Goal: Task Accomplishment & Management: Use online tool/utility

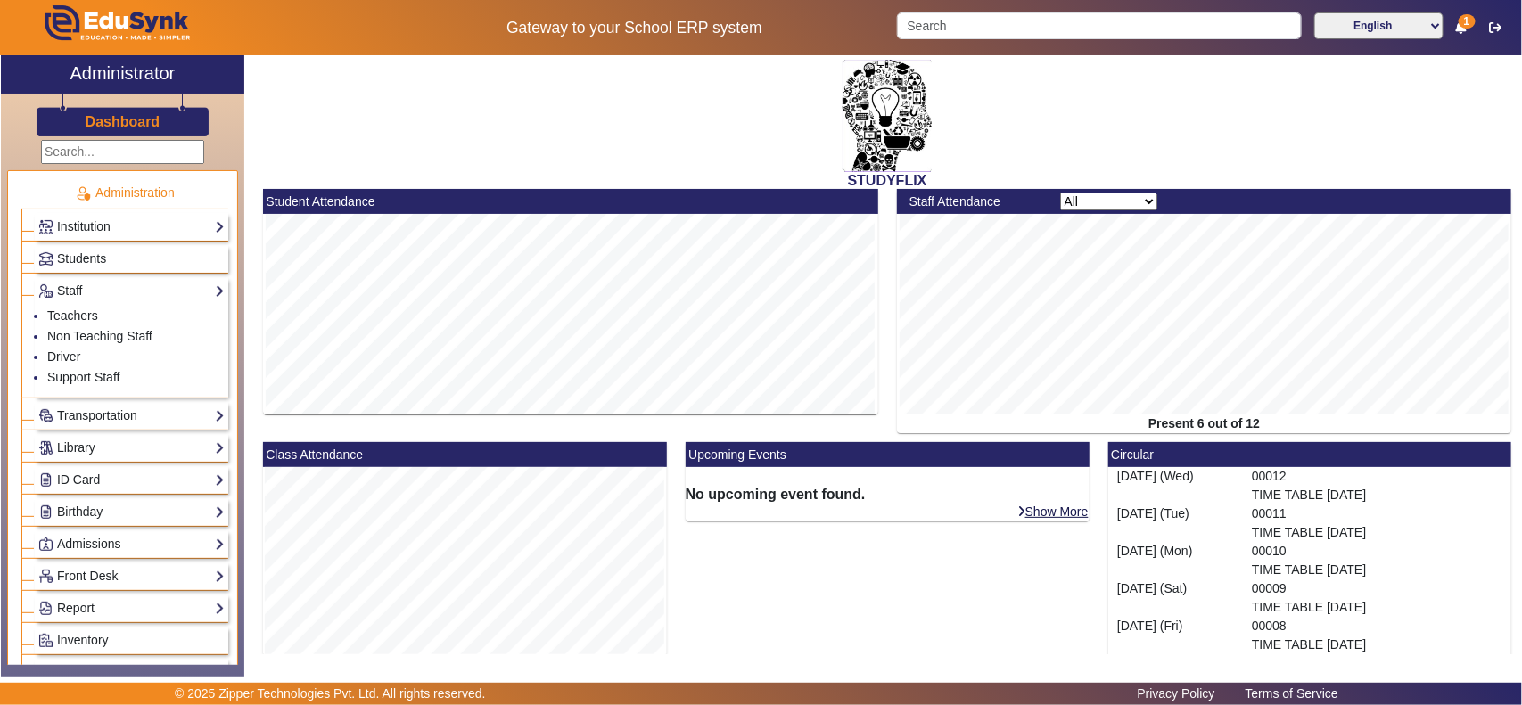
scroll to position [371, 0]
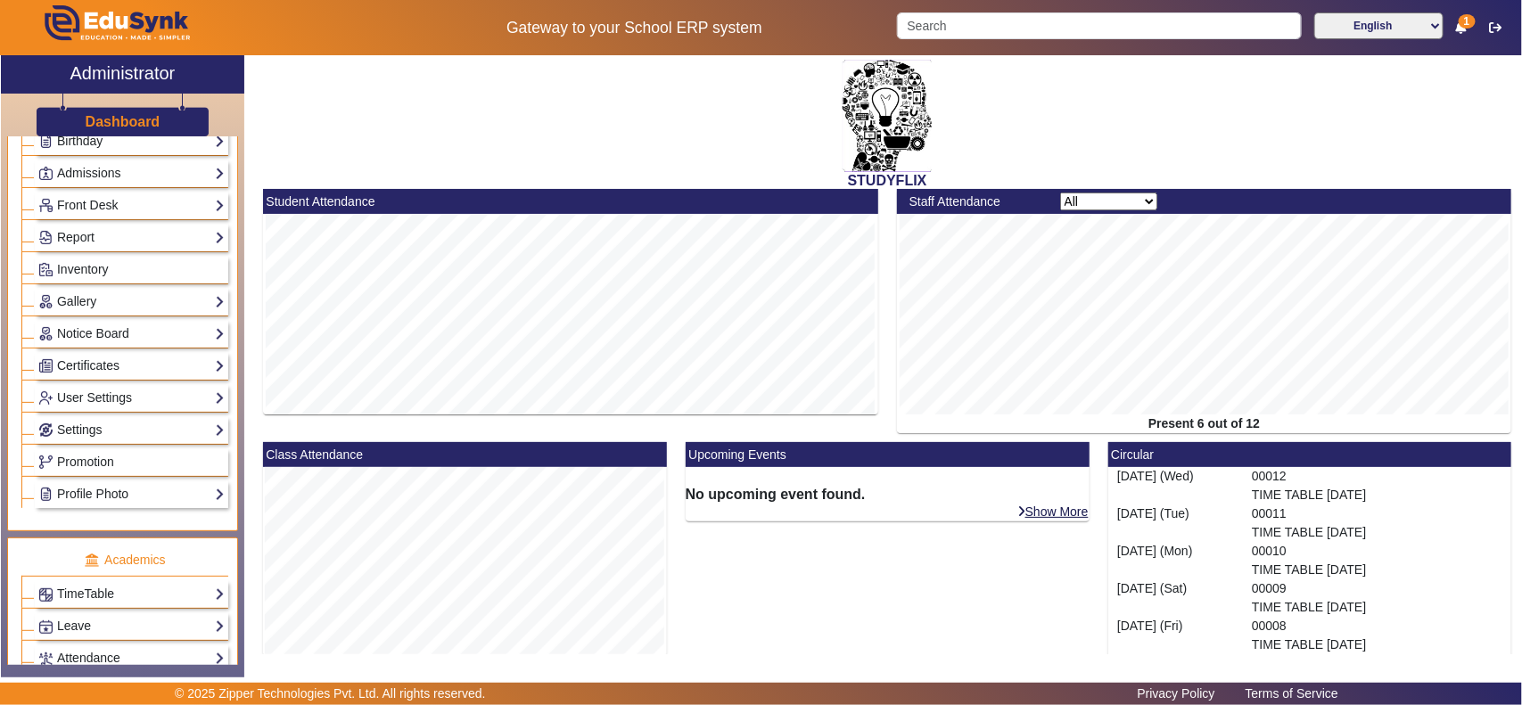
click at [140, 71] on h2 "Administrator" at bounding box center [122, 72] width 105 height 21
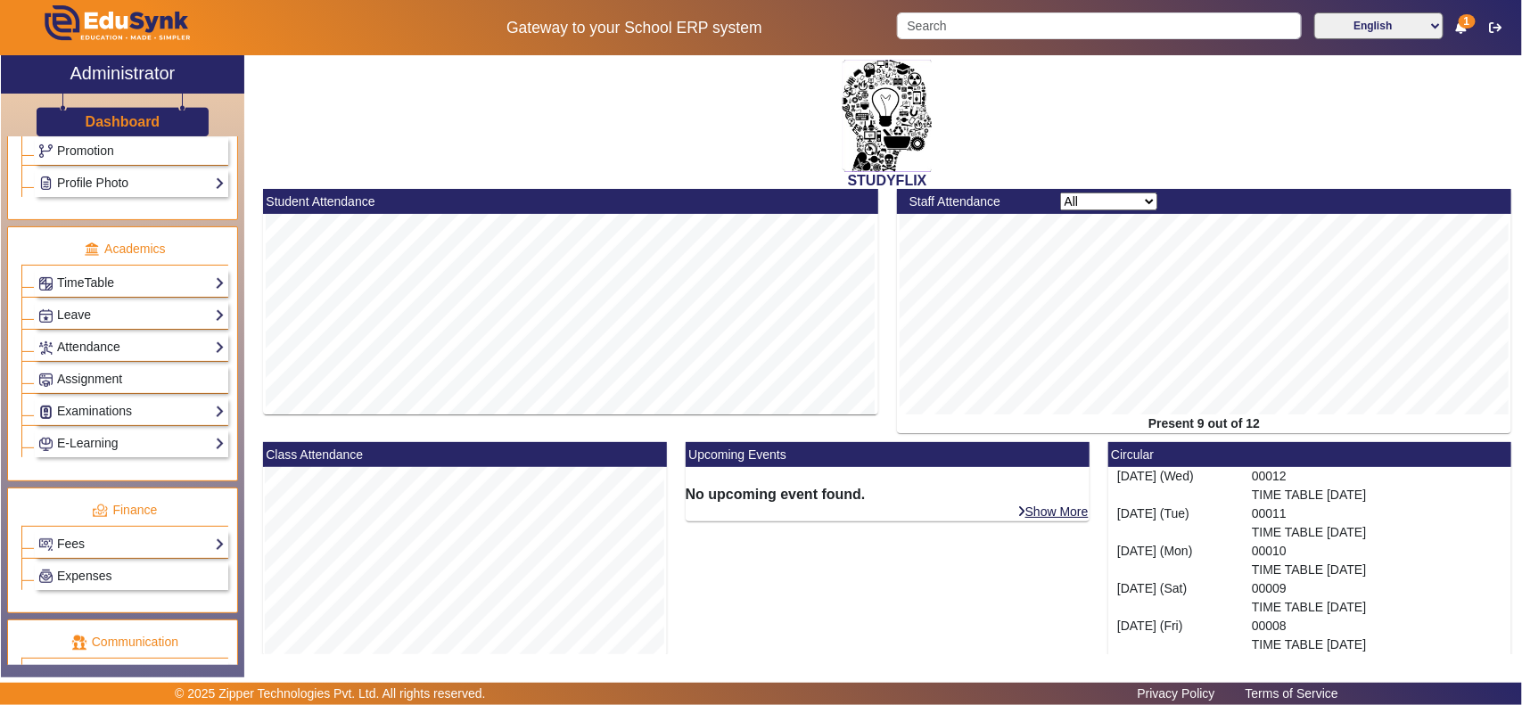
scroll to position [743, 0]
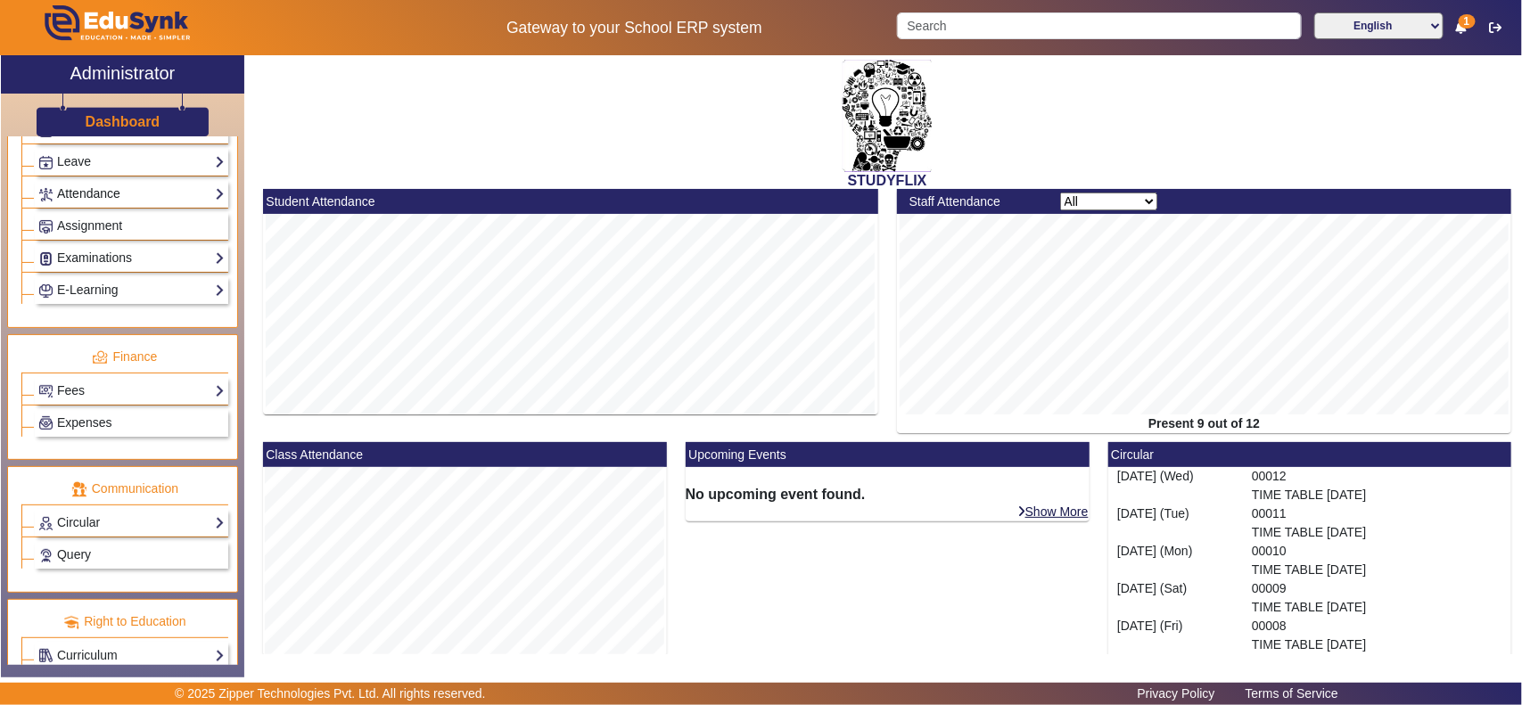
click at [94, 204] on link "Attendance" at bounding box center [131, 194] width 186 height 21
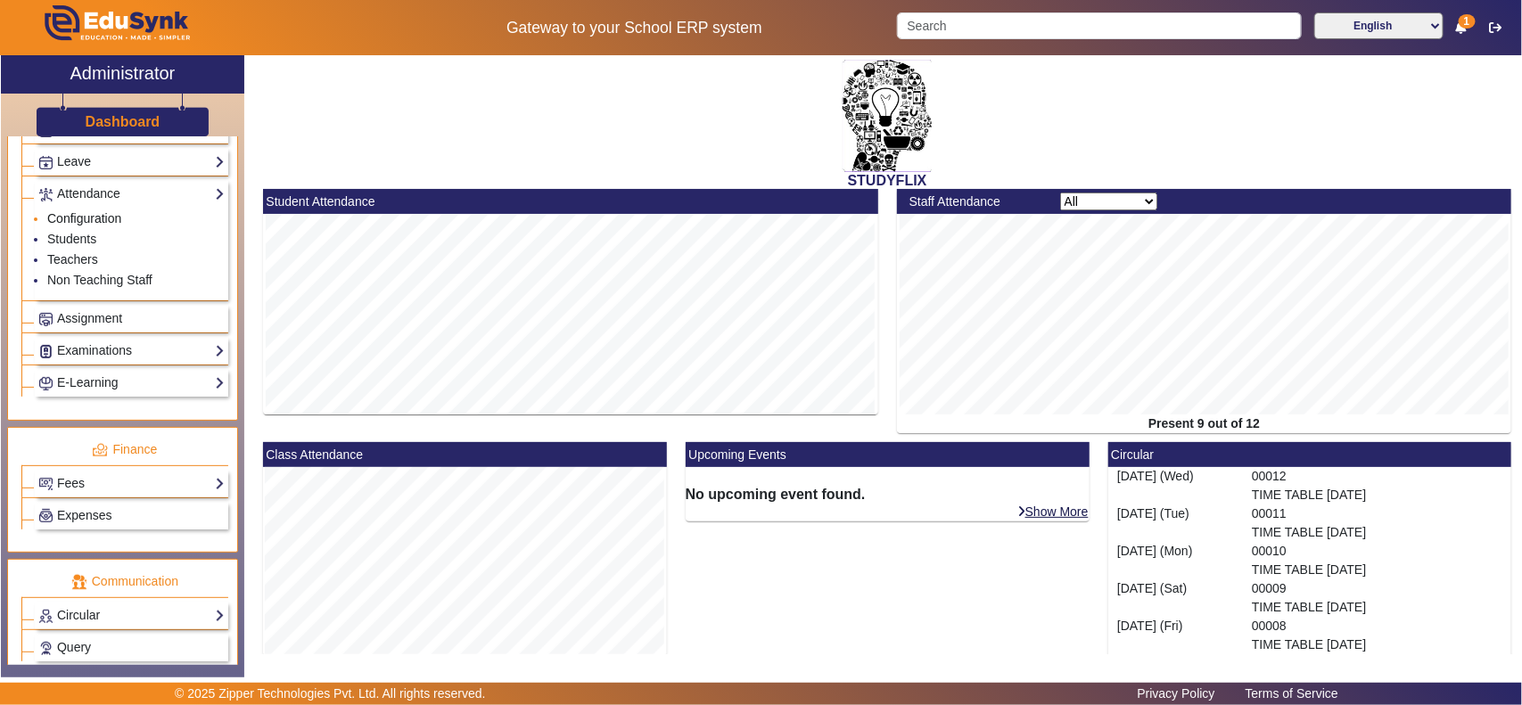
click at [99, 226] on link "Configuration" at bounding box center [84, 218] width 74 height 14
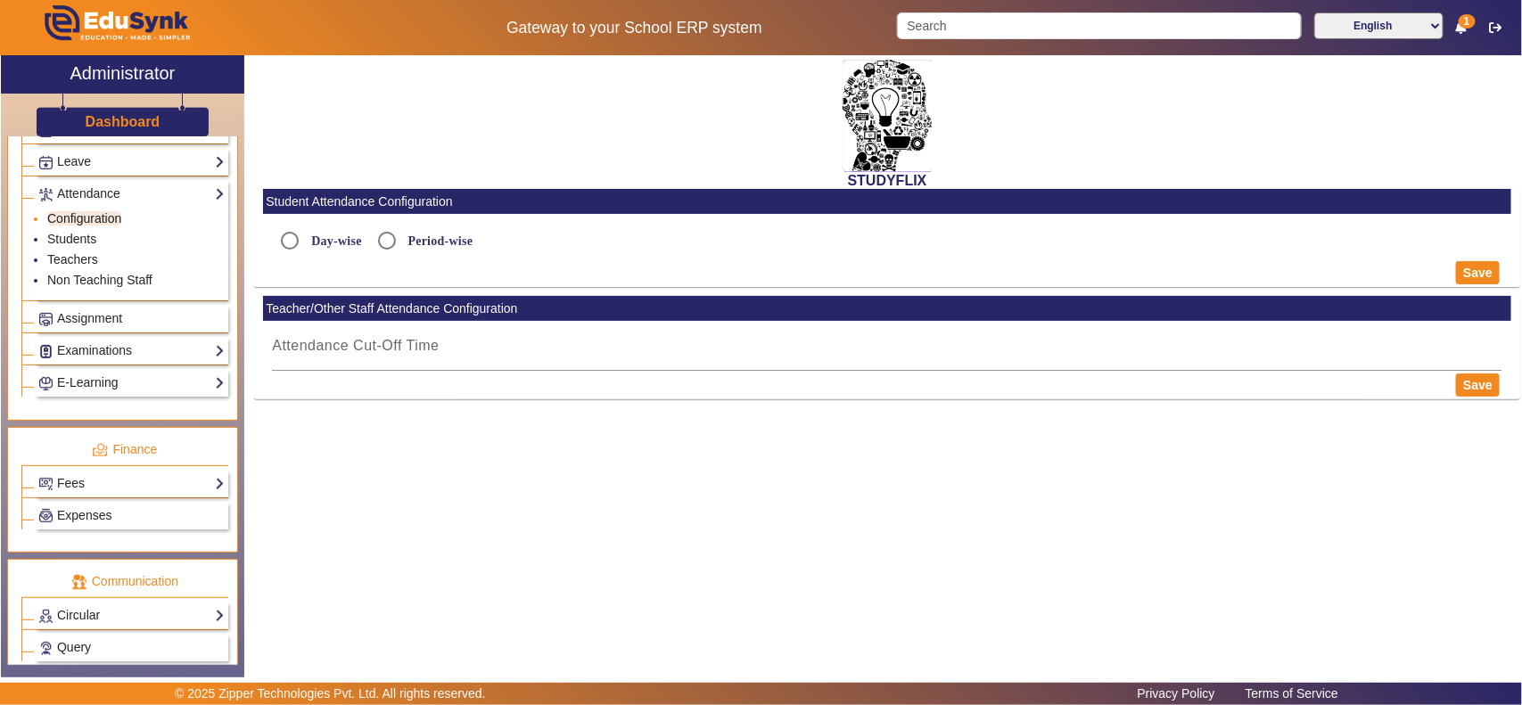
type input "5:15 PM"
radio input "true"
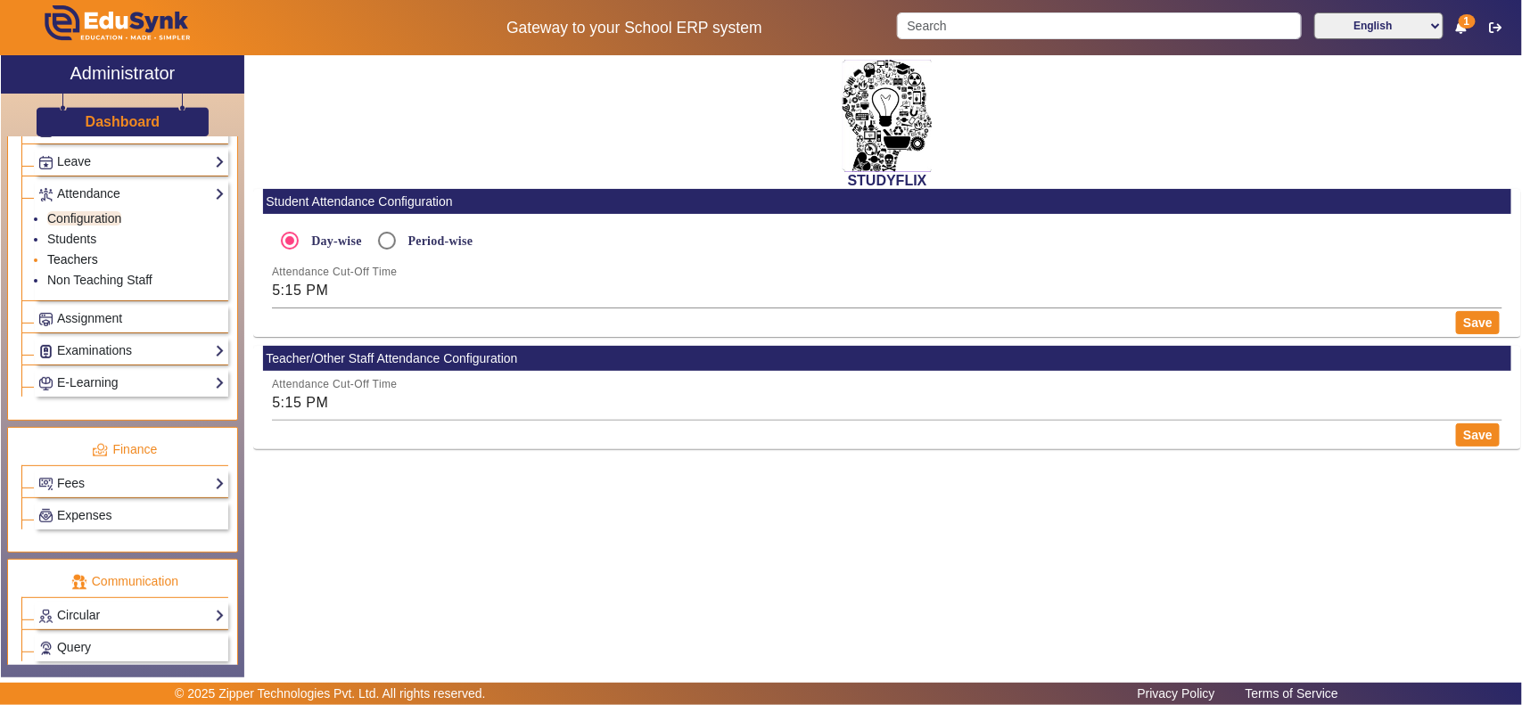
click at [74, 267] on link "Teachers" at bounding box center [72, 259] width 51 height 14
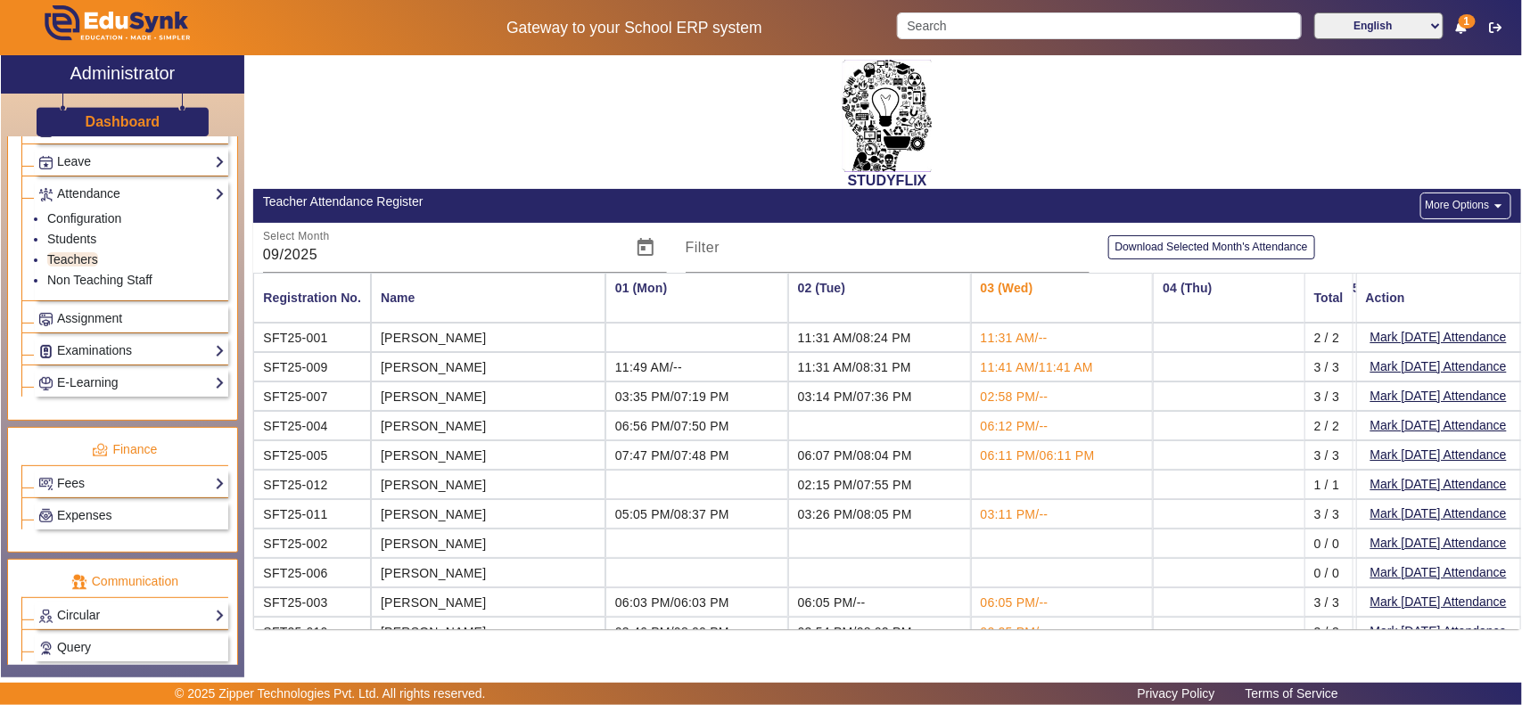
click at [99, 71] on h2 "Administrator" at bounding box center [122, 72] width 105 height 21
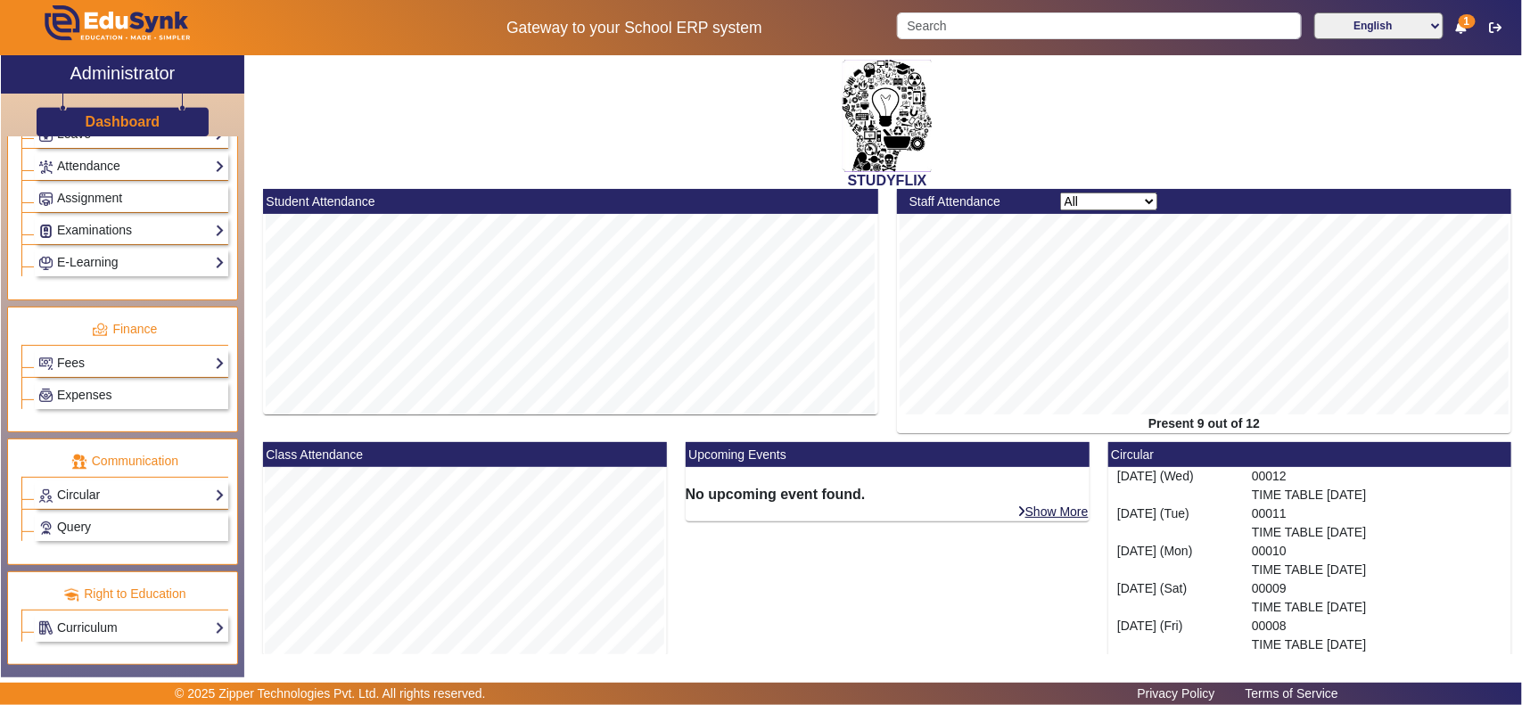
scroll to position [787, 0]
drag, startPoint x: 135, startPoint y: 156, endPoint x: 126, endPoint y: 165, distance: 12.6
click at [135, 156] on link "Attendance" at bounding box center [131, 166] width 186 height 21
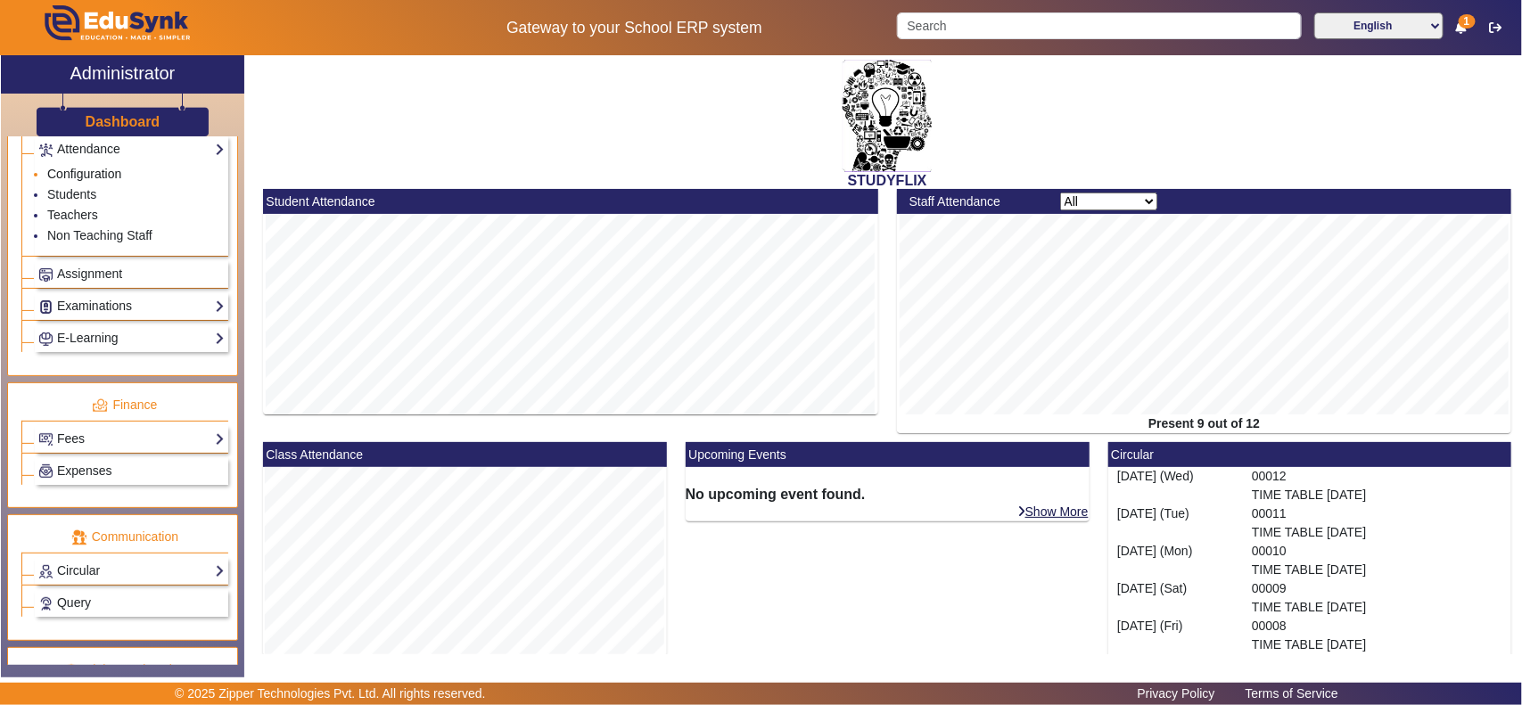
click at [103, 181] on link "Configuration" at bounding box center [84, 174] width 74 height 14
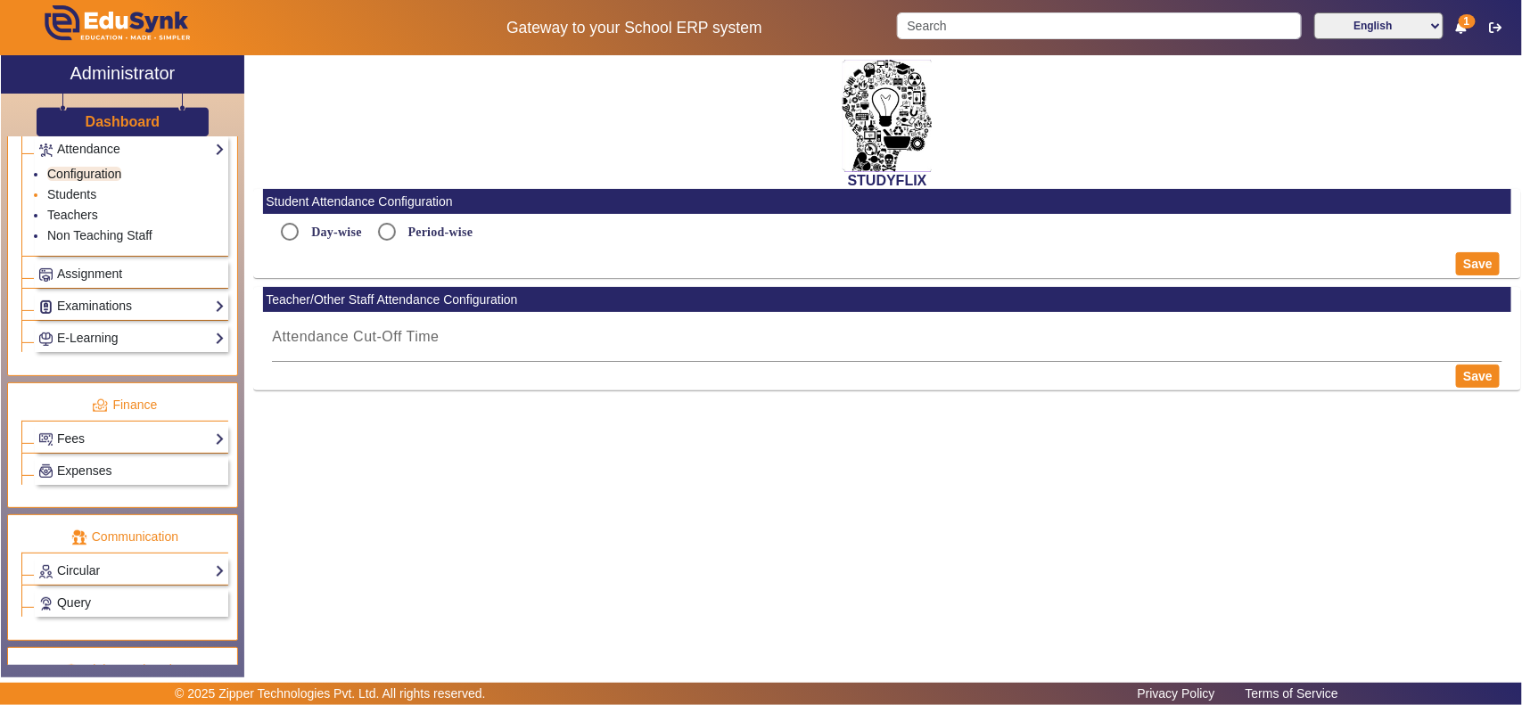
radio input "true"
type input "5:15 PM"
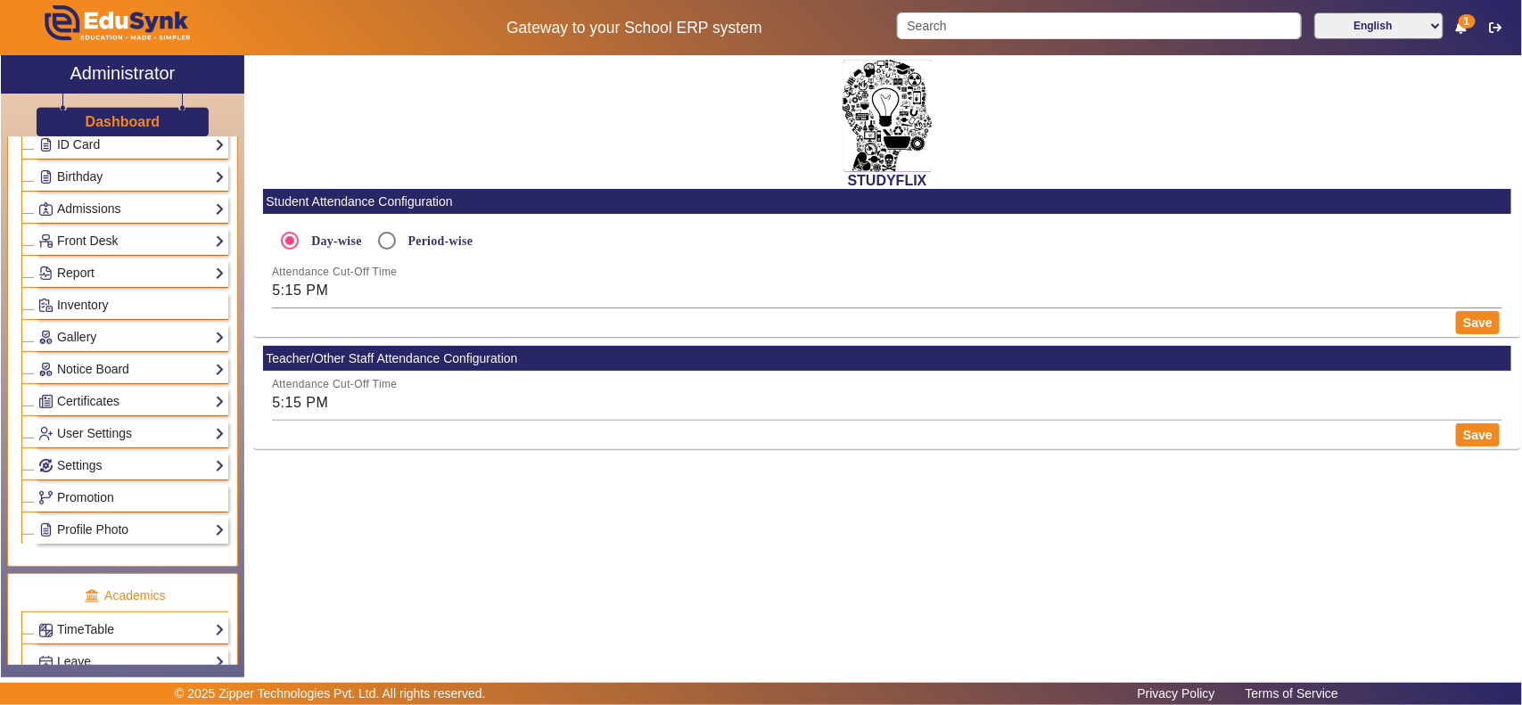
scroll to position [230, 0]
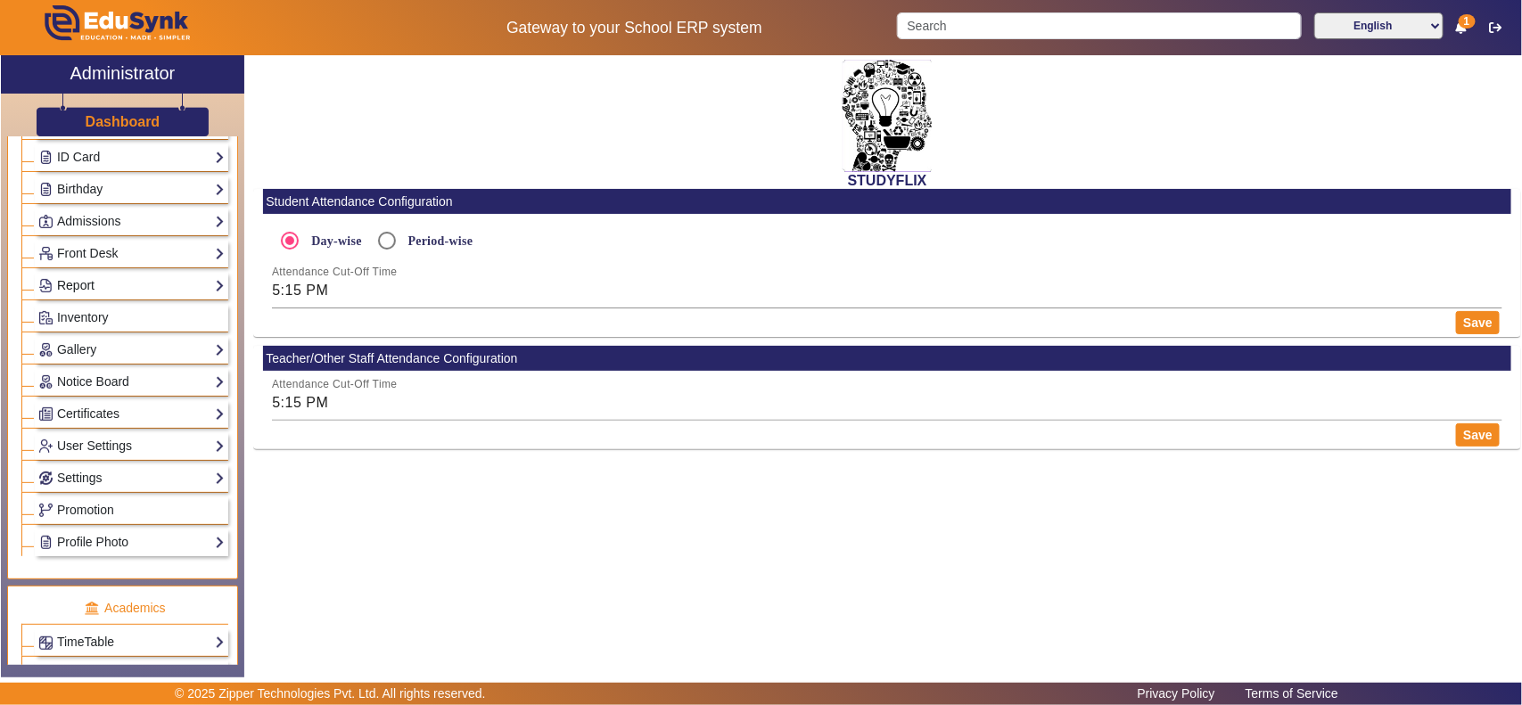
click at [105, 291] on link "Report" at bounding box center [131, 285] width 186 height 21
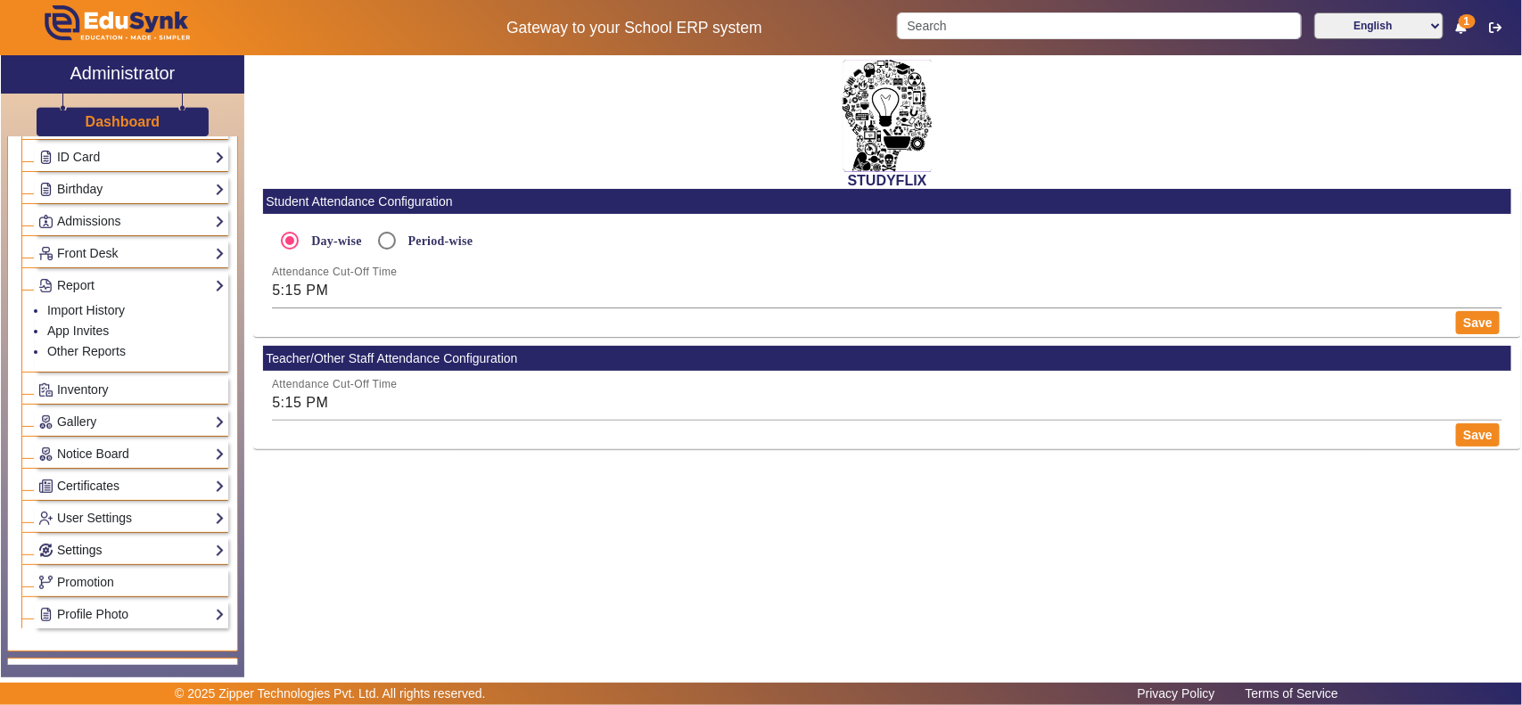
click at [104, 560] on link "Settings" at bounding box center [131, 550] width 186 height 21
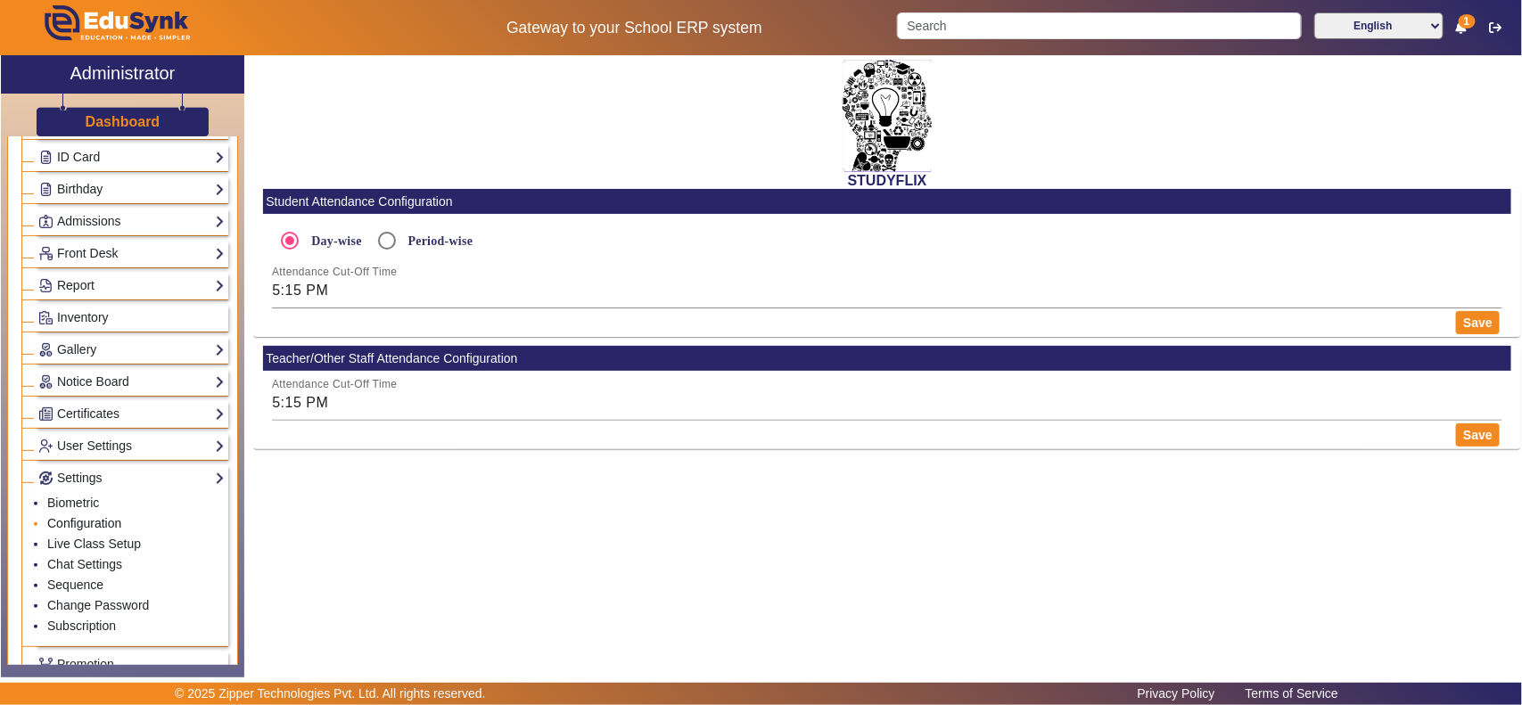
click at [92, 530] on link "Configuration" at bounding box center [84, 523] width 74 height 14
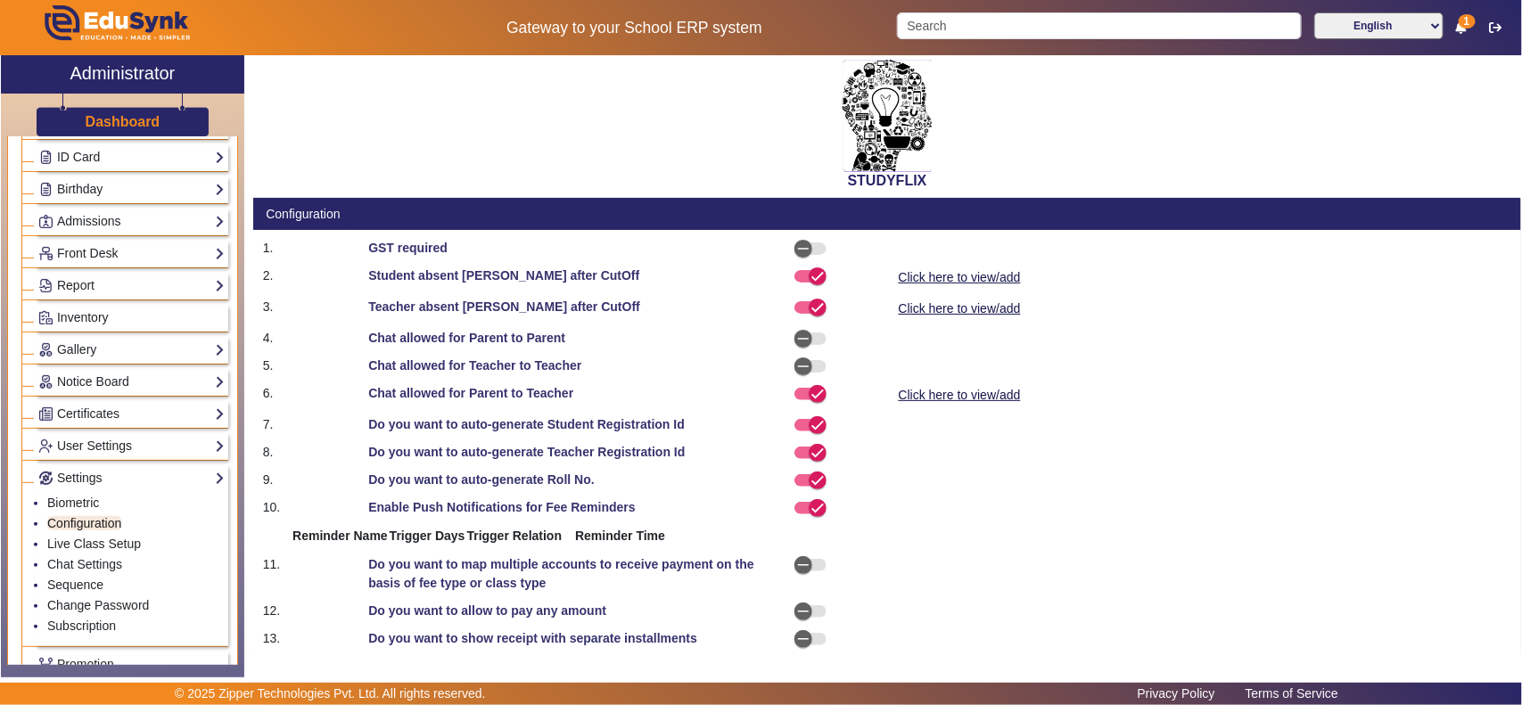
select select "AfterDueDate"
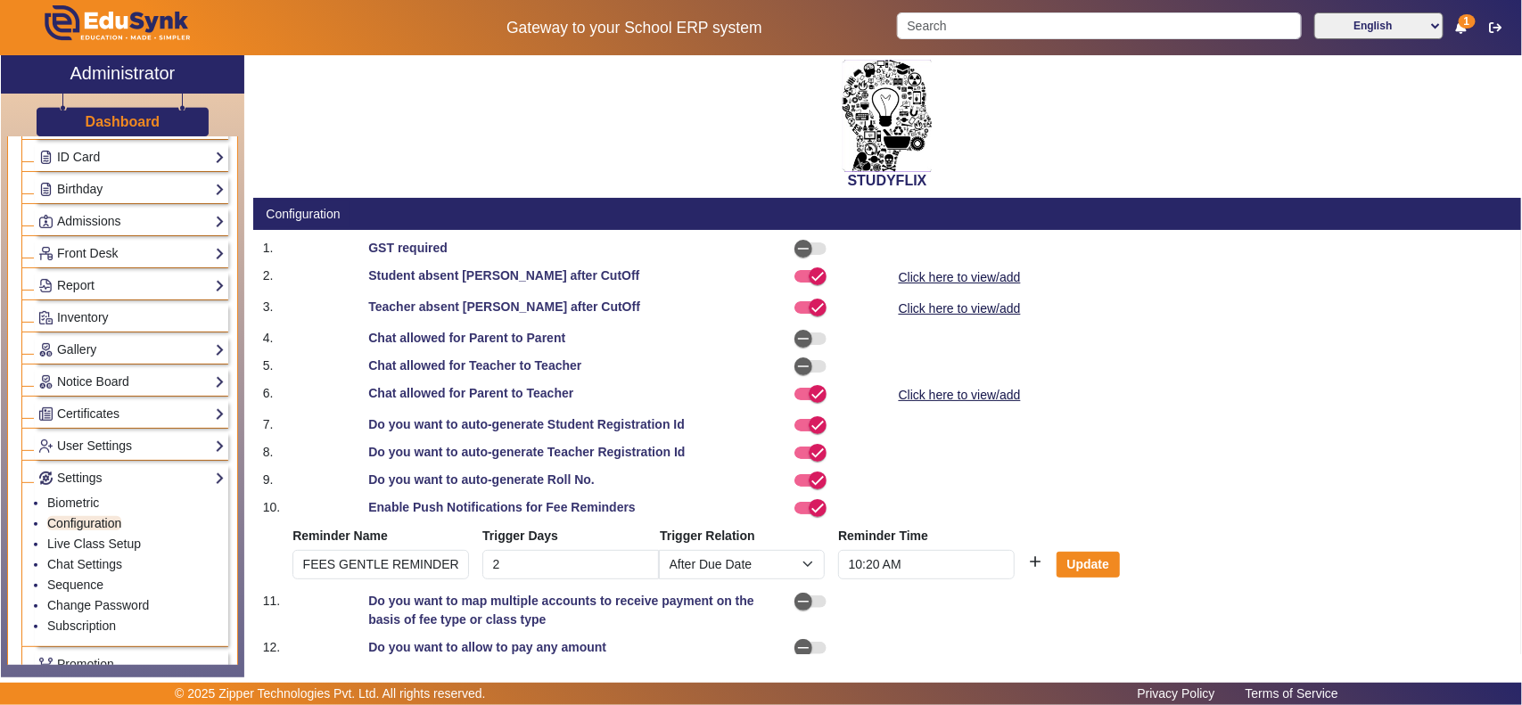
scroll to position [49, 0]
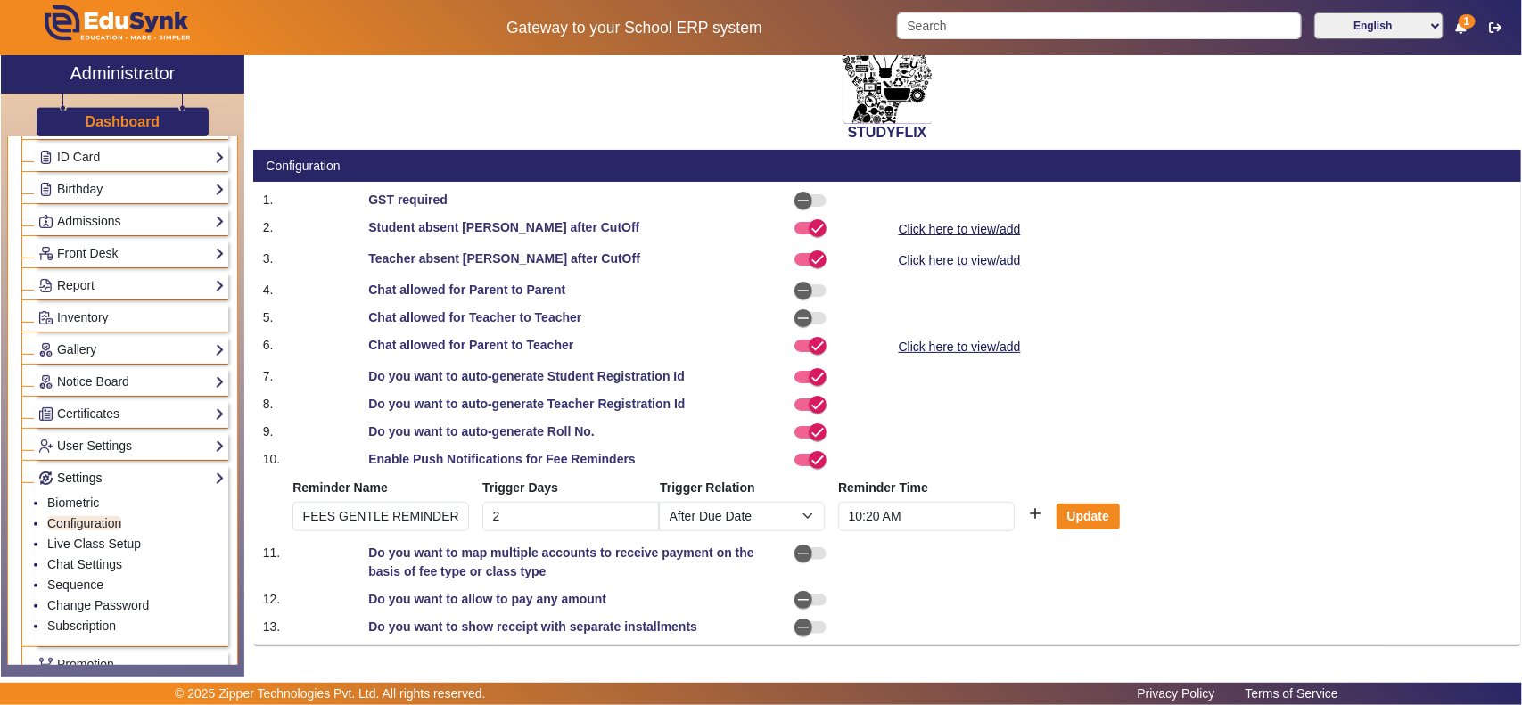
click at [101, 486] on link "Settings" at bounding box center [131, 478] width 186 height 21
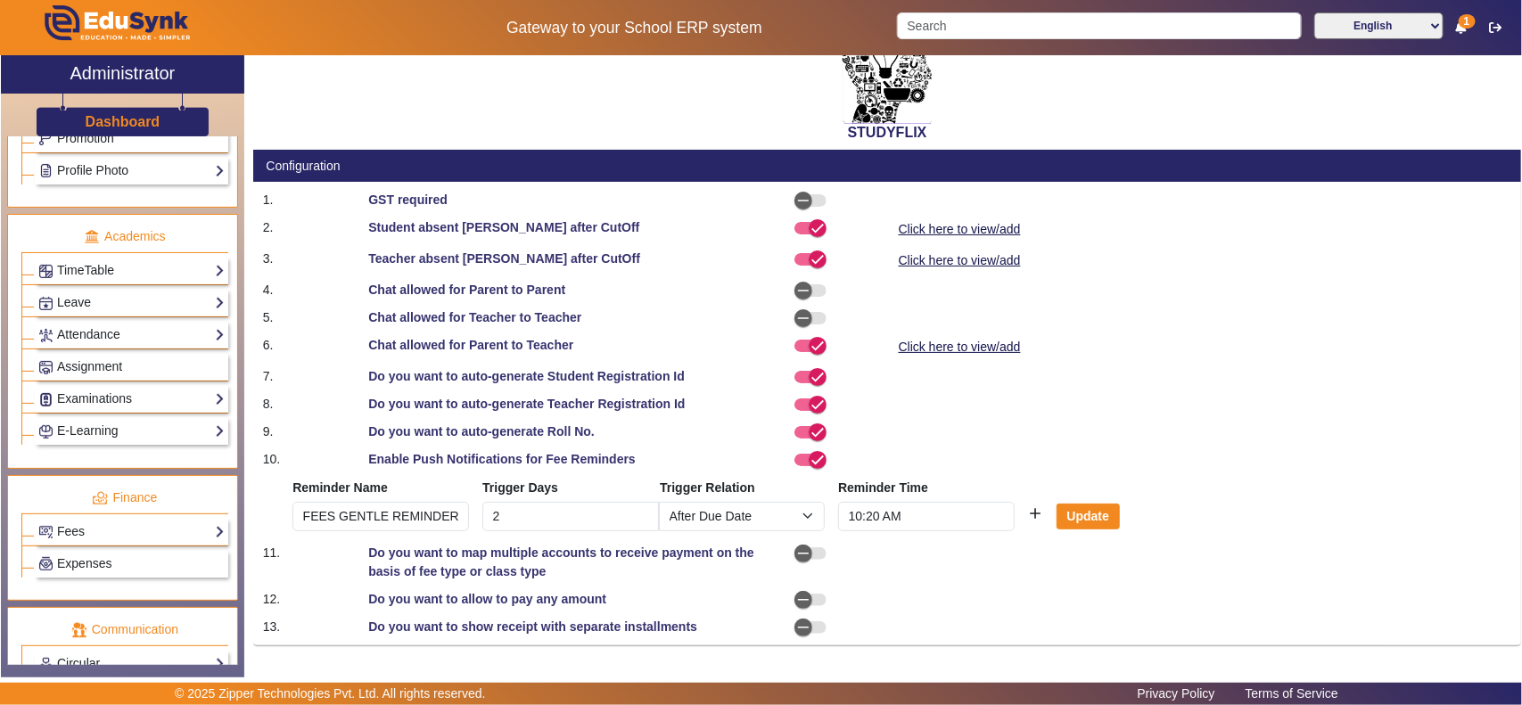
scroll to position [787, 0]
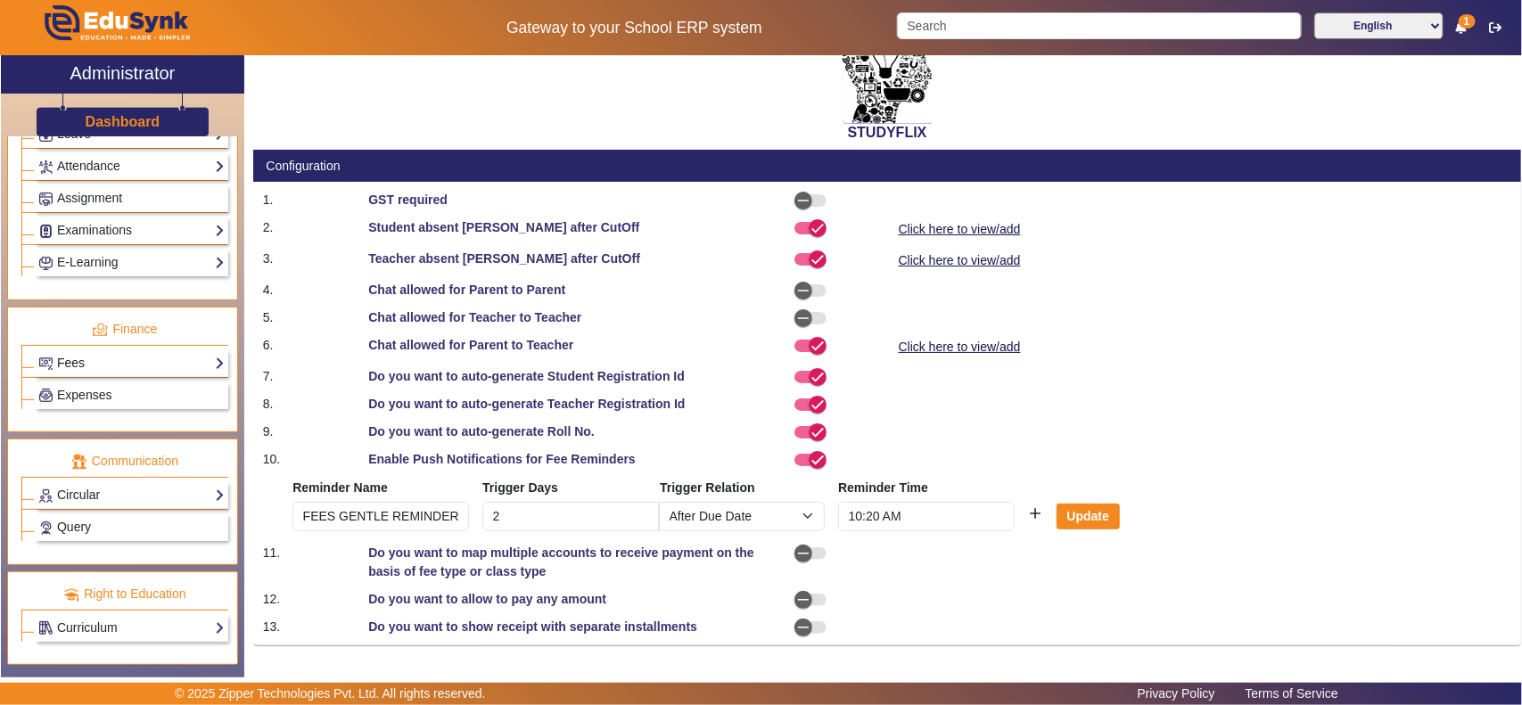
click at [111, 353] on link "Fees" at bounding box center [131, 363] width 186 height 21
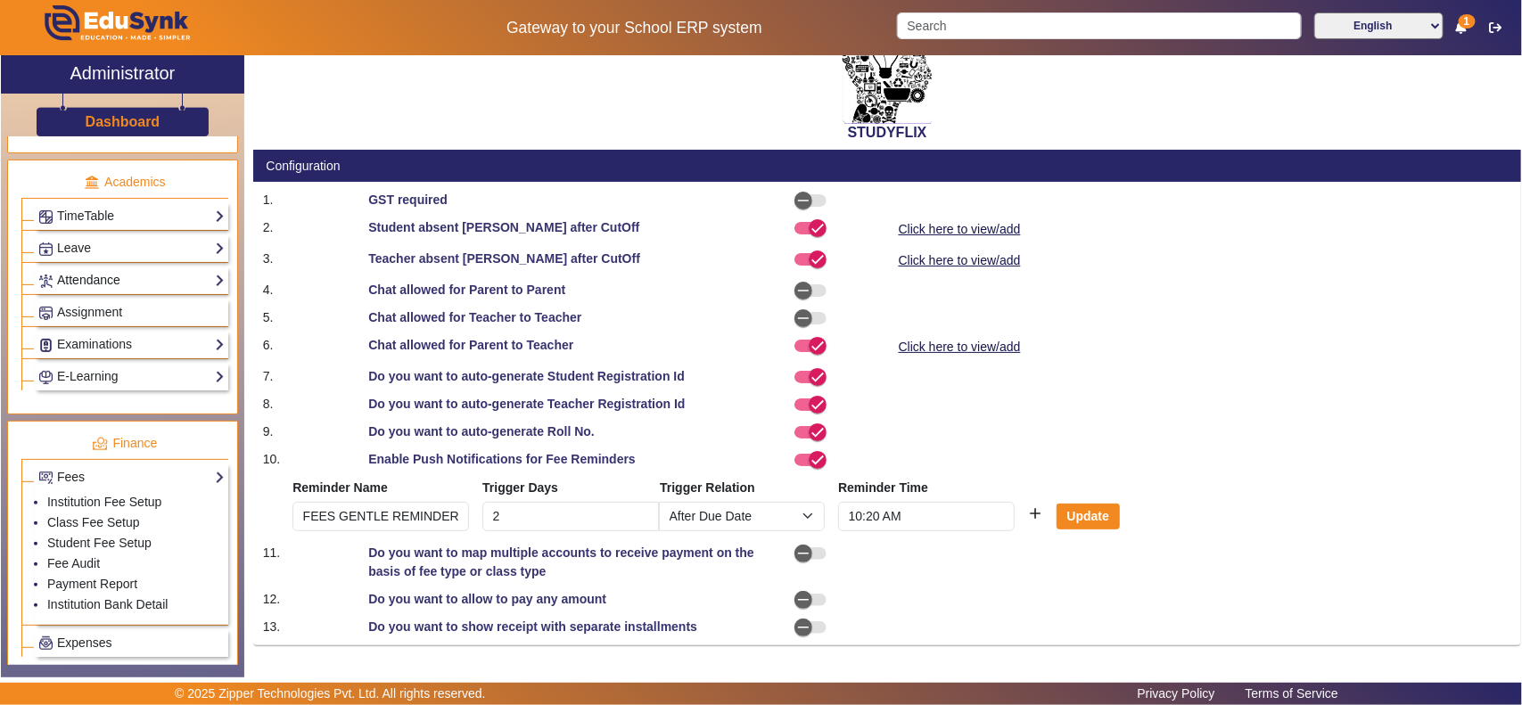
scroll to position [602, 0]
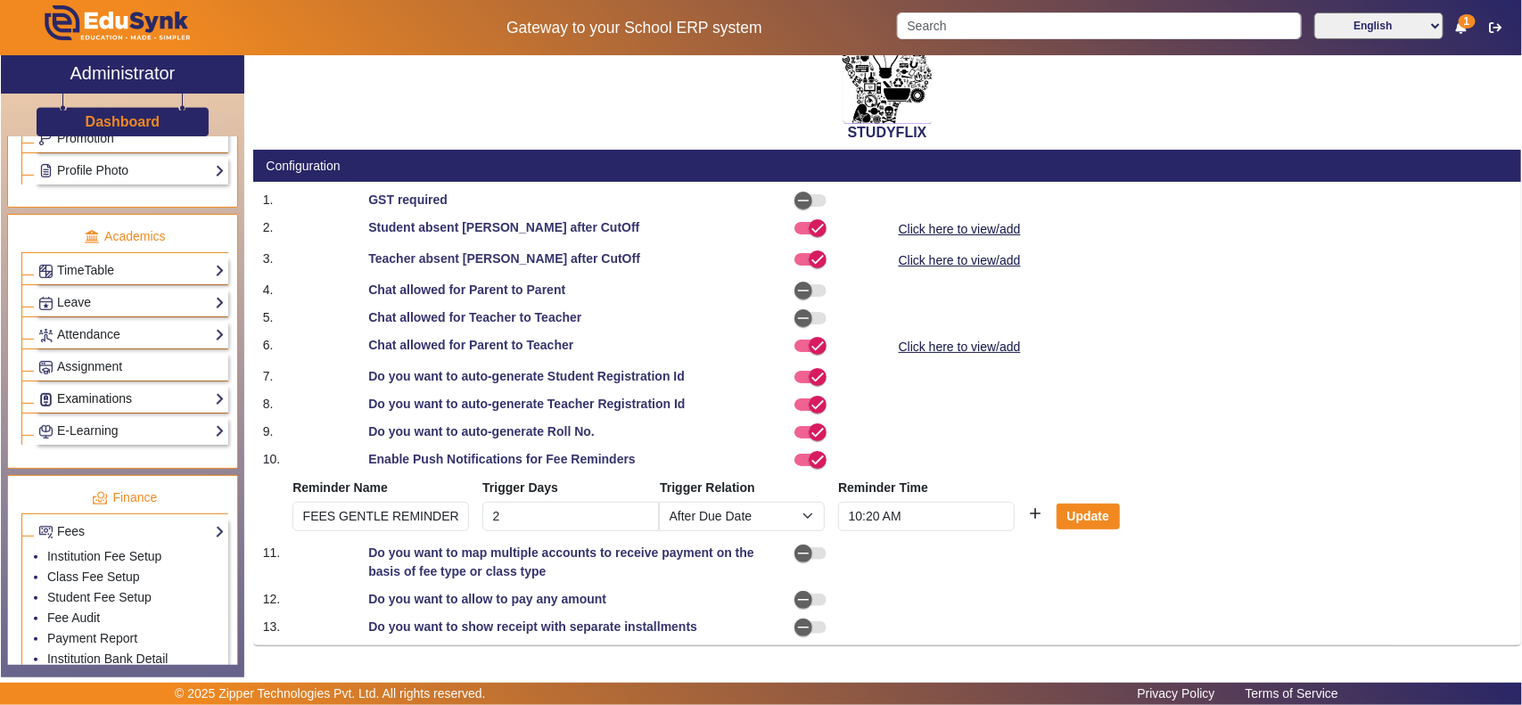
click at [114, 408] on link "Examinations" at bounding box center [131, 399] width 186 height 21
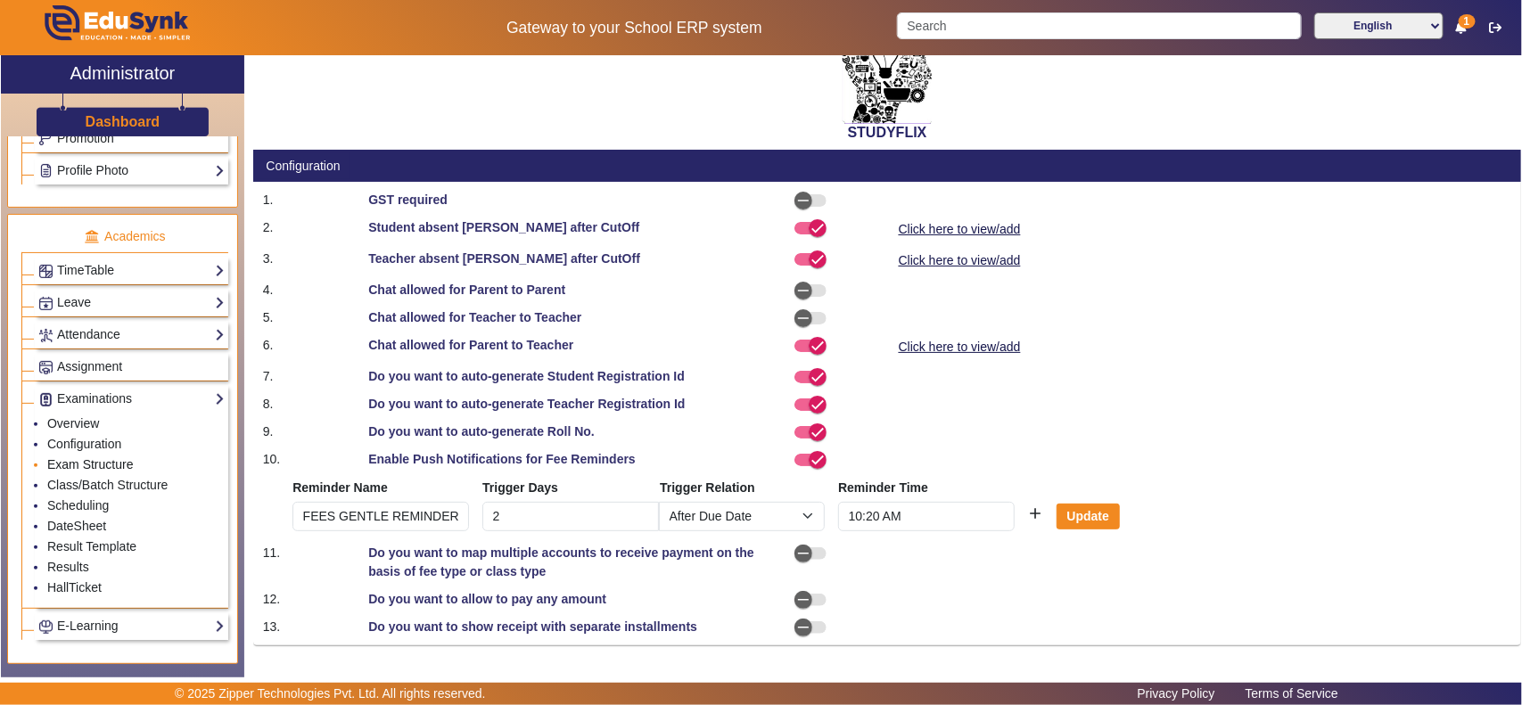
click at [92, 472] on link "Exam Structure" at bounding box center [90, 464] width 86 height 14
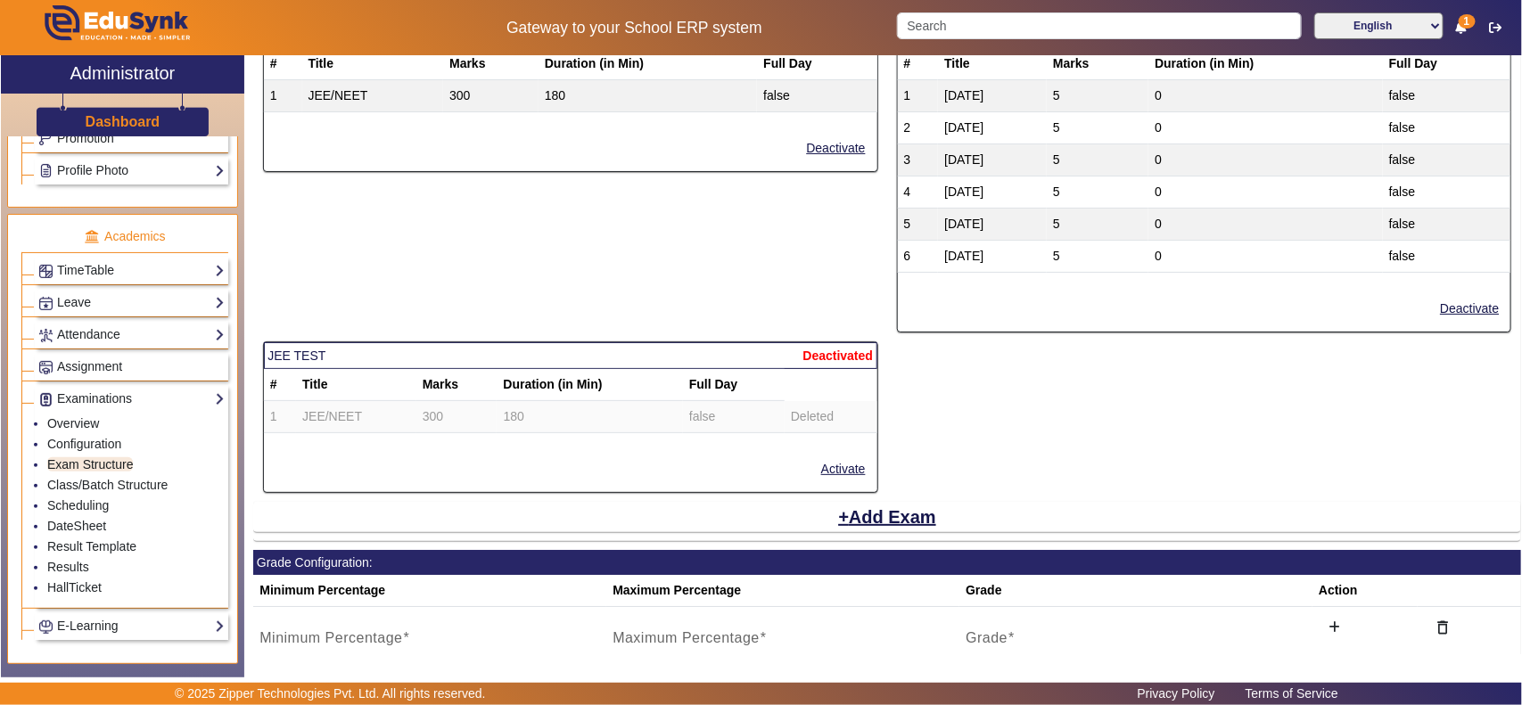
scroll to position [2414, 0]
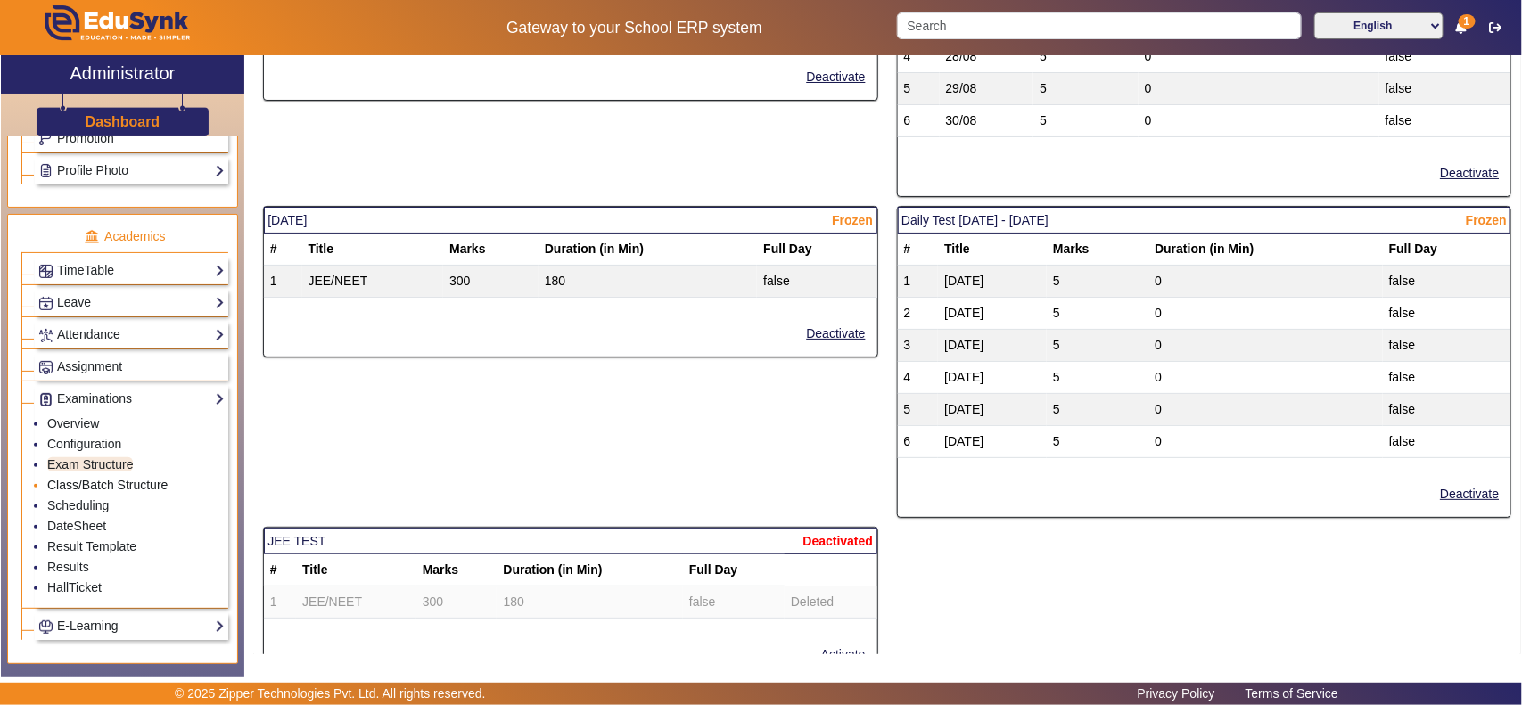
click at [95, 492] on link "Class/Batch Structure" at bounding box center [107, 485] width 120 height 14
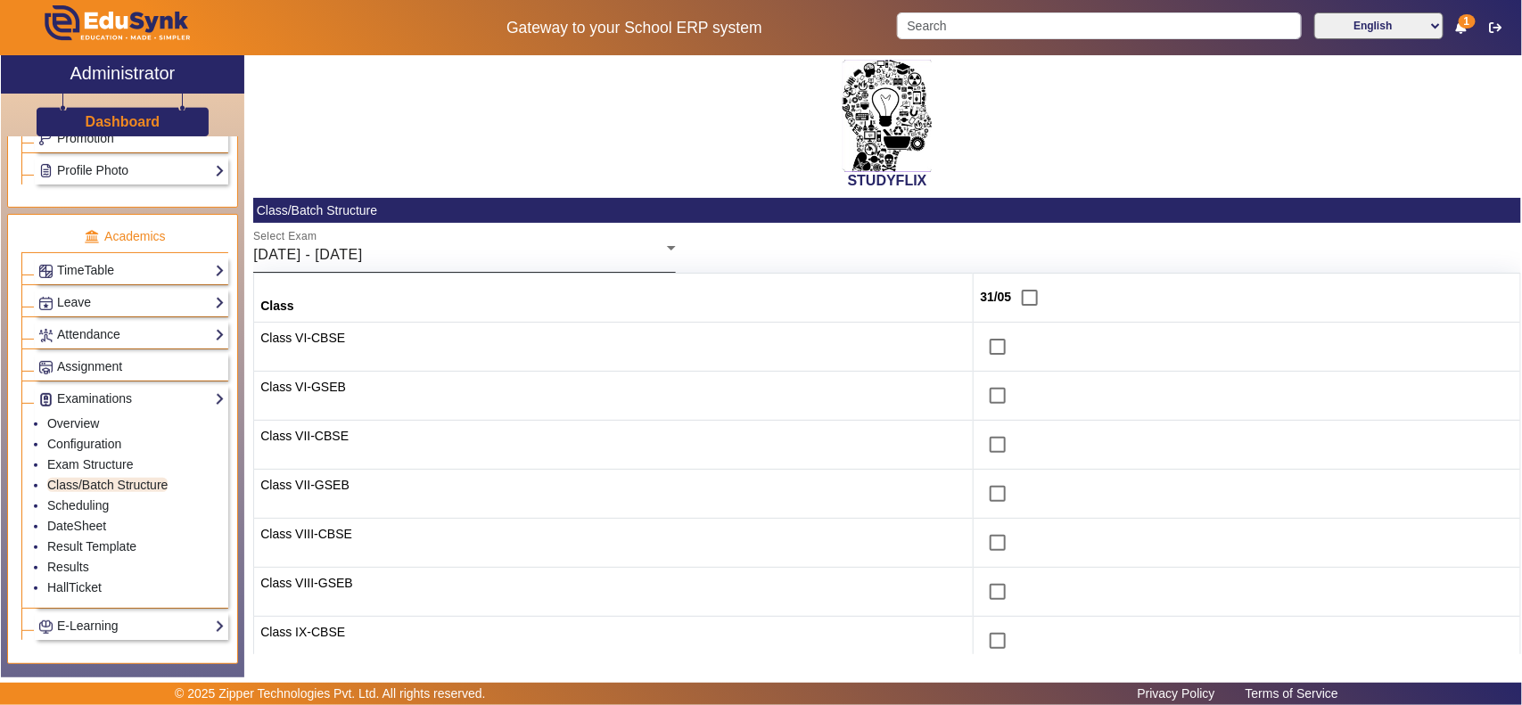
click at [555, 251] on div "26/05/2025 - 31/05/2025" at bounding box center [460, 254] width 414 height 21
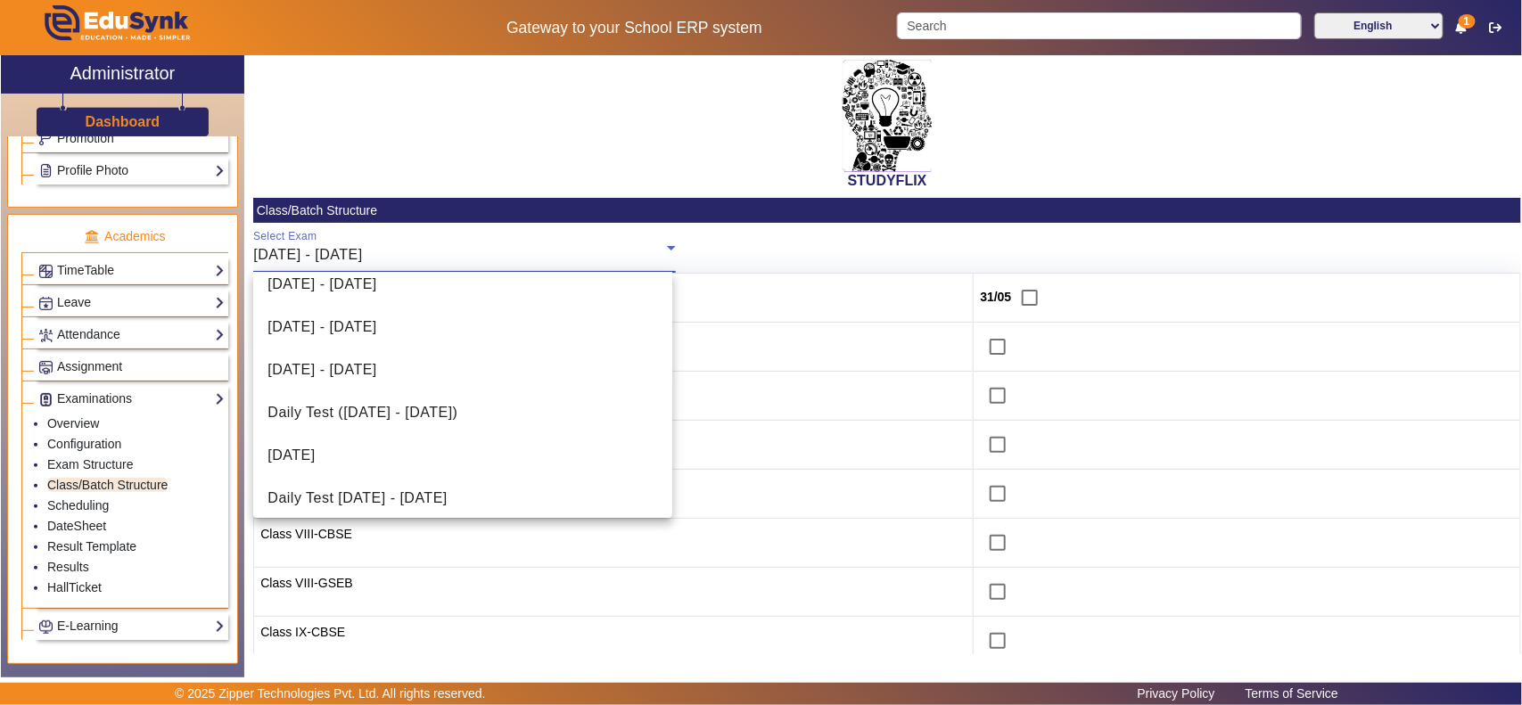
scroll to position [581, 0]
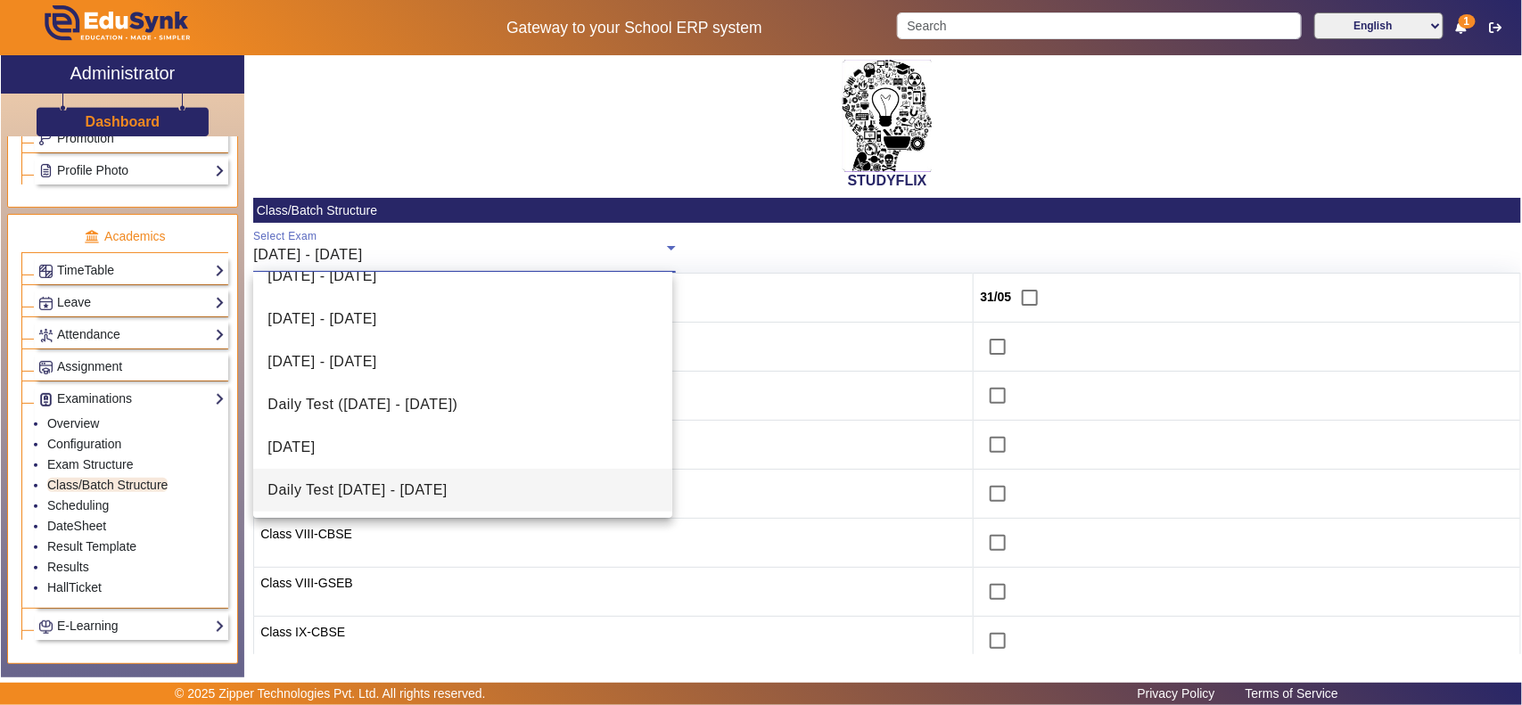
click at [447, 493] on span "Daily Test [DATE] - [DATE]" at bounding box center [356, 490] width 179 height 21
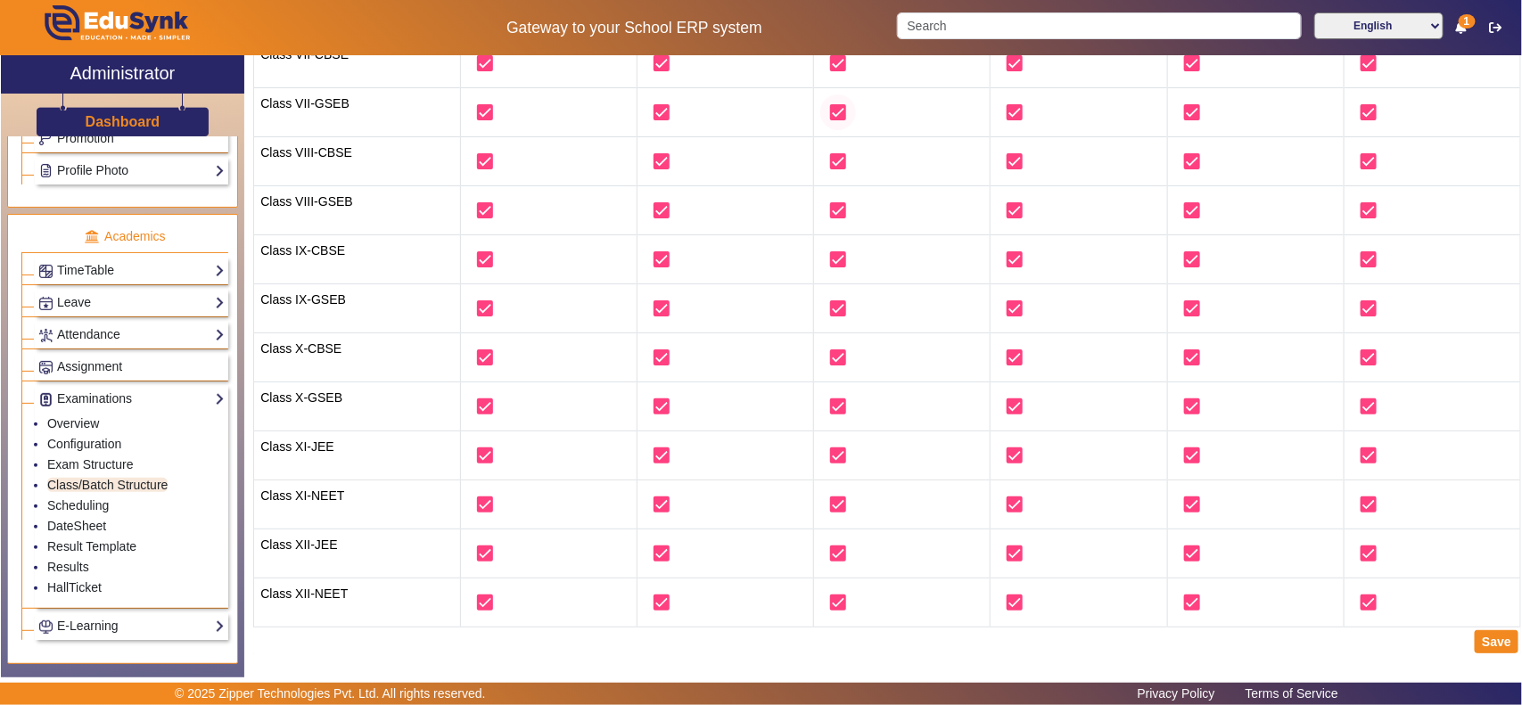
scroll to position [385, 0]
click at [87, 513] on link "Scheduling" at bounding box center [78, 505] width 62 height 14
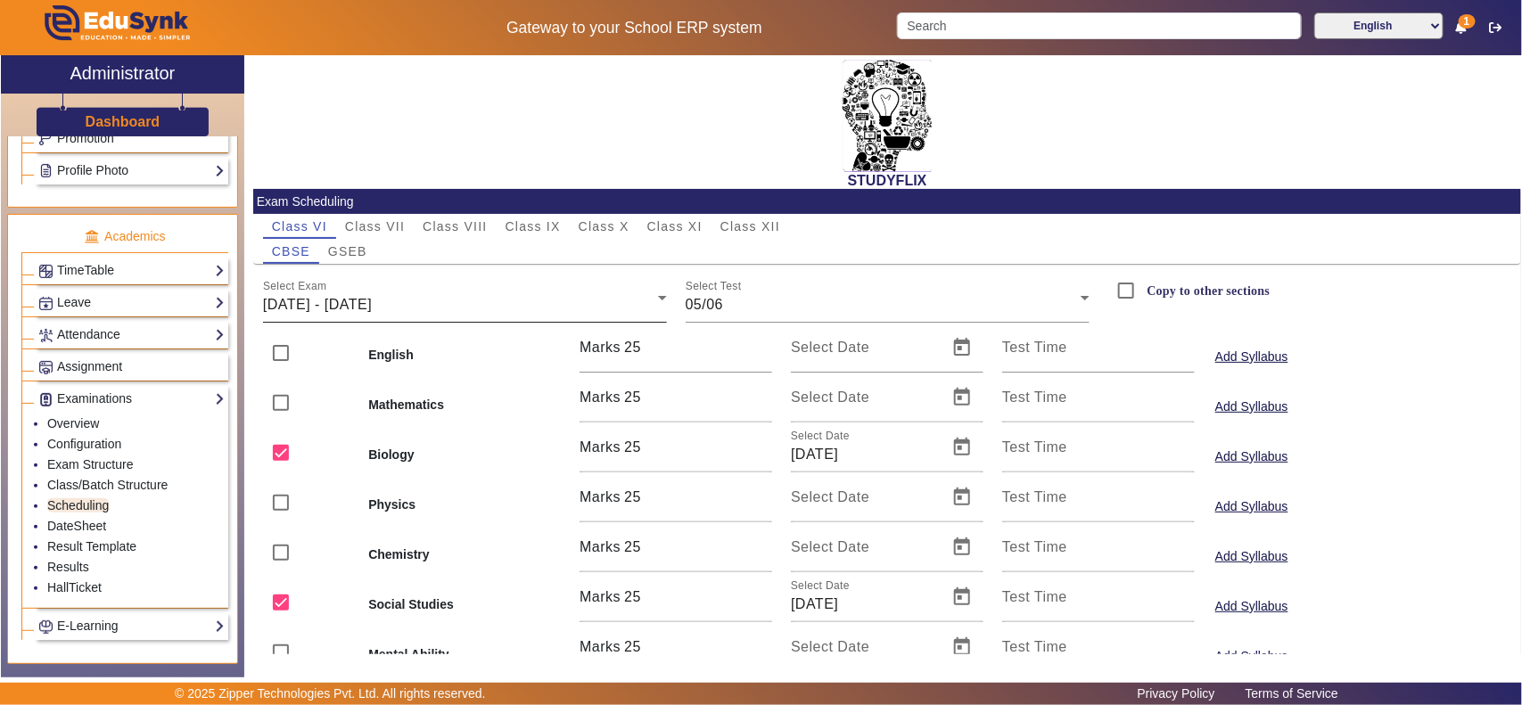
click at [491, 308] on div "[DATE] - [DATE]" at bounding box center [460, 304] width 395 height 21
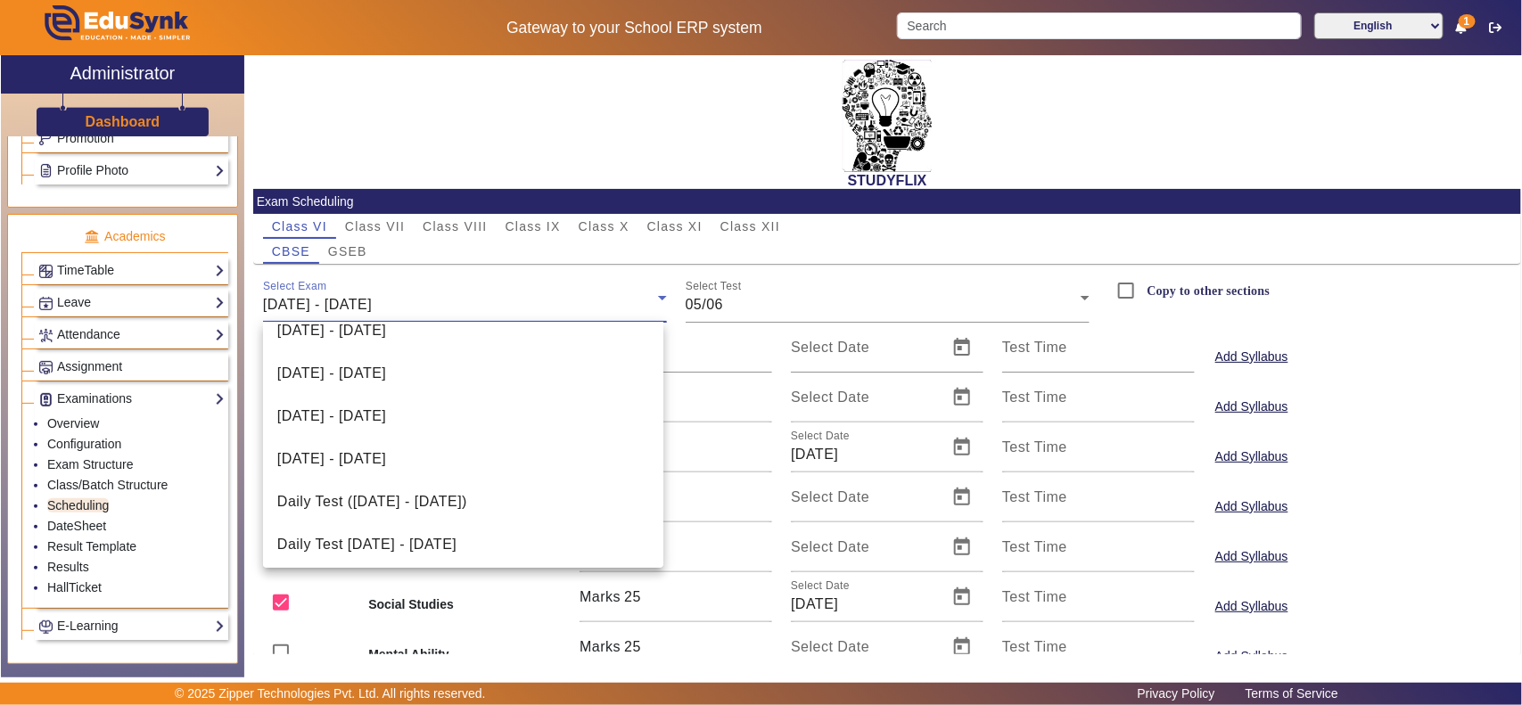
scroll to position [496, 0]
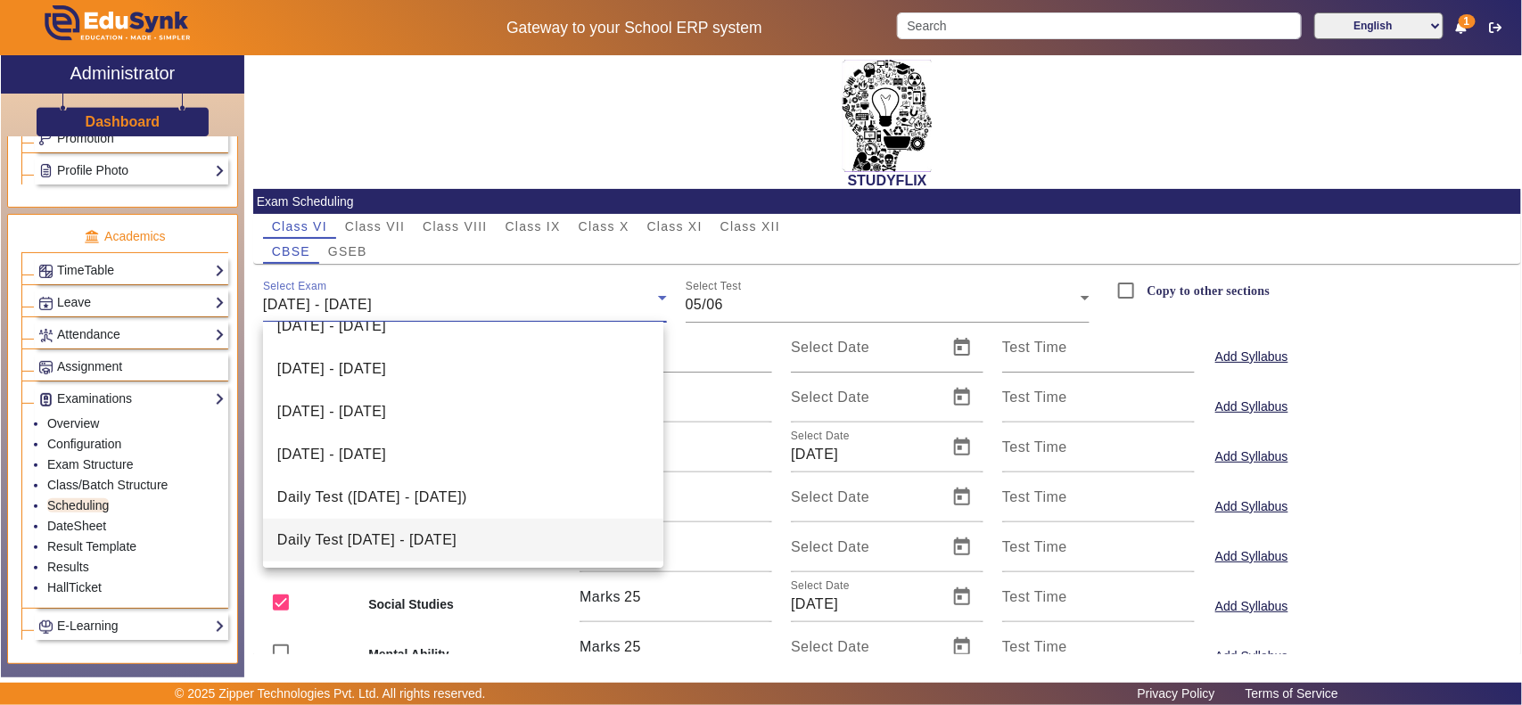
click at [456, 535] on span "Daily Test [DATE] - [DATE]" at bounding box center [366, 540] width 179 height 21
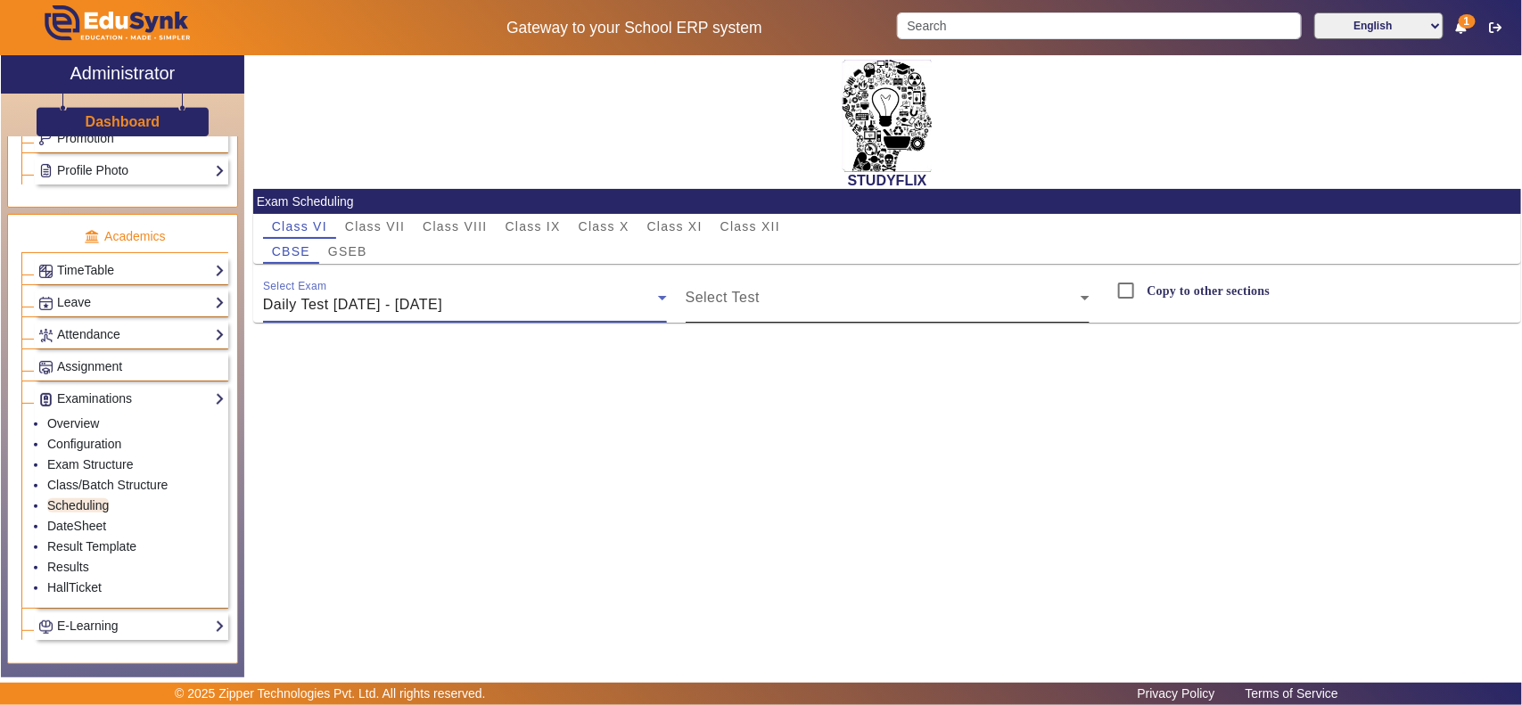
click at [802, 301] on span at bounding box center [883, 304] width 395 height 21
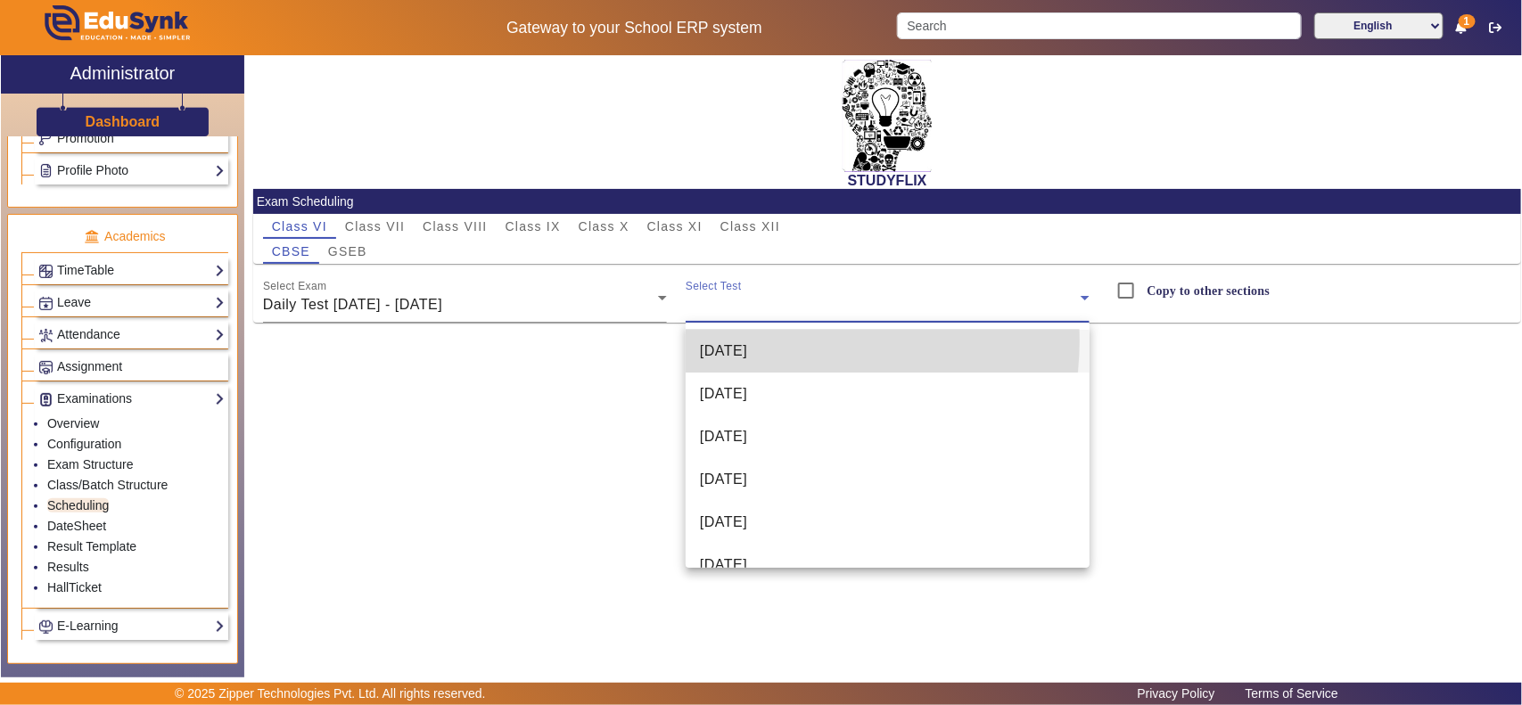
click at [747, 341] on span "[DATE]" at bounding box center [723, 351] width 47 height 21
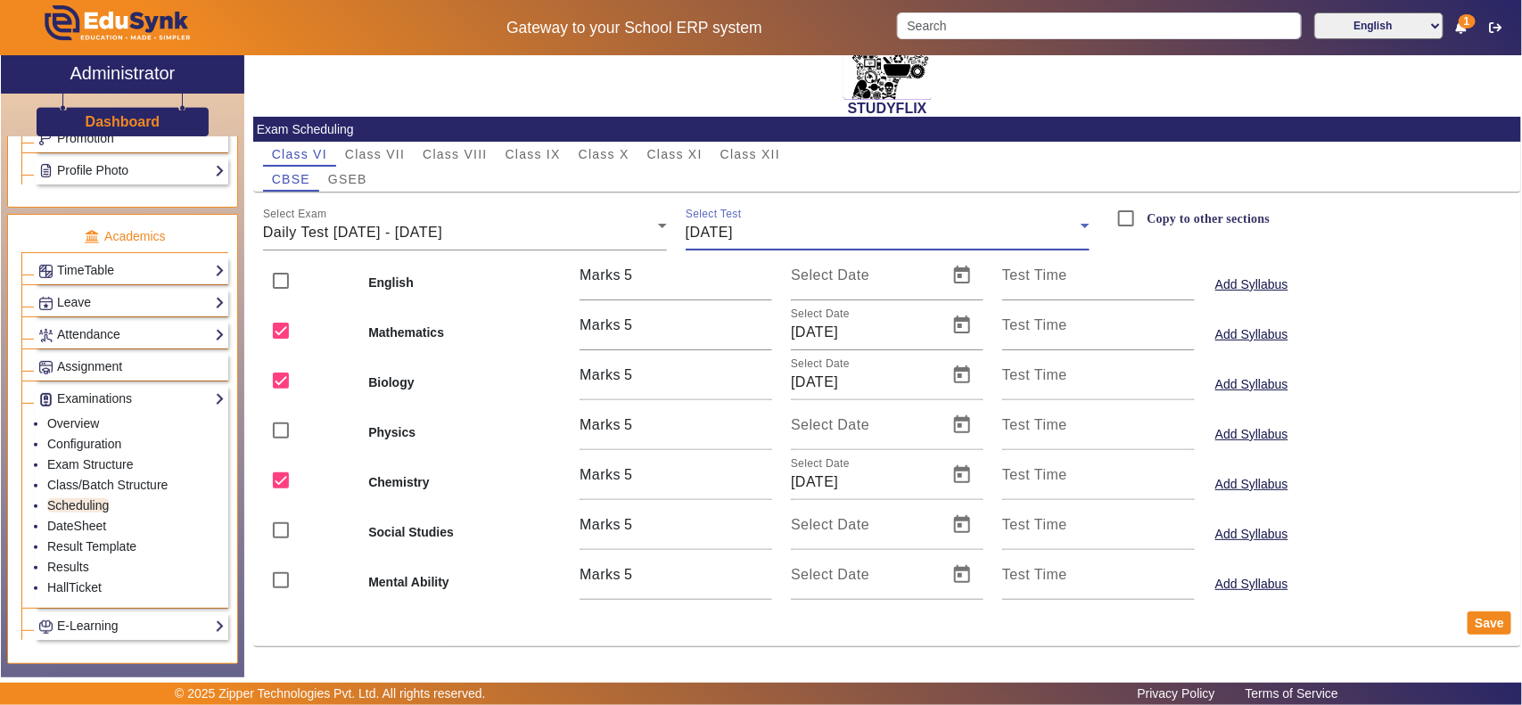
scroll to position [0, 0]
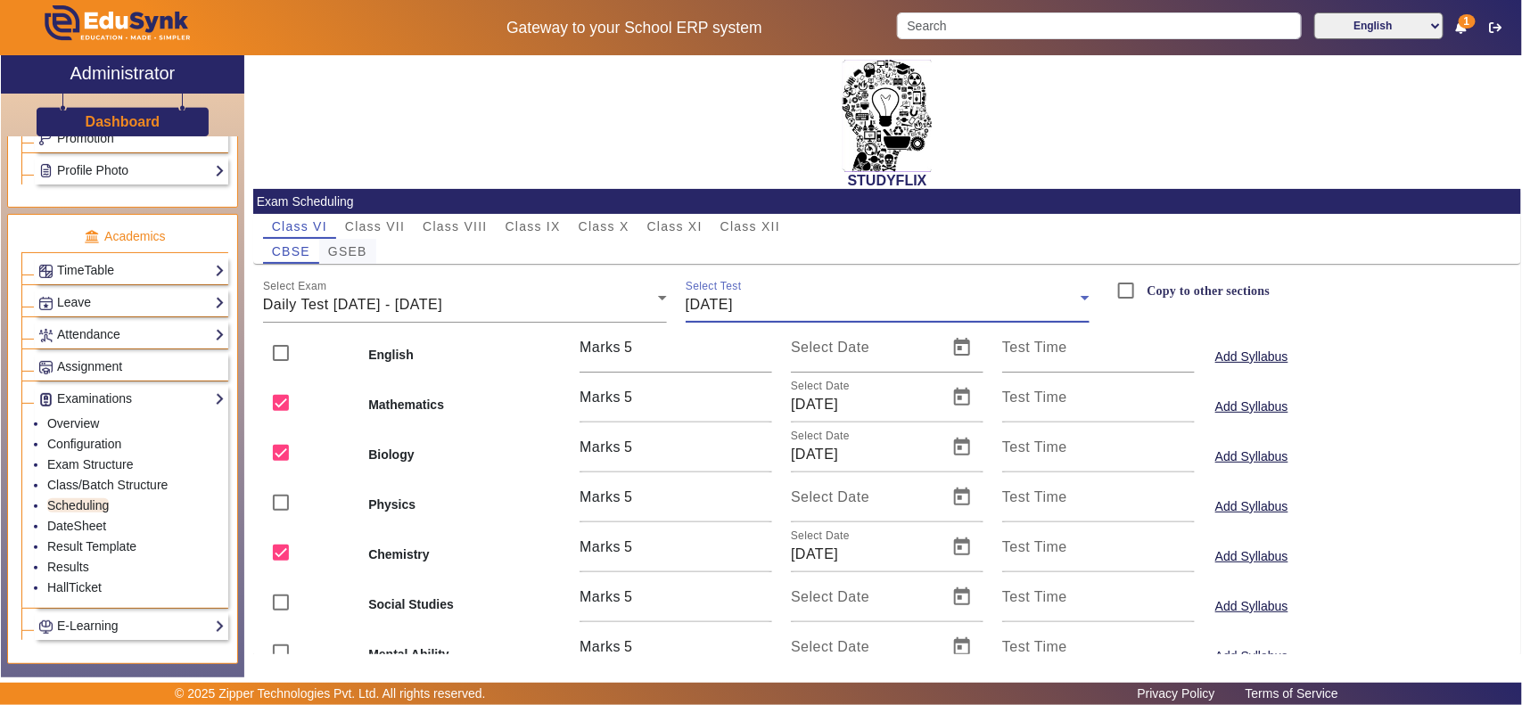
click at [354, 251] on span "GSEB" at bounding box center [347, 251] width 39 height 12
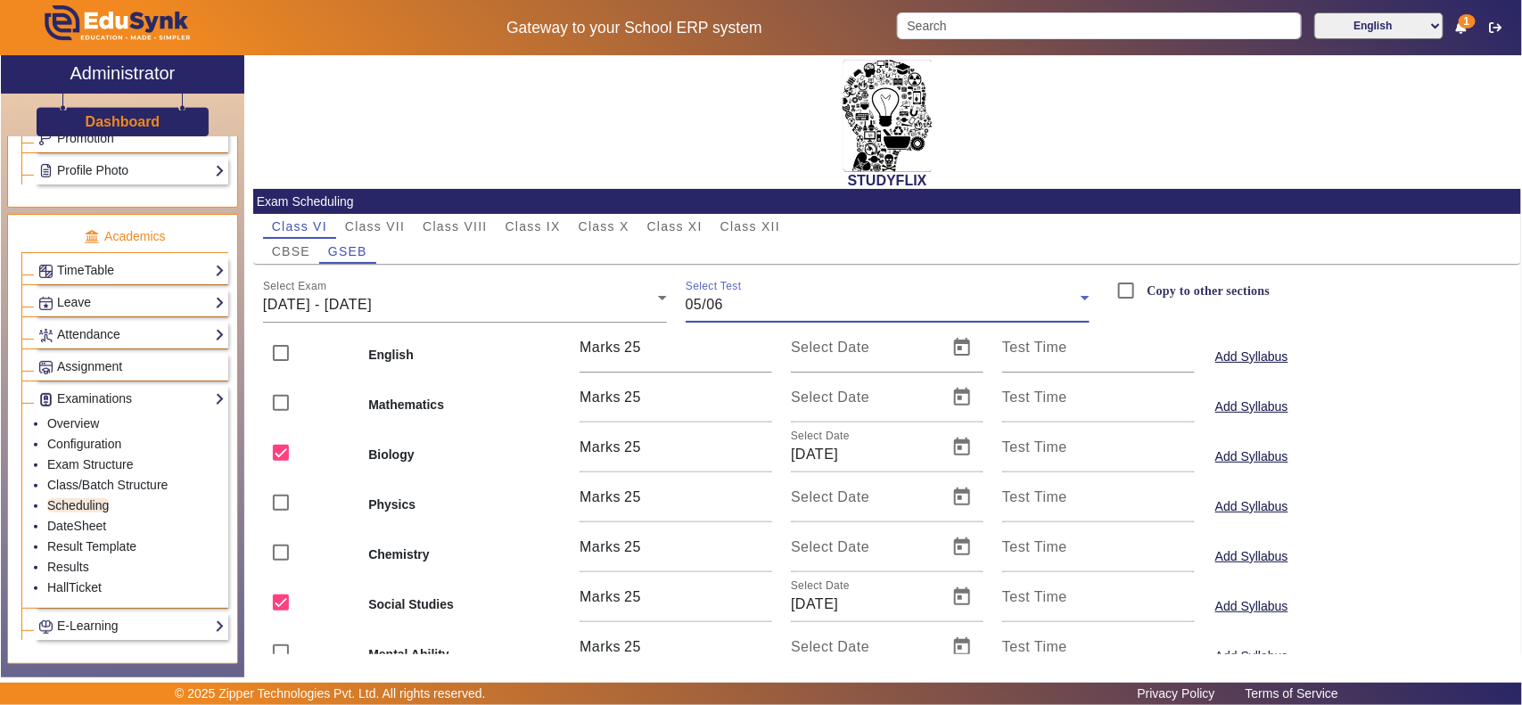
click at [729, 305] on div "05/06" at bounding box center [883, 304] width 395 height 21
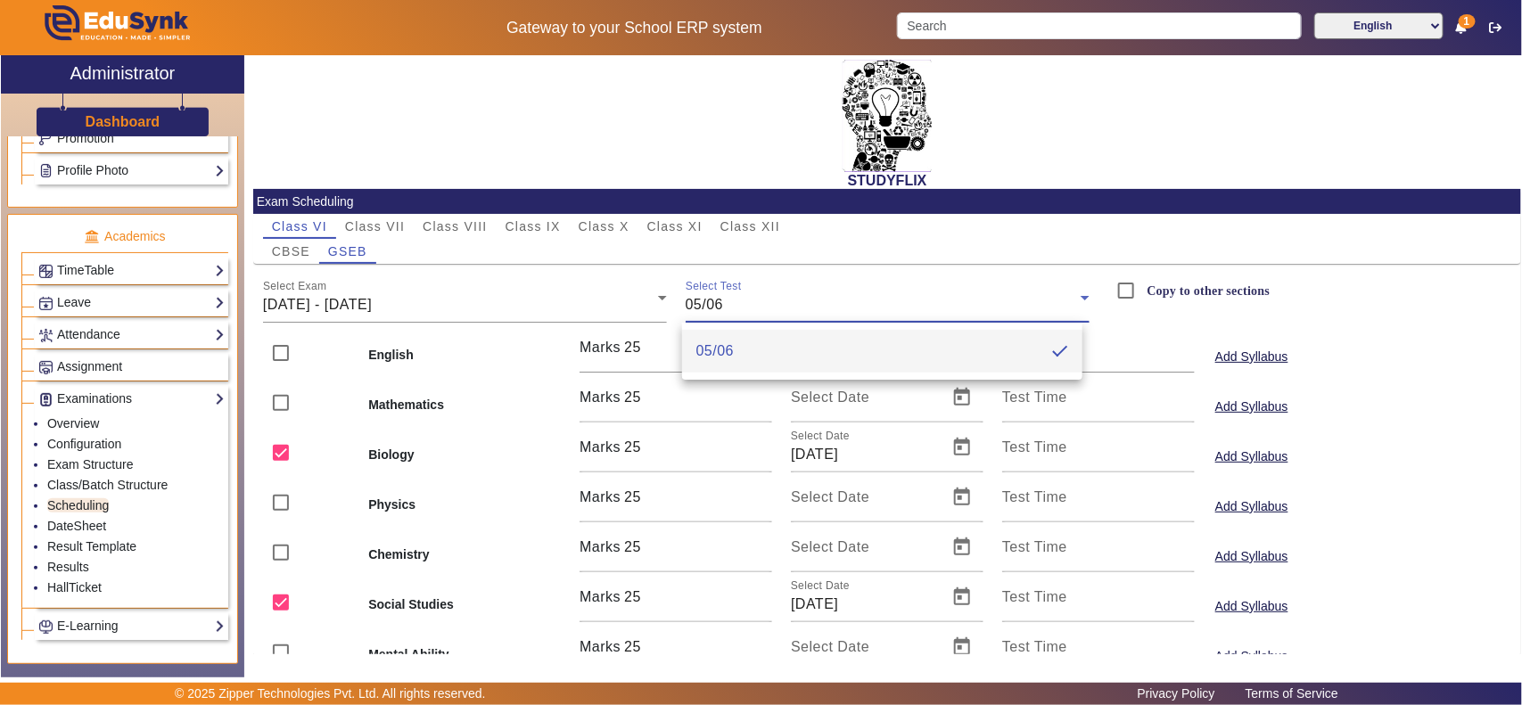
click at [502, 286] on div at bounding box center [761, 352] width 1522 height 705
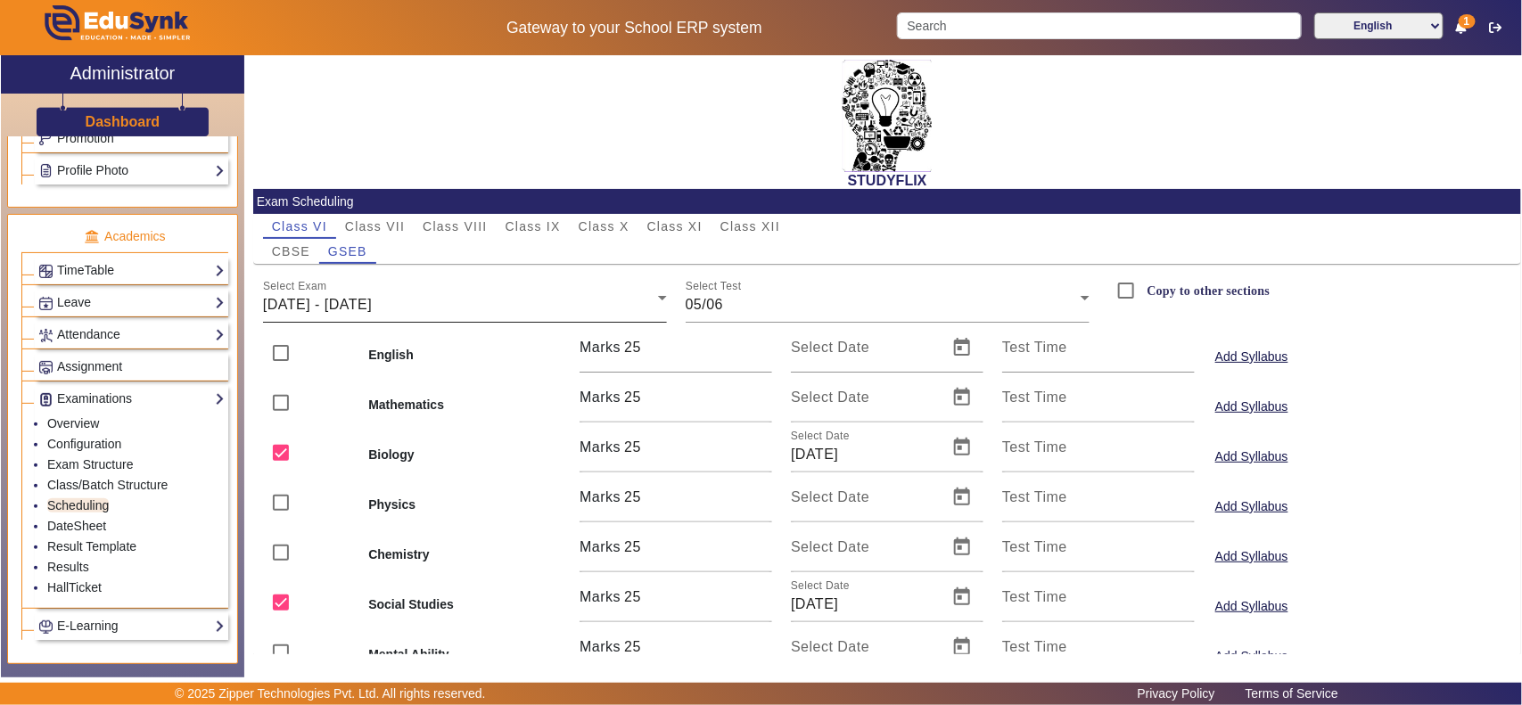
click at [514, 304] on div "[DATE] - [DATE]" at bounding box center [460, 304] width 395 height 21
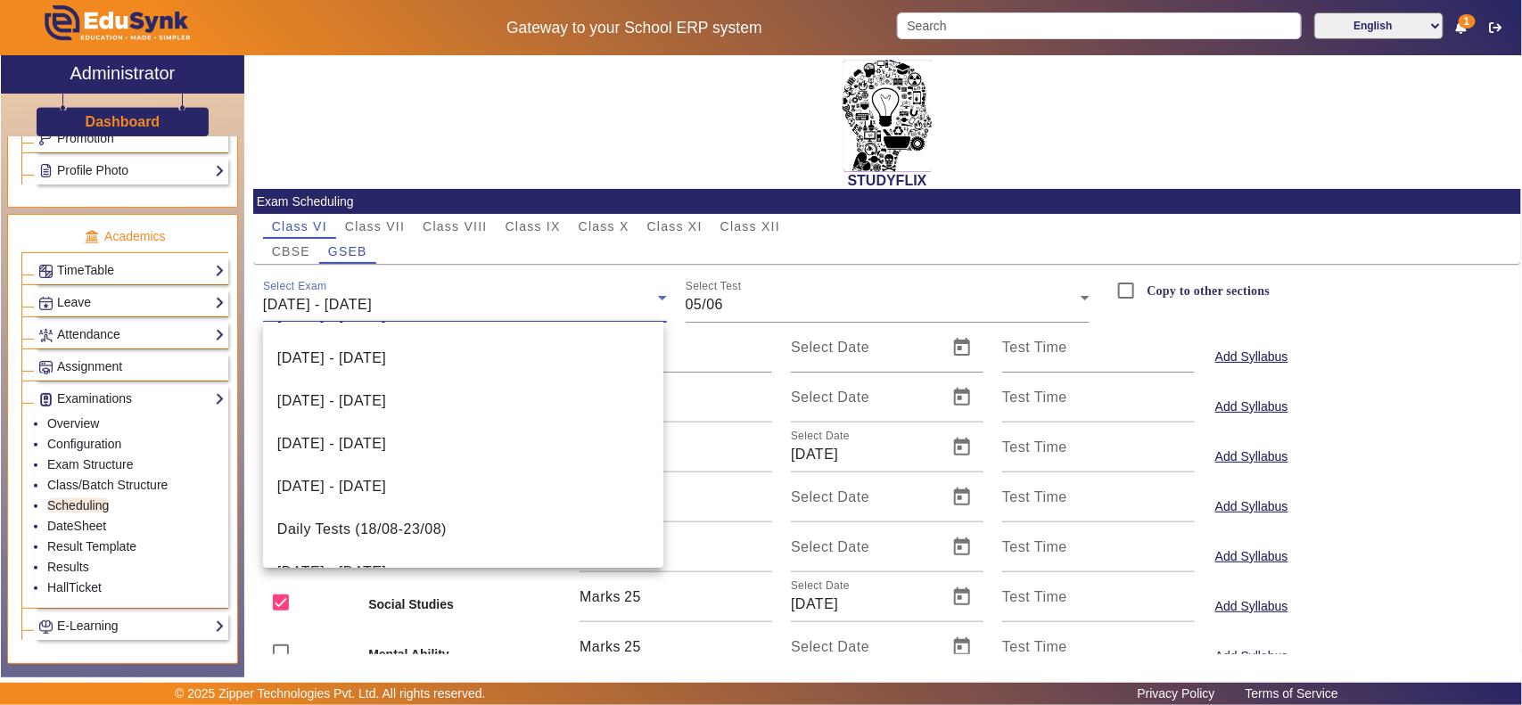
scroll to position [496, 0]
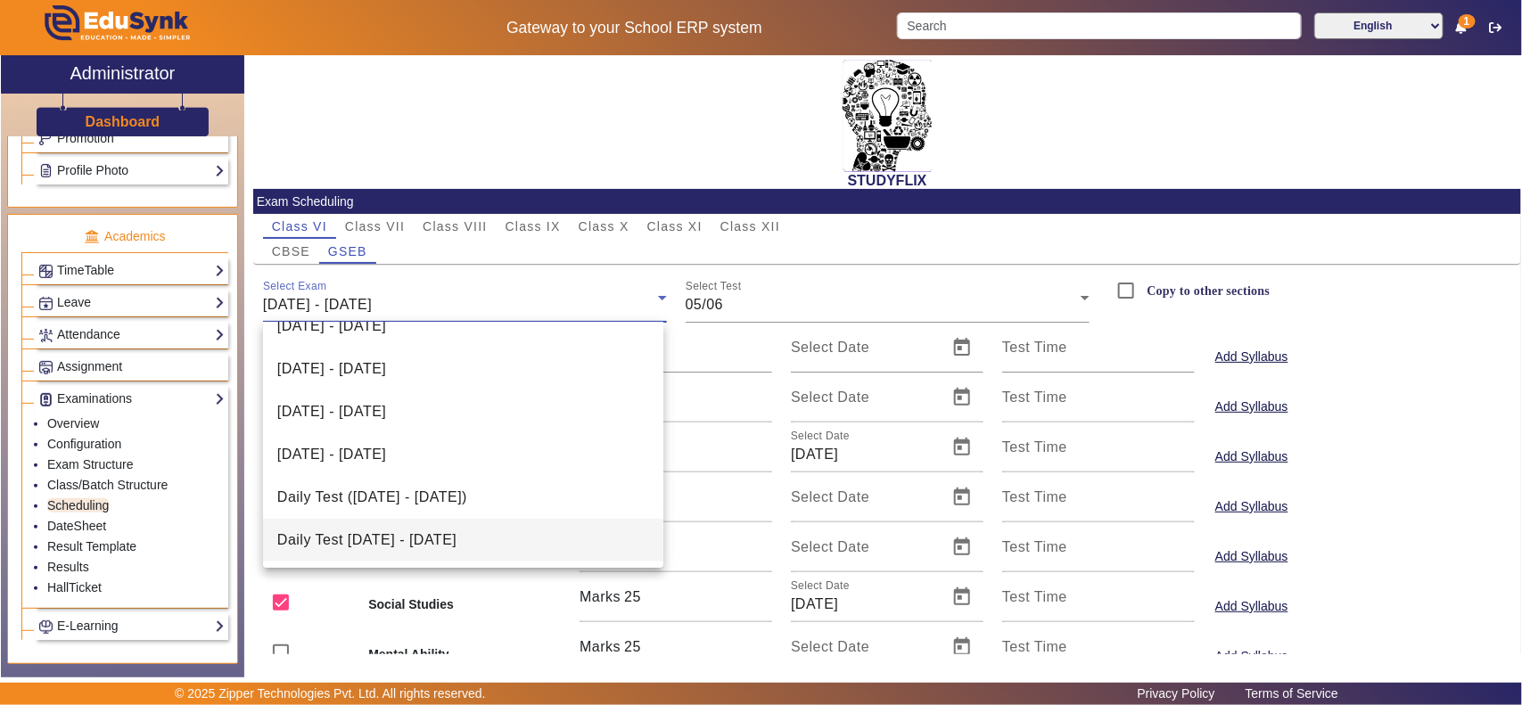
click at [437, 538] on span "Daily Test [DATE] - [DATE]" at bounding box center [366, 540] width 179 height 21
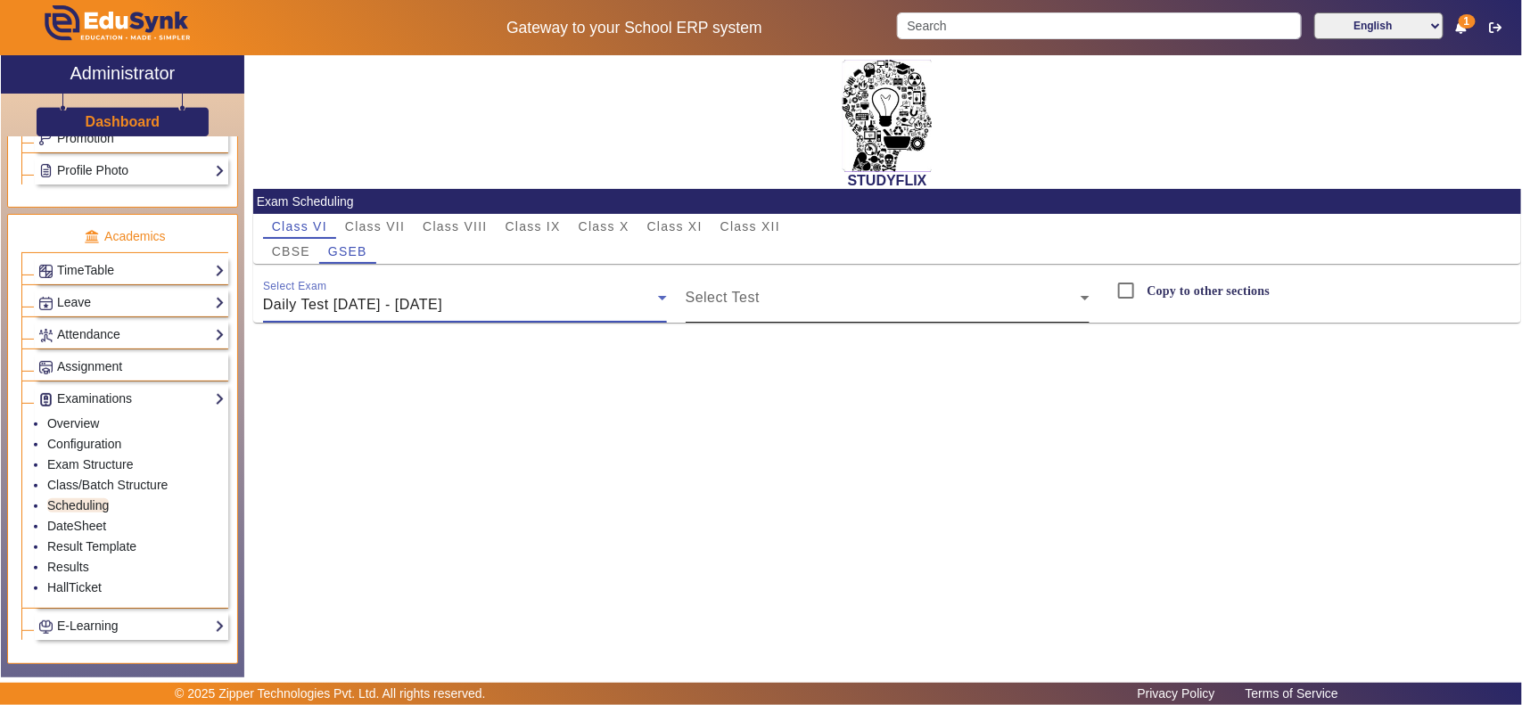
click at [831, 300] on span at bounding box center [883, 304] width 395 height 21
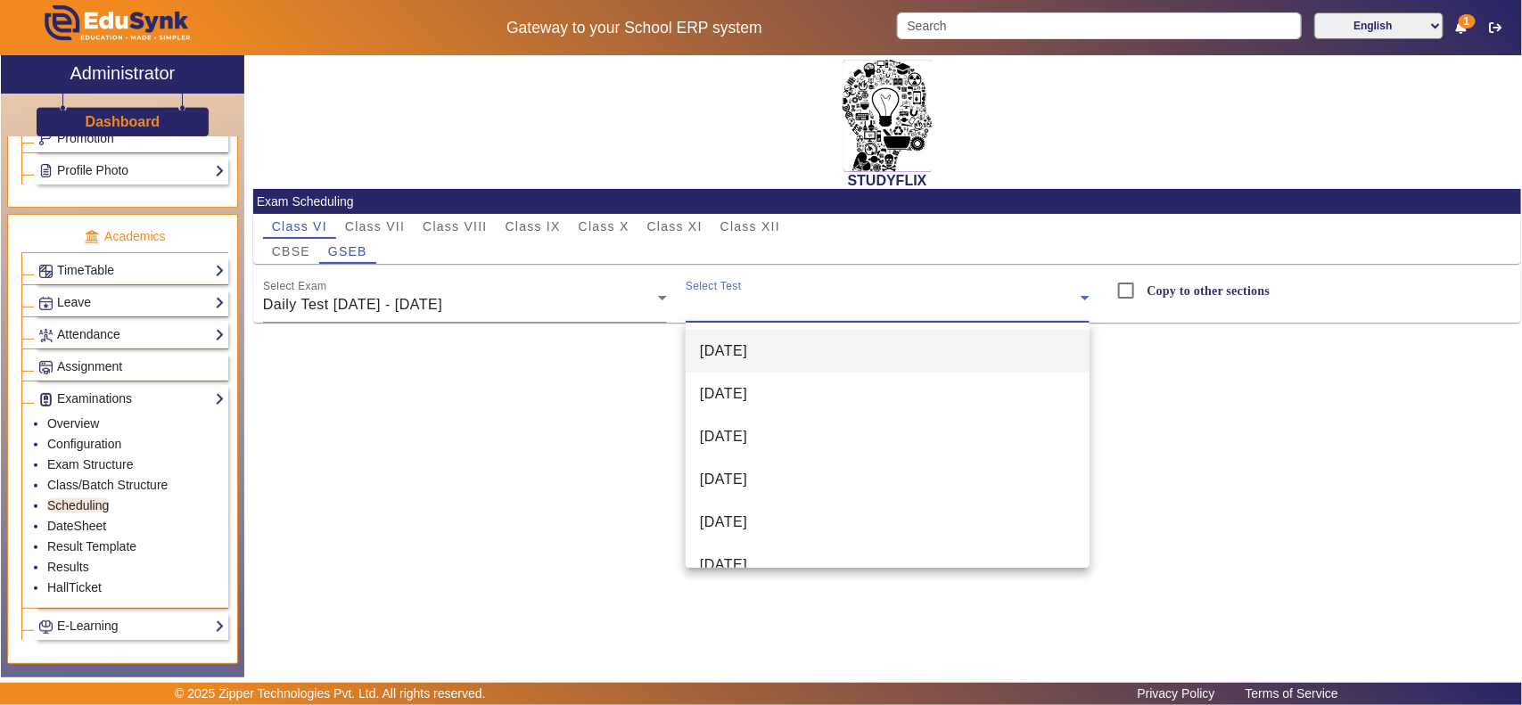
click at [816, 361] on mat-option "[DATE]" at bounding box center [888, 351] width 404 height 43
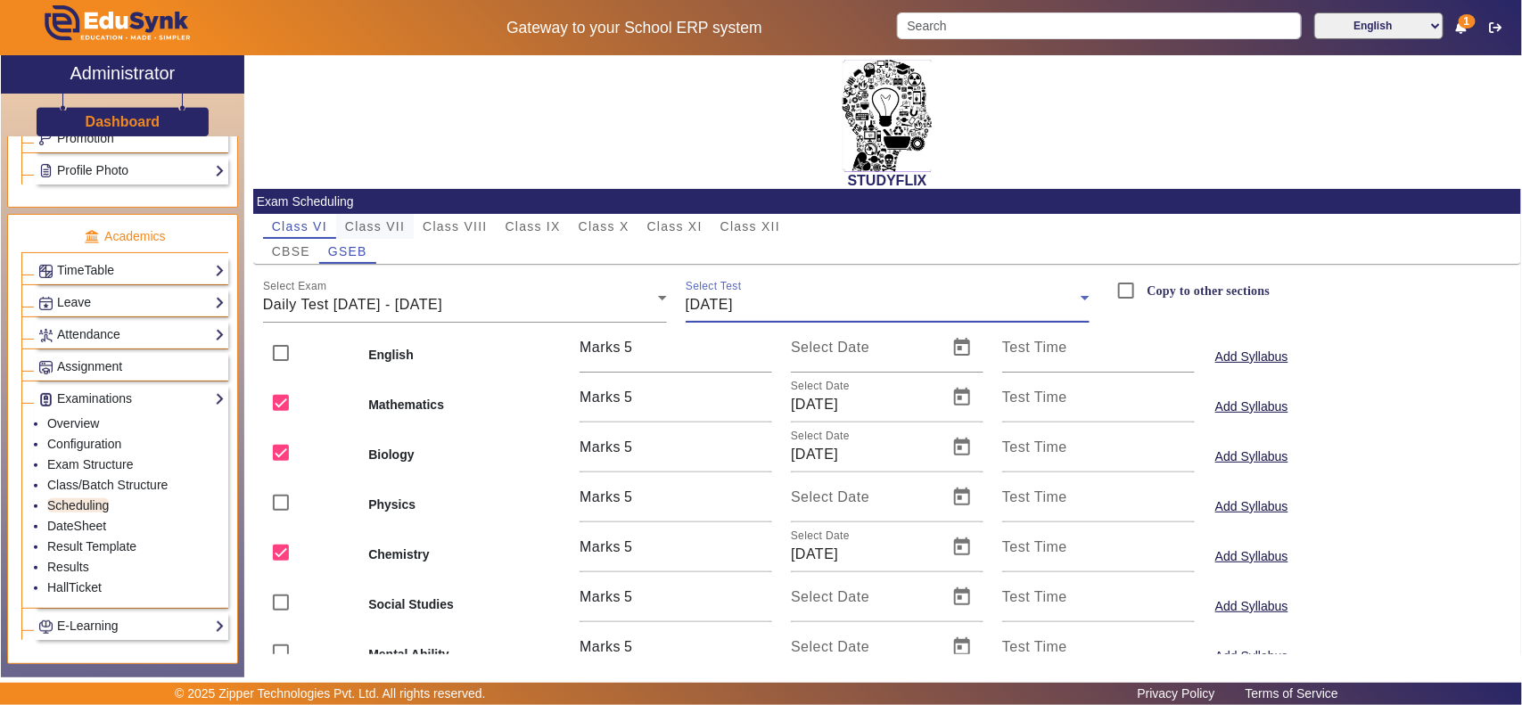
click at [392, 226] on span "Class VII" at bounding box center [375, 226] width 60 height 12
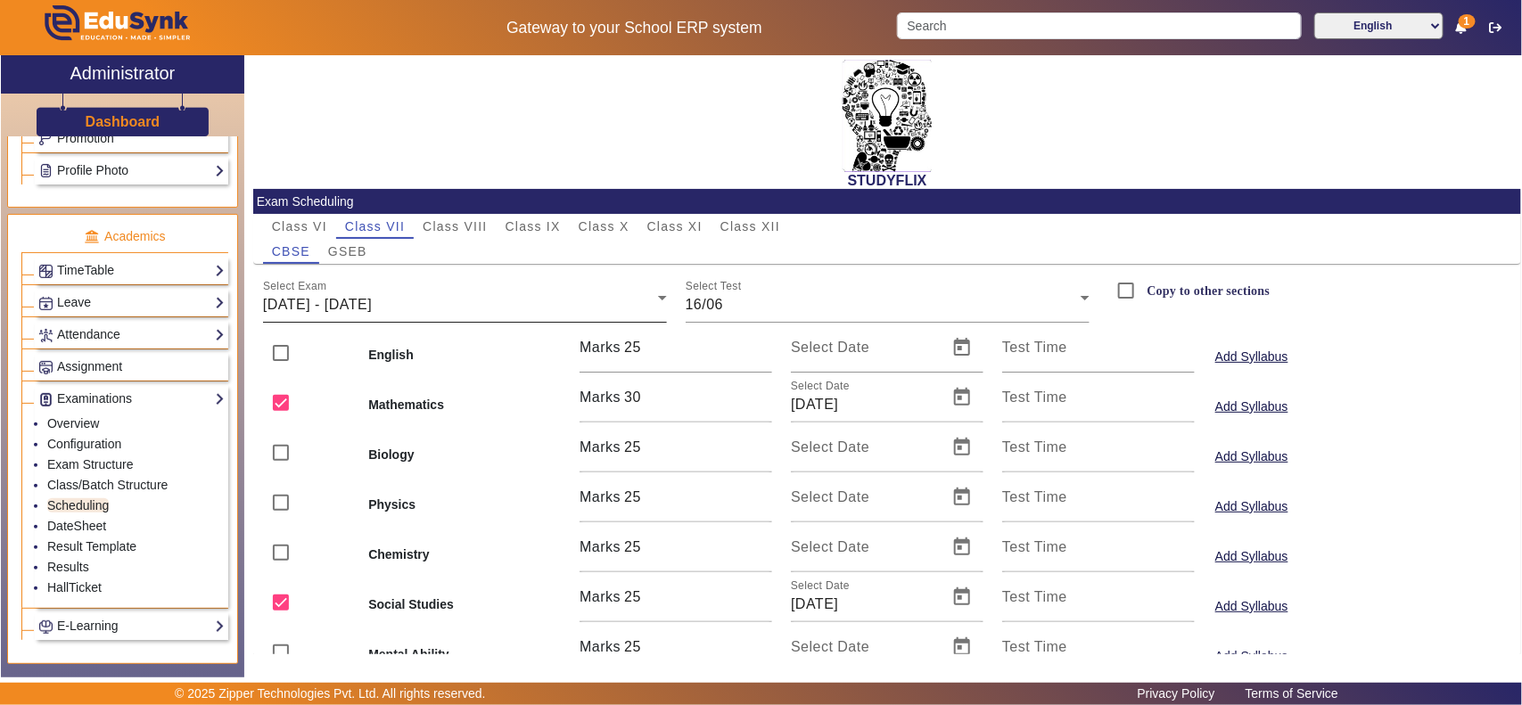
click at [452, 300] on div "[DATE] - [DATE]" at bounding box center [460, 304] width 395 height 21
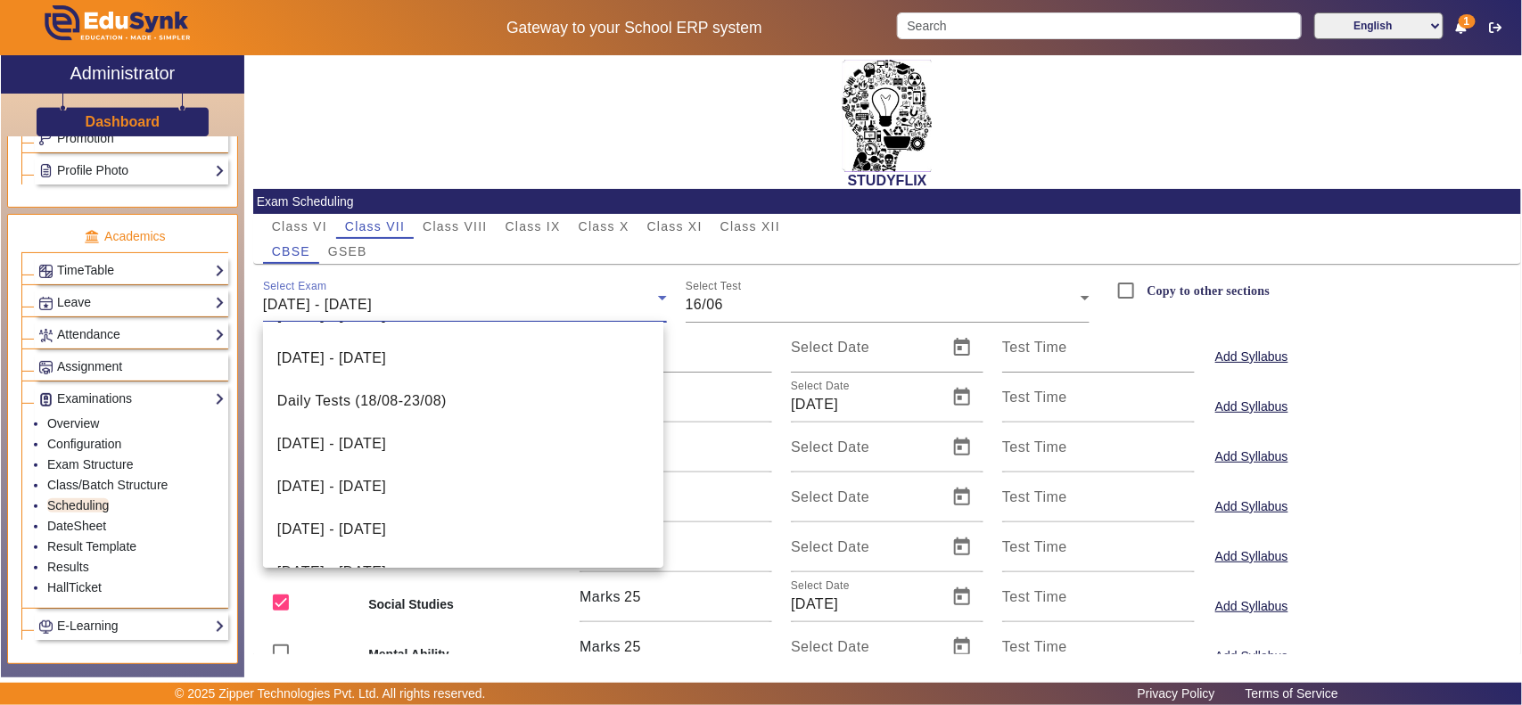
scroll to position [410, 0]
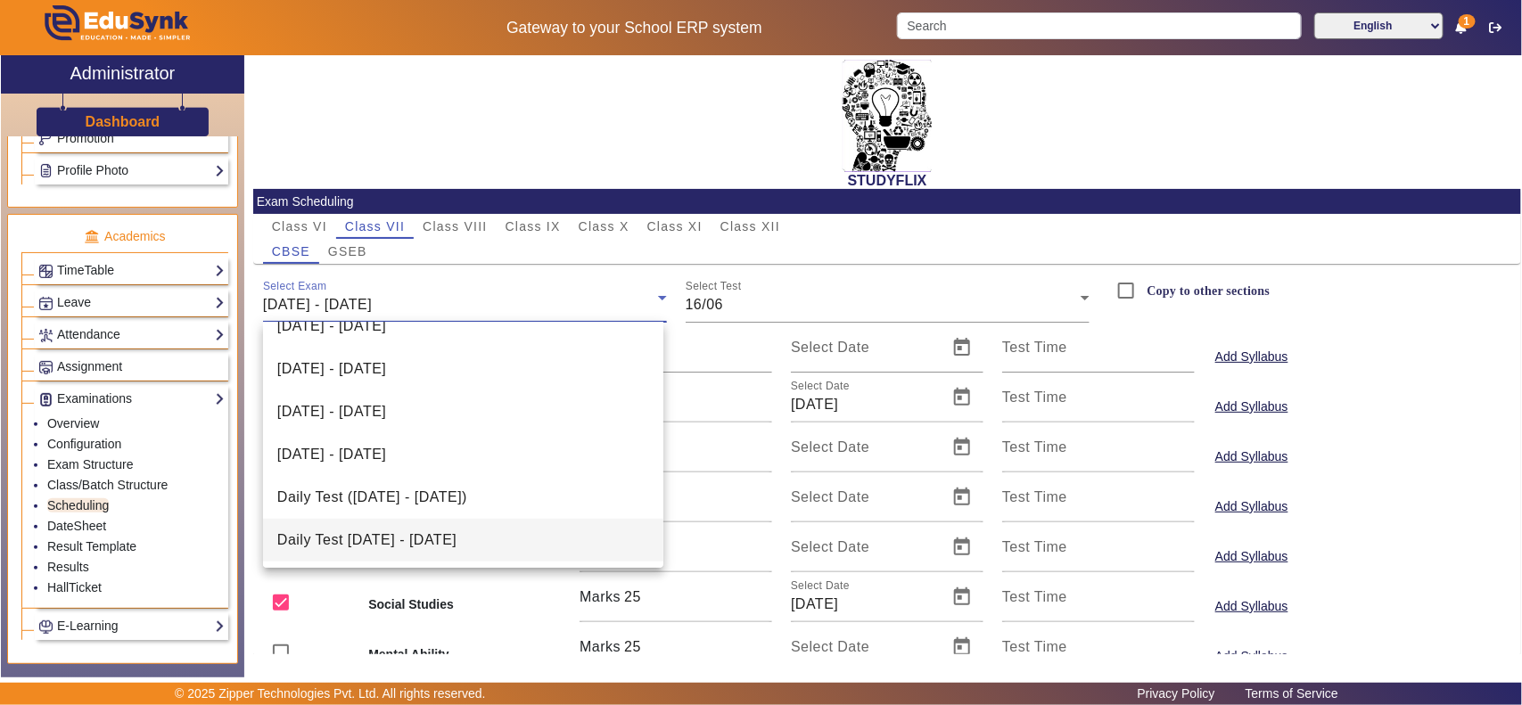
drag, startPoint x: 439, startPoint y: 540, endPoint x: 807, endPoint y: 348, distance: 415.5
click at [440, 540] on span "Daily Test [DATE] - [DATE]" at bounding box center [366, 540] width 179 height 21
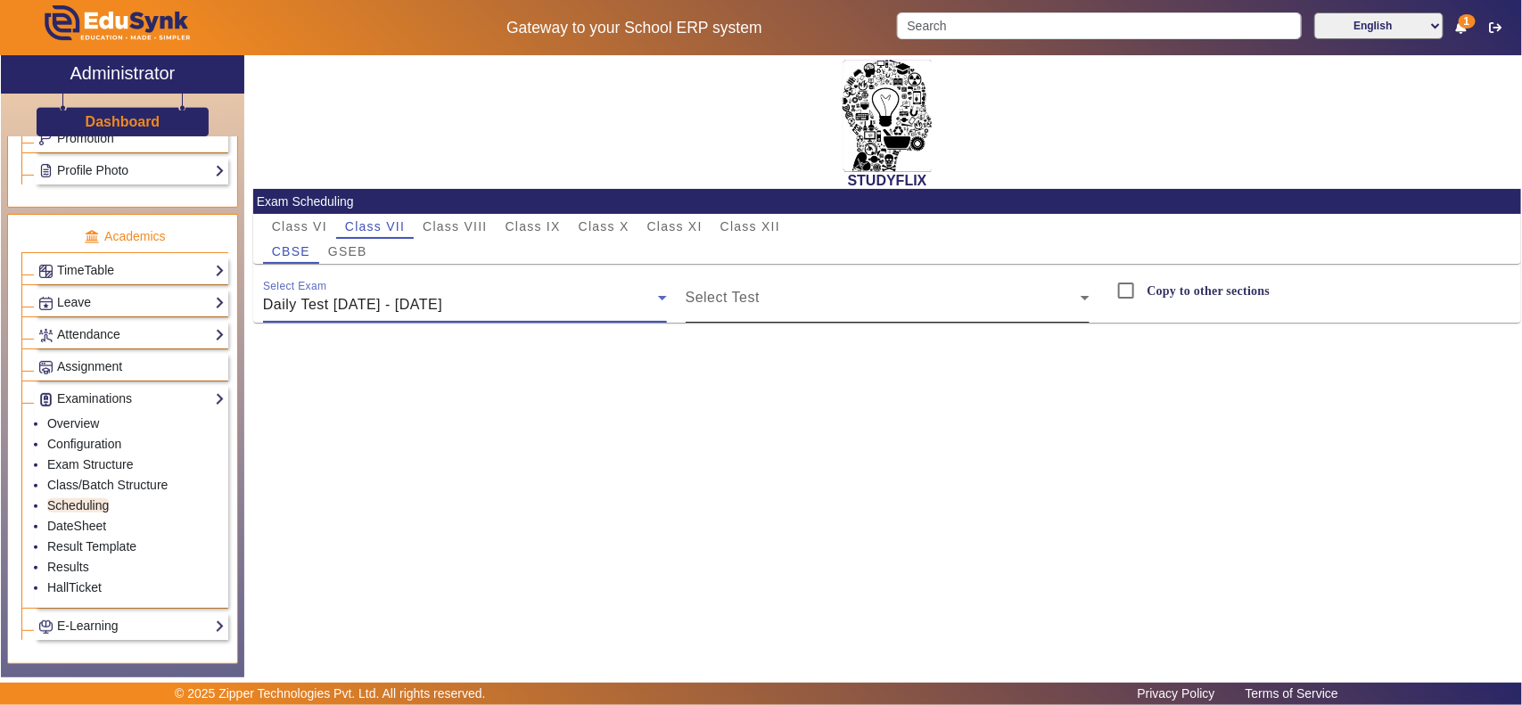
click at [860, 306] on span at bounding box center [883, 304] width 395 height 21
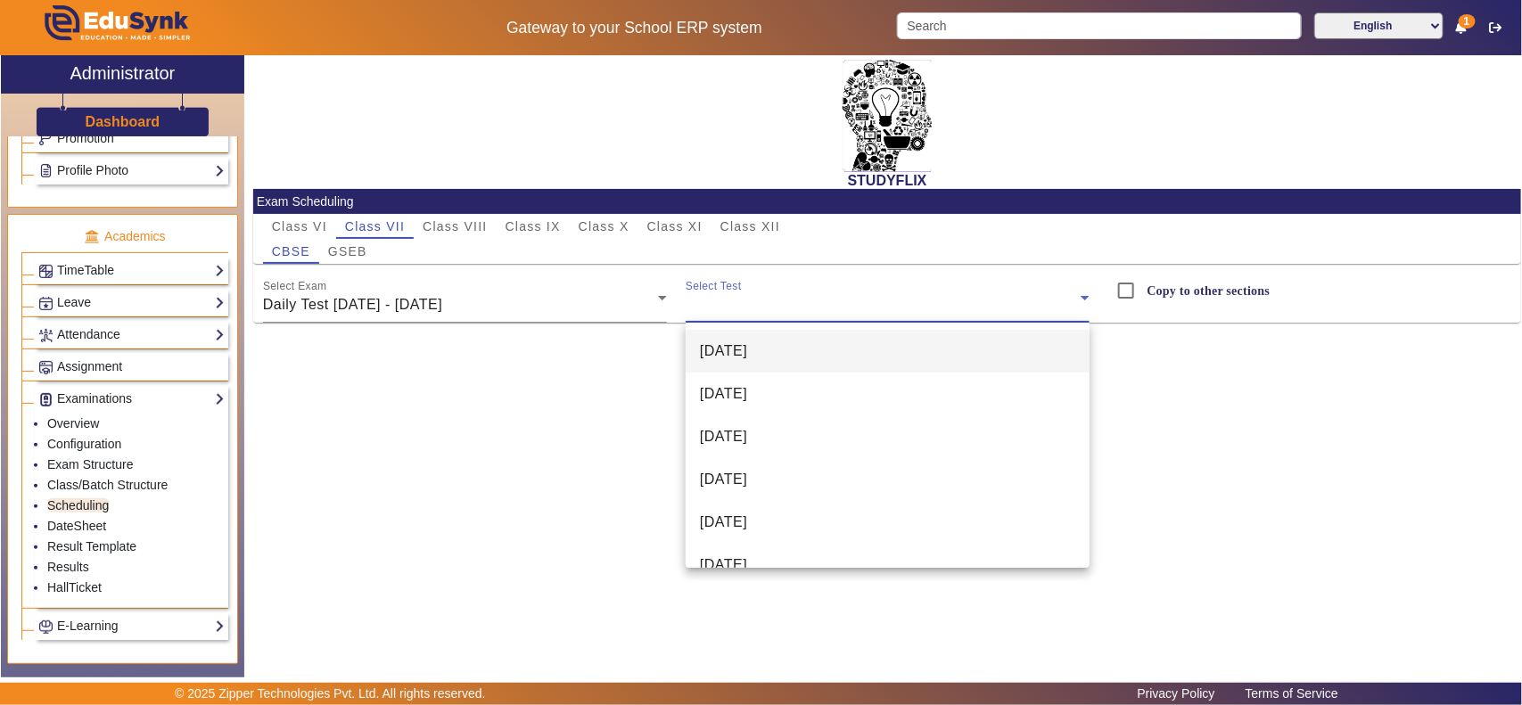
click at [827, 357] on mat-option "[DATE]" at bounding box center [888, 351] width 404 height 43
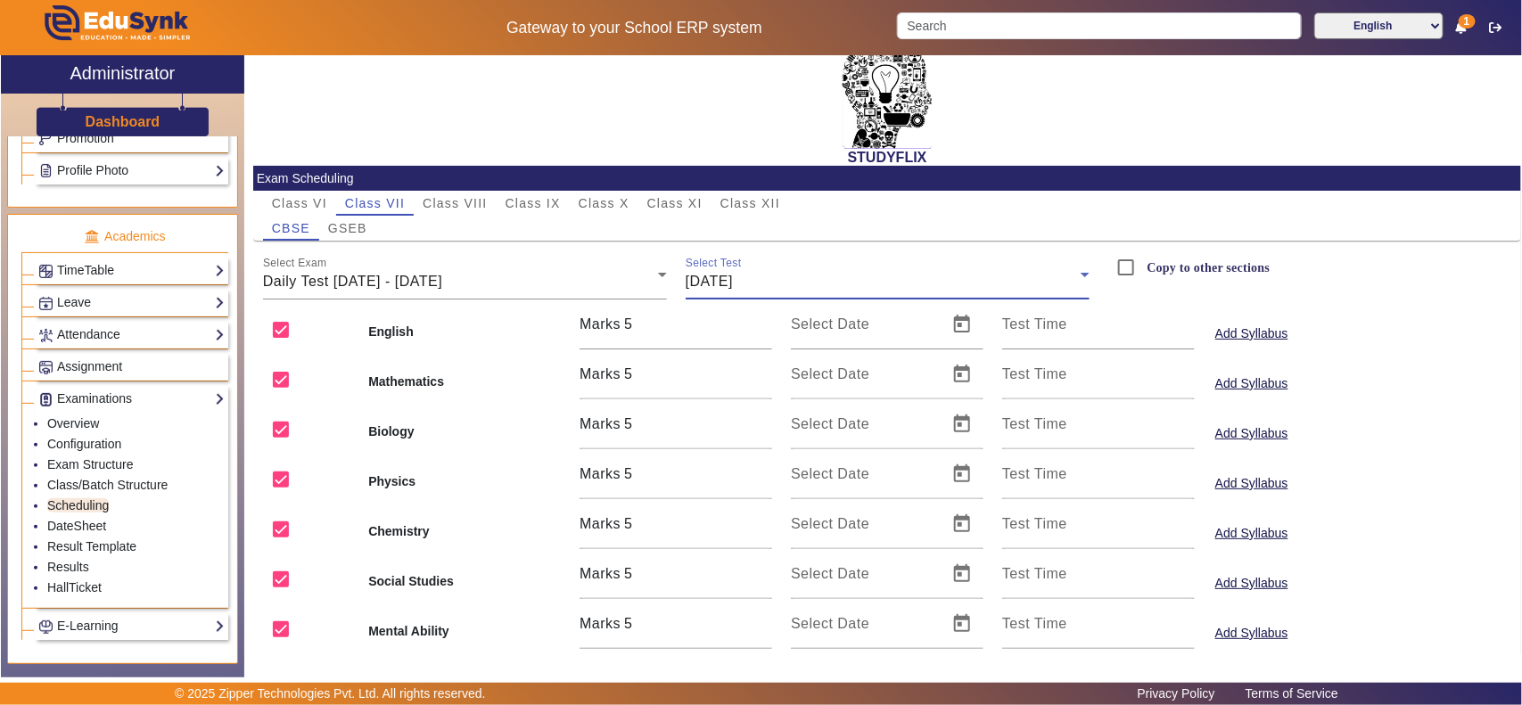
scroll to position [0, 0]
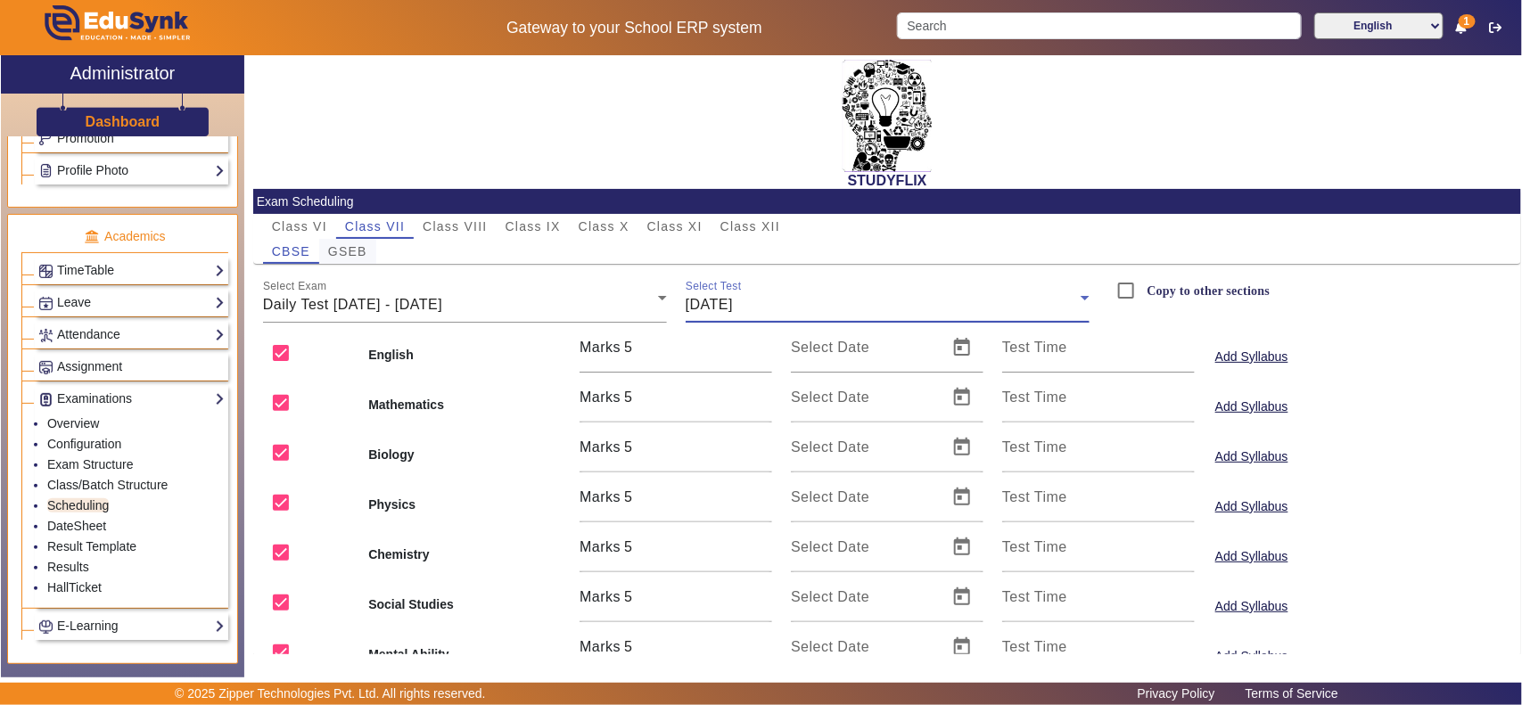
click at [363, 254] on span "GSEB" at bounding box center [347, 251] width 39 height 12
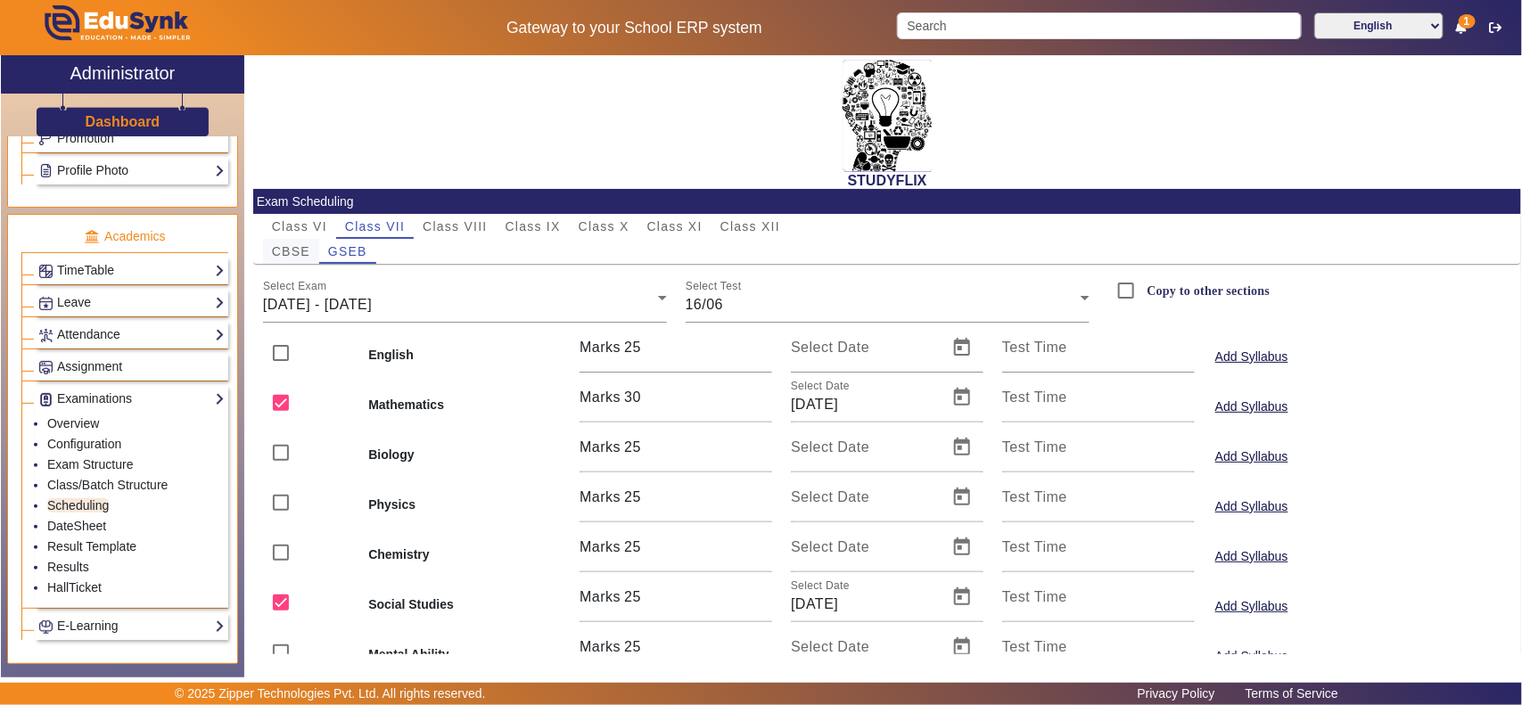
click at [292, 250] on span "CBSE" at bounding box center [291, 251] width 38 height 12
click at [491, 285] on div "Select Exam 16/06/2025 - 21/06/2025" at bounding box center [465, 298] width 404 height 50
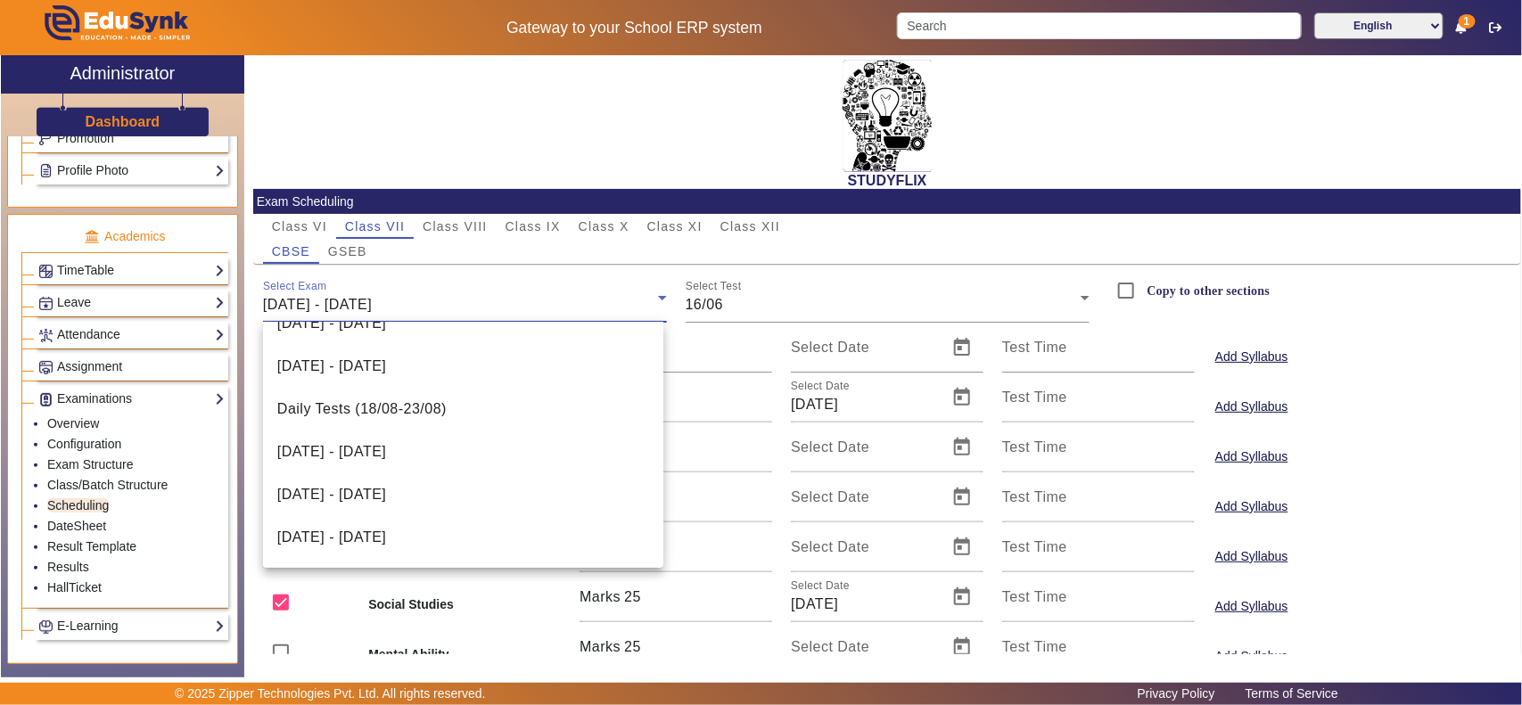
scroll to position [410, 0]
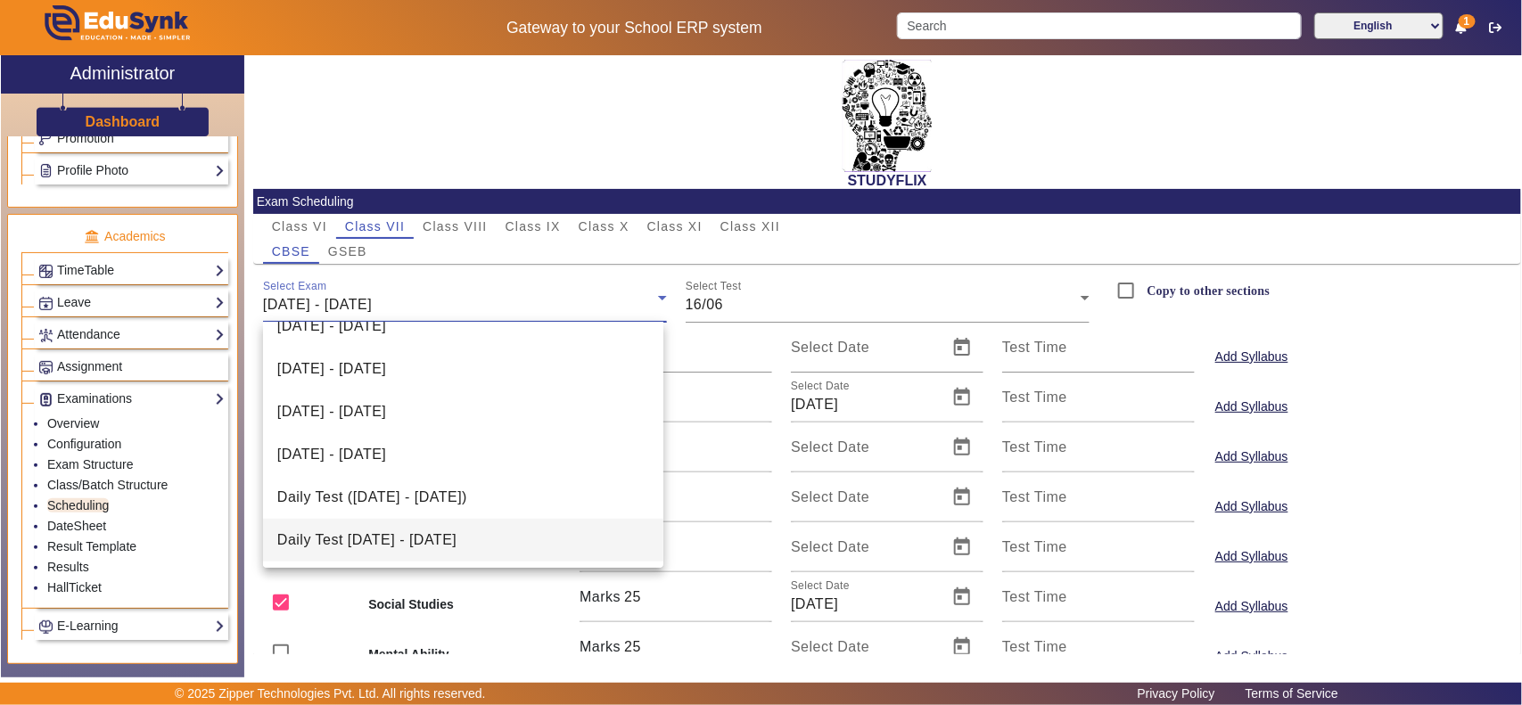
click at [411, 540] on span "Daily Test [DATE] - [DATE]" at bounding box center [366, 540] width 179 height 21
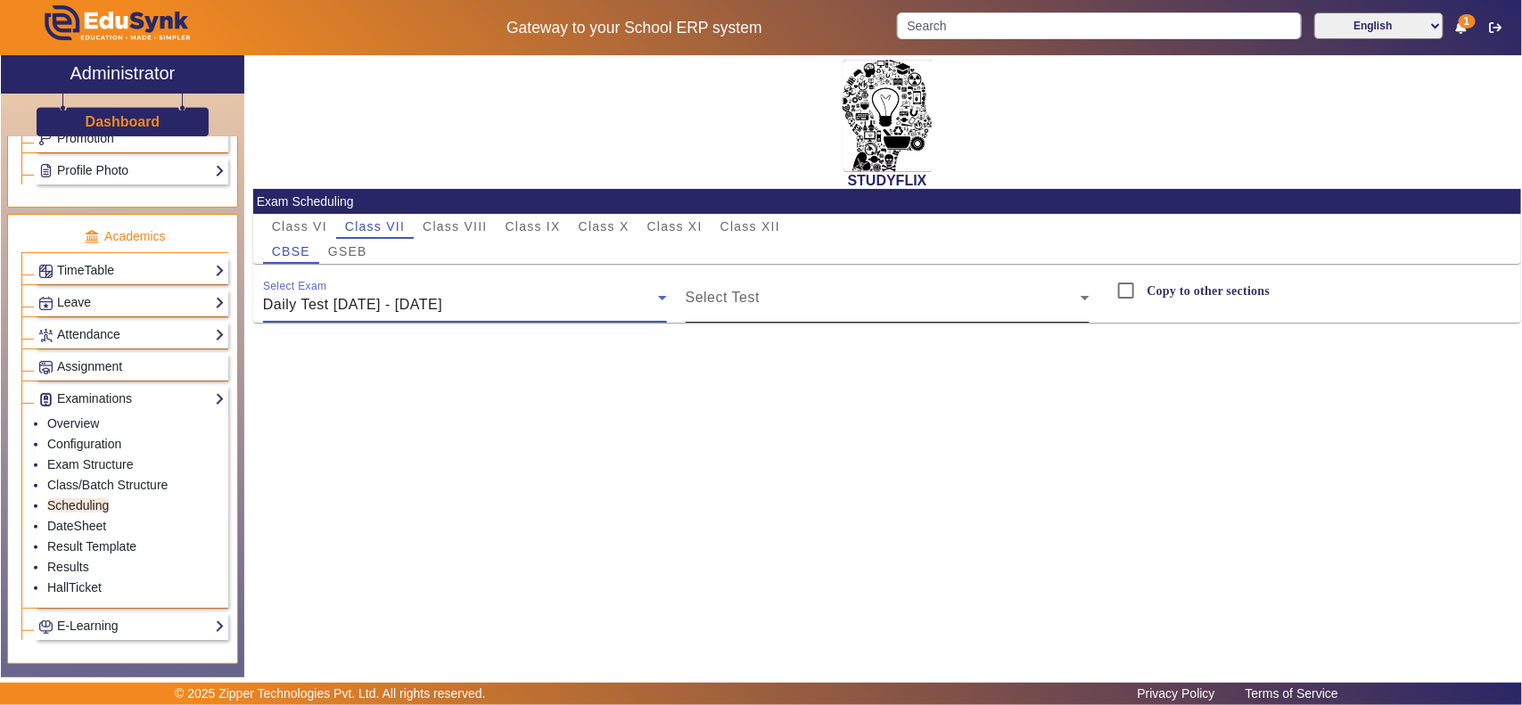
click at [906, 306] on span at bounding box center [883, 304] width 395 height 21
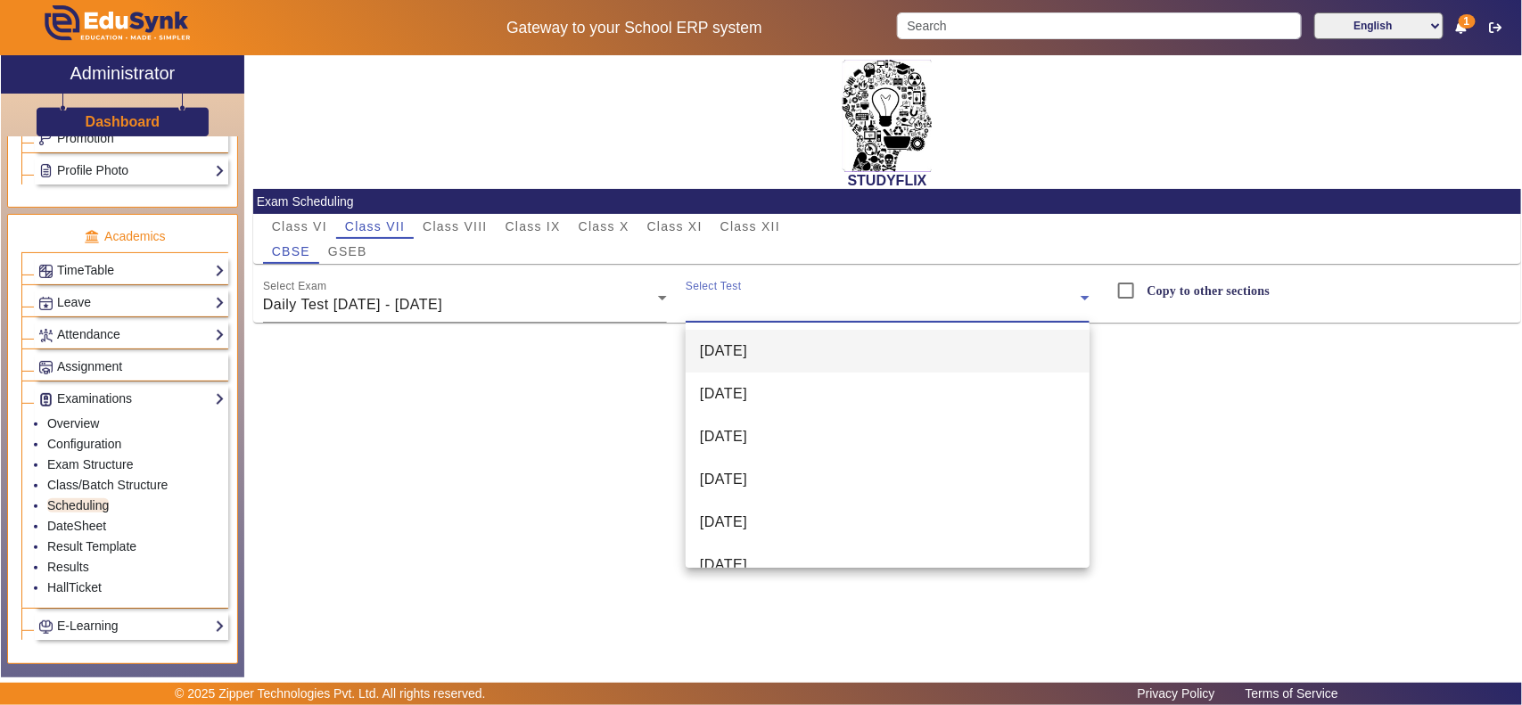
click at [817, 350] on mat-option "[DATE]" at bounding box center [888, 351] width 404 height 43
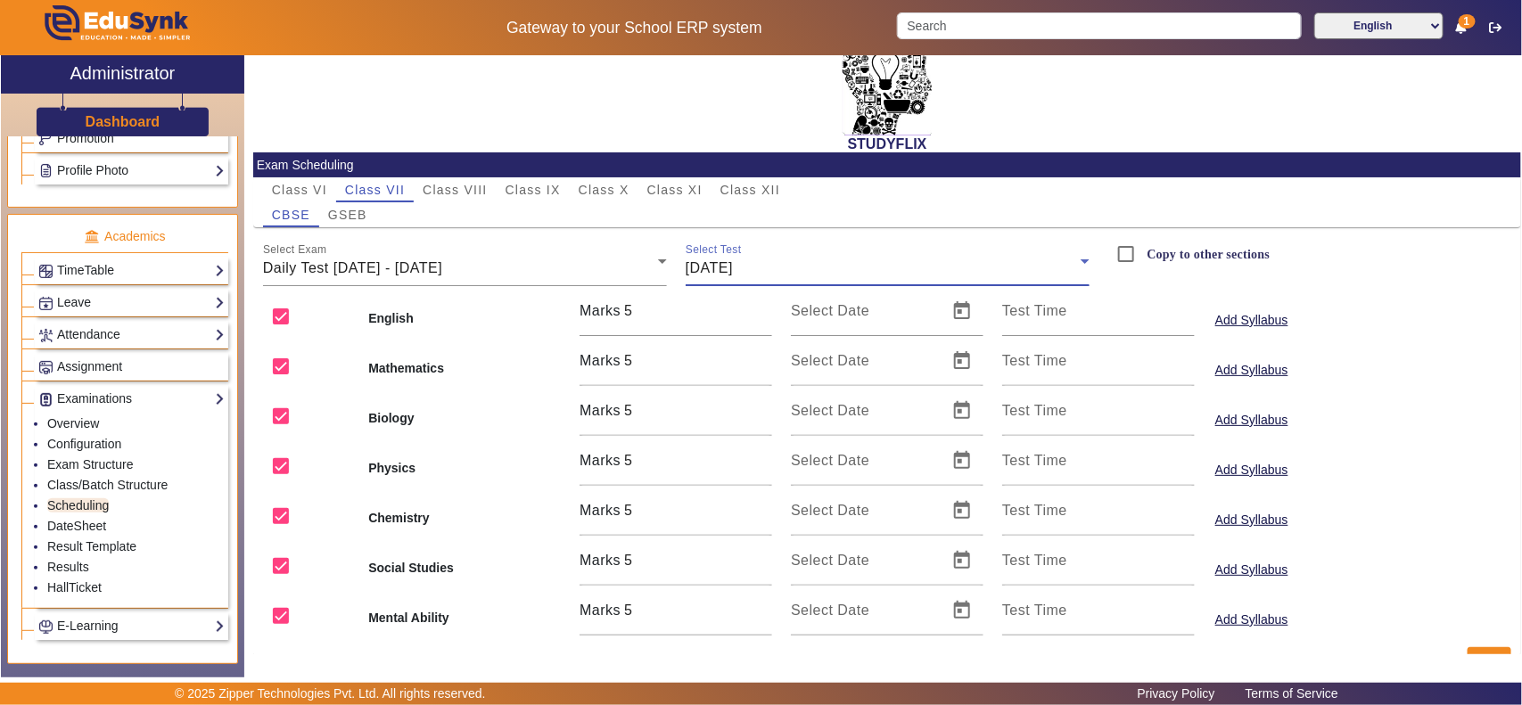
scroll to position [72, 0]
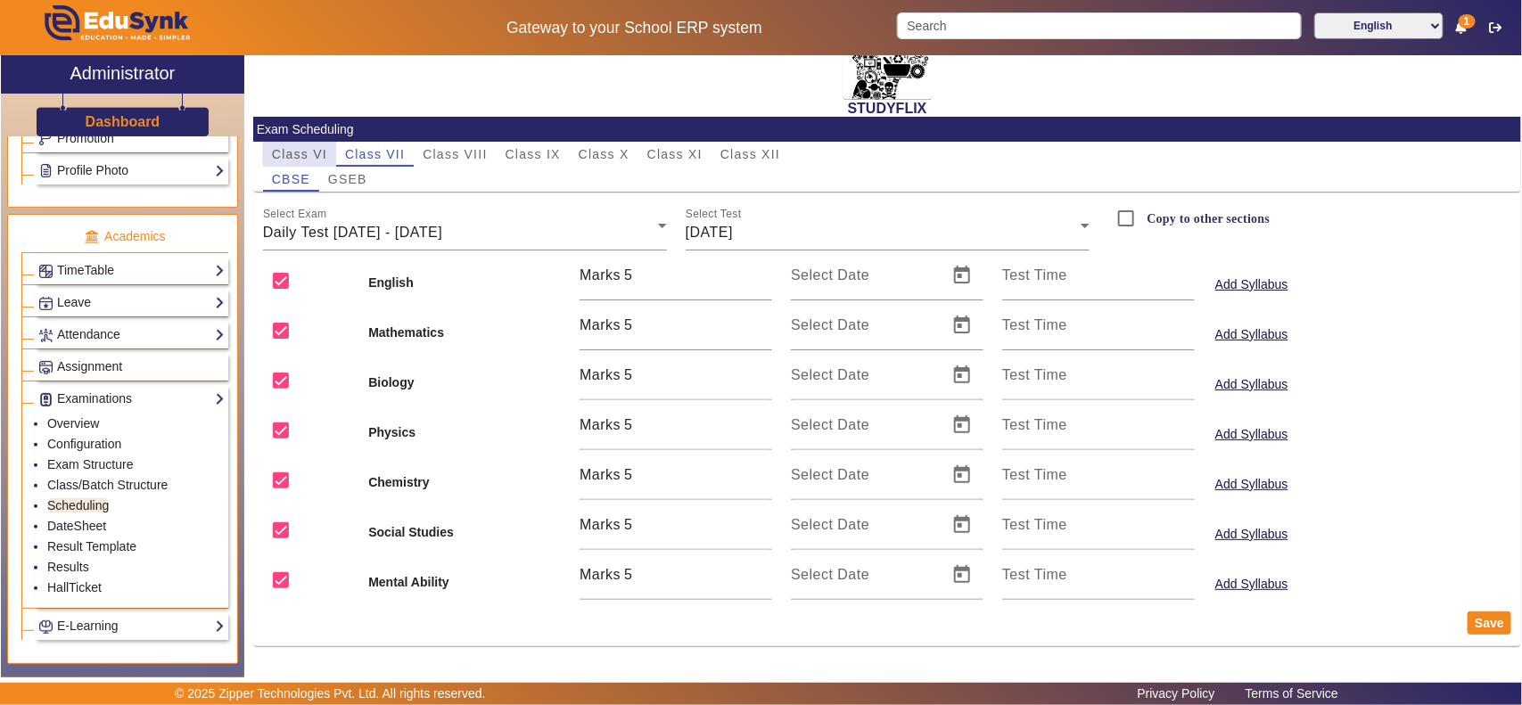
click at [308, 154] on span "Class VI" at bounding box center [299, 154] width 55 height 12
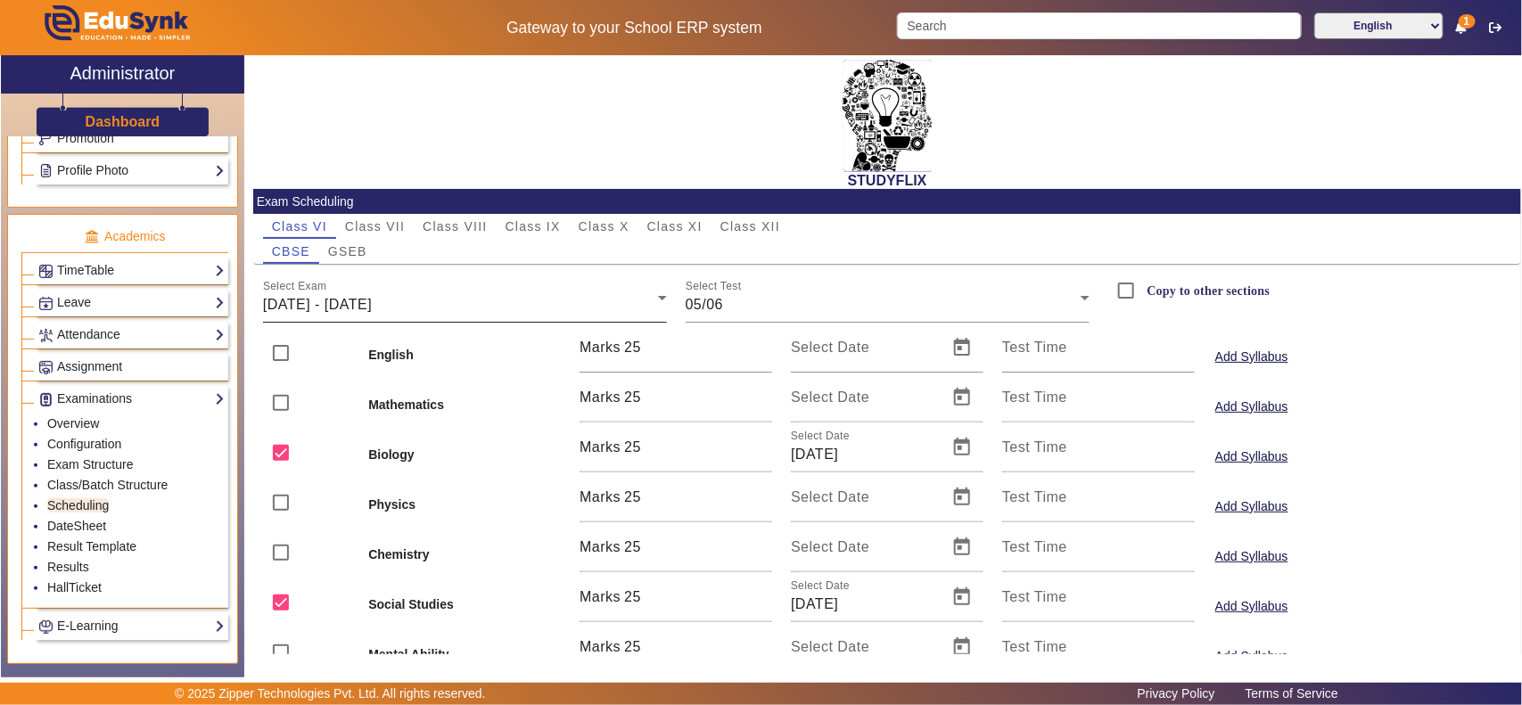
click at [317, 305] on span "[DATE] - [DATE]" at bounding box center [317, 304] width 109 height 15
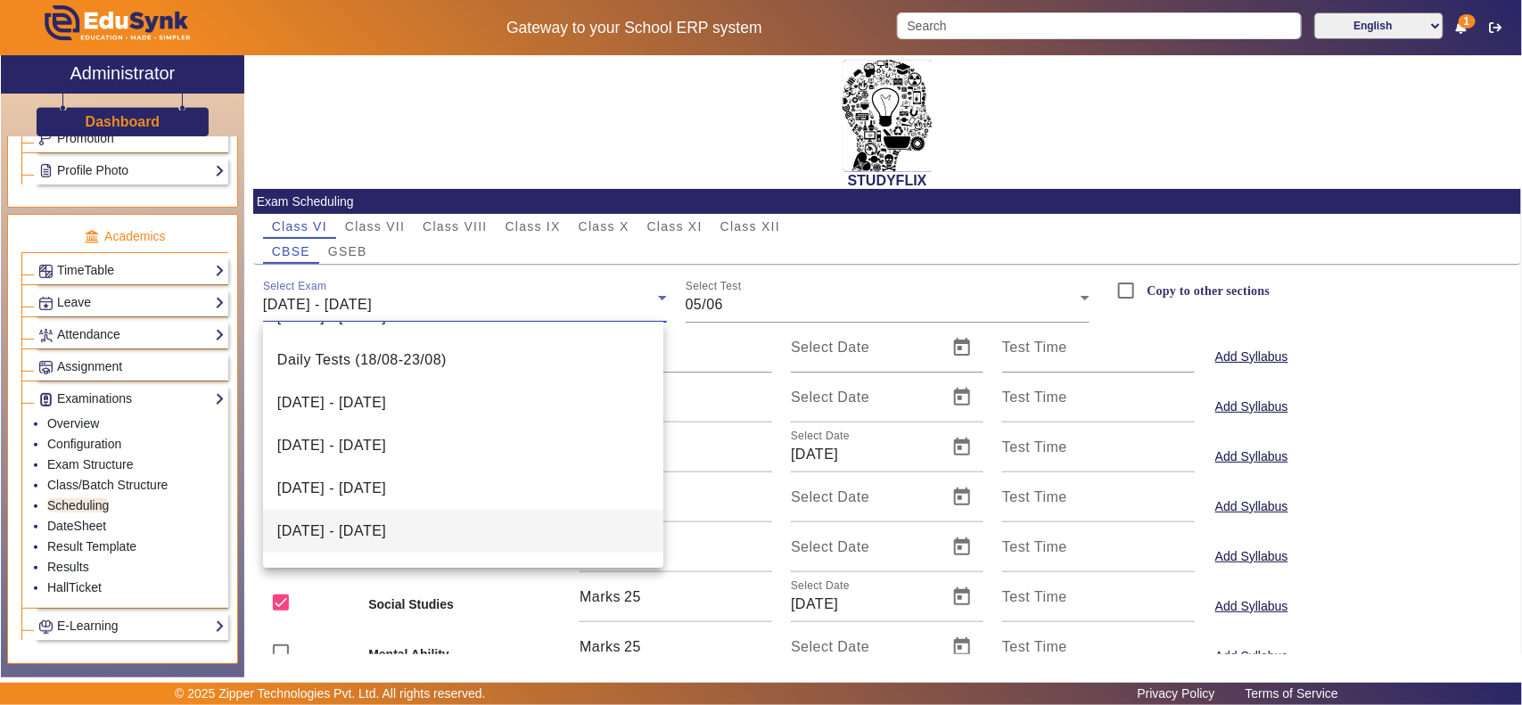
scroll to position [496, 0]
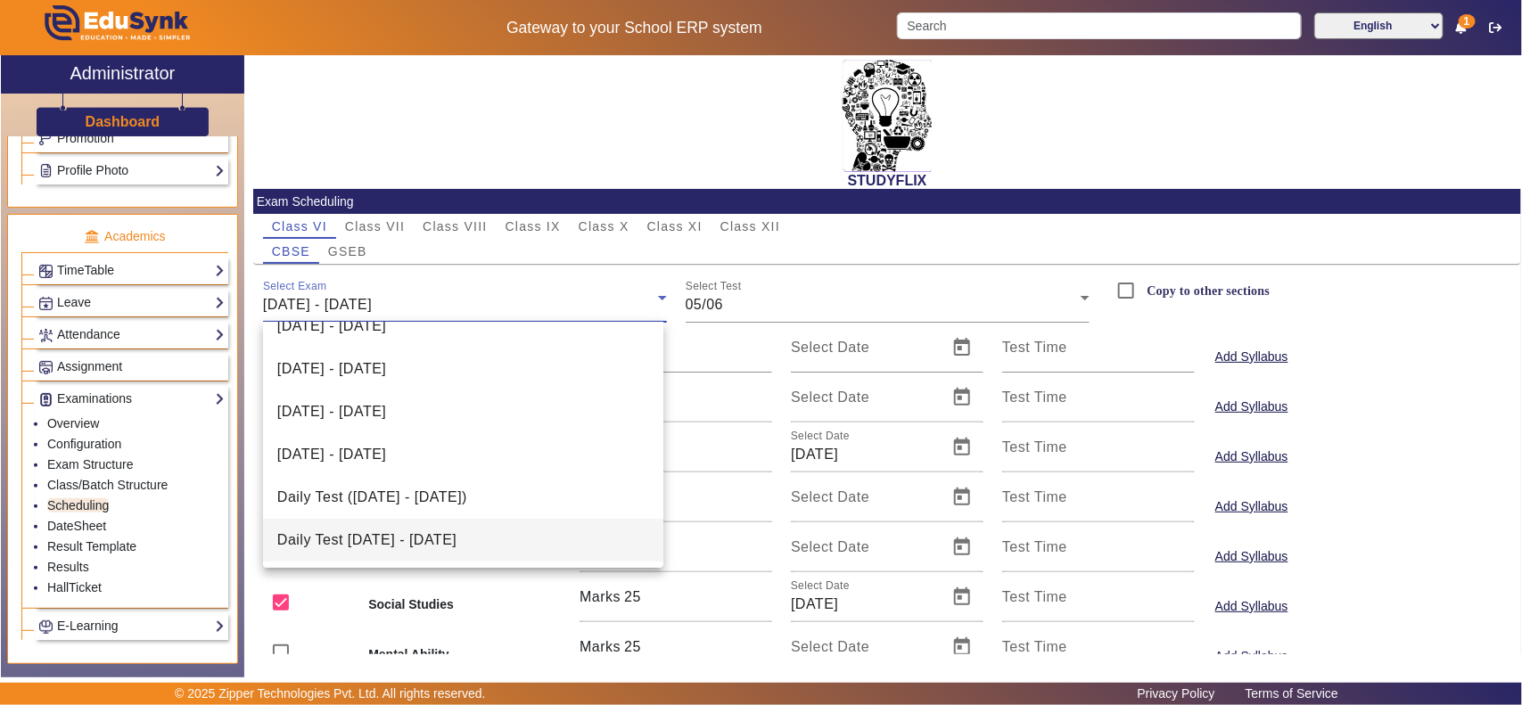
click at [394, 537] on span "Daily Test [DATE] - [DATE]" at bounding box center [366, 540] width 179 height 21
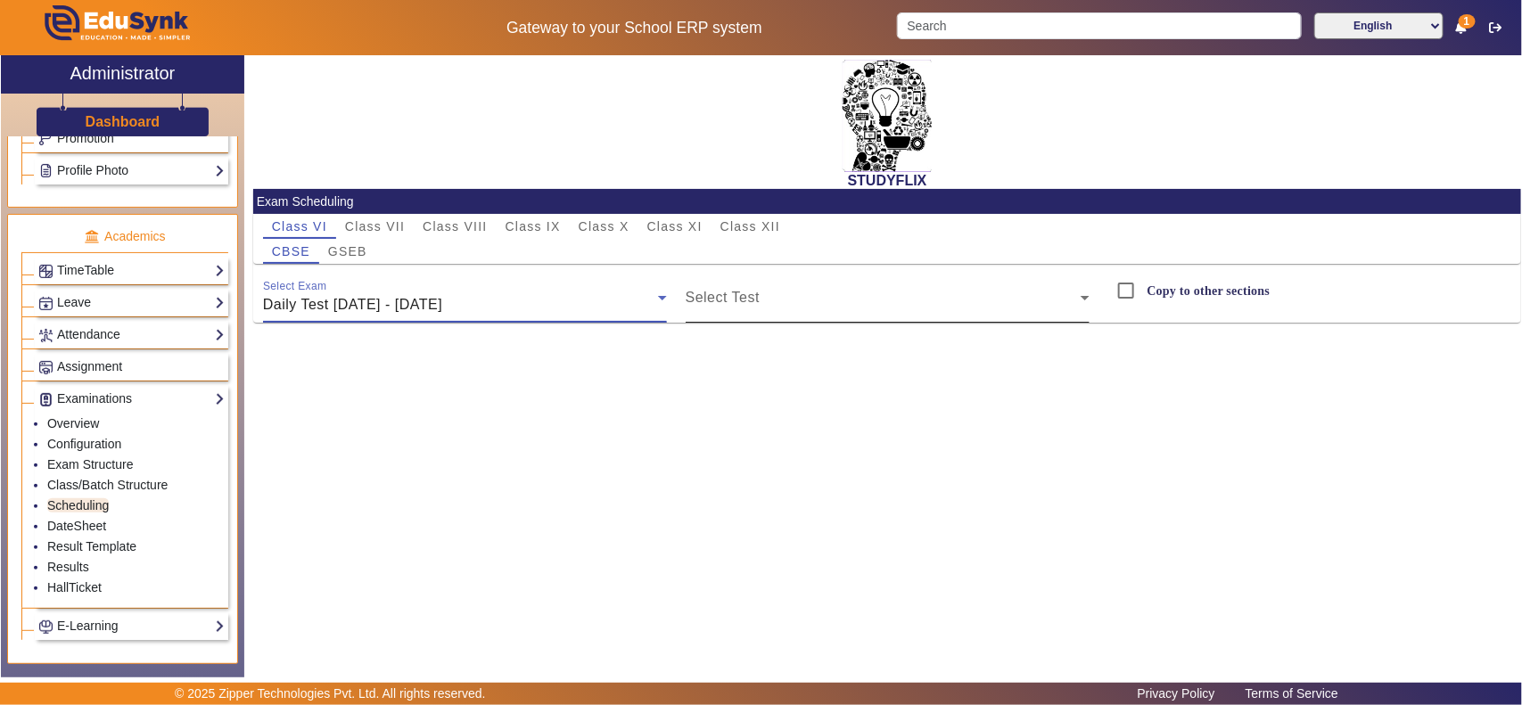
click at [905, 304] on span at bounding box center [883, 304] width 395 height 21
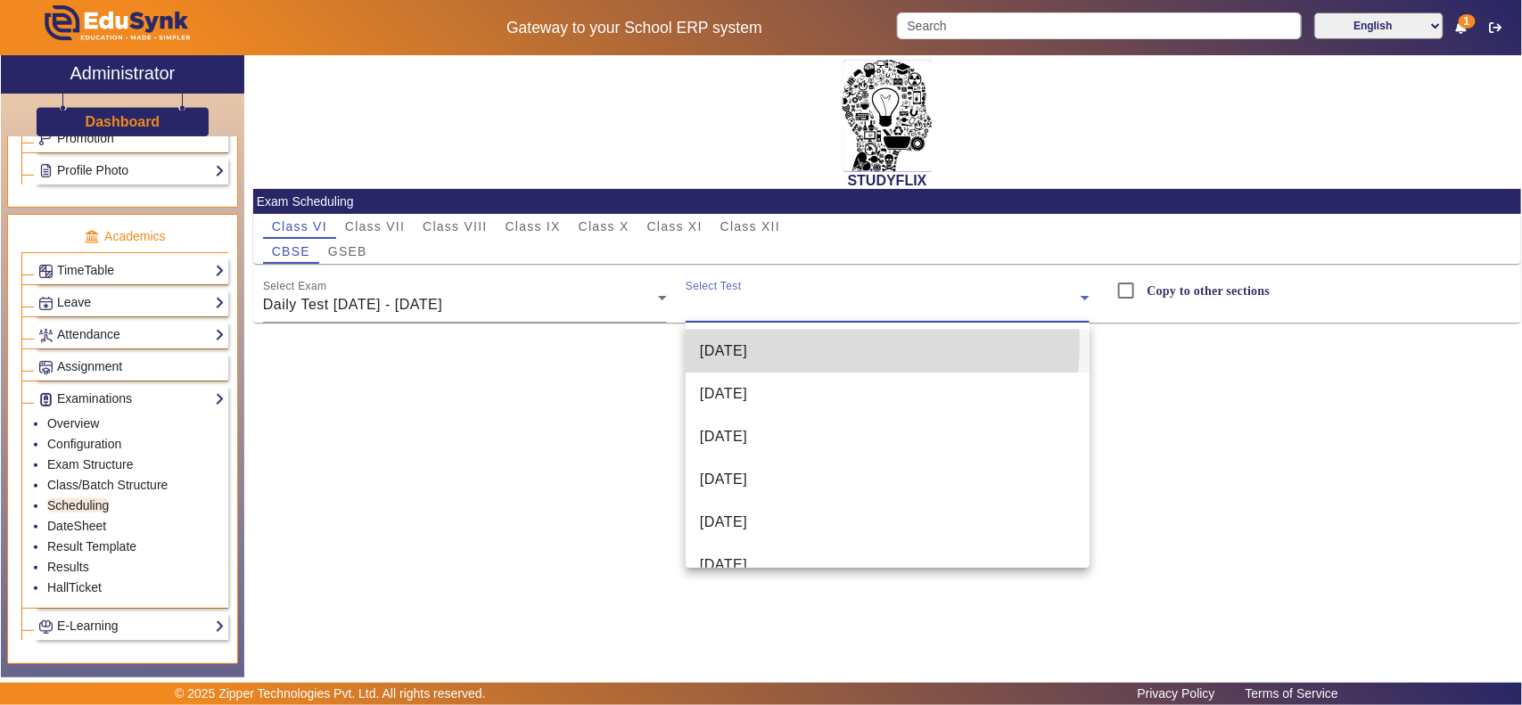
click at [856, 345] on mat-option "[DATE]" at bounding box center [888, 351] width 404 height 43
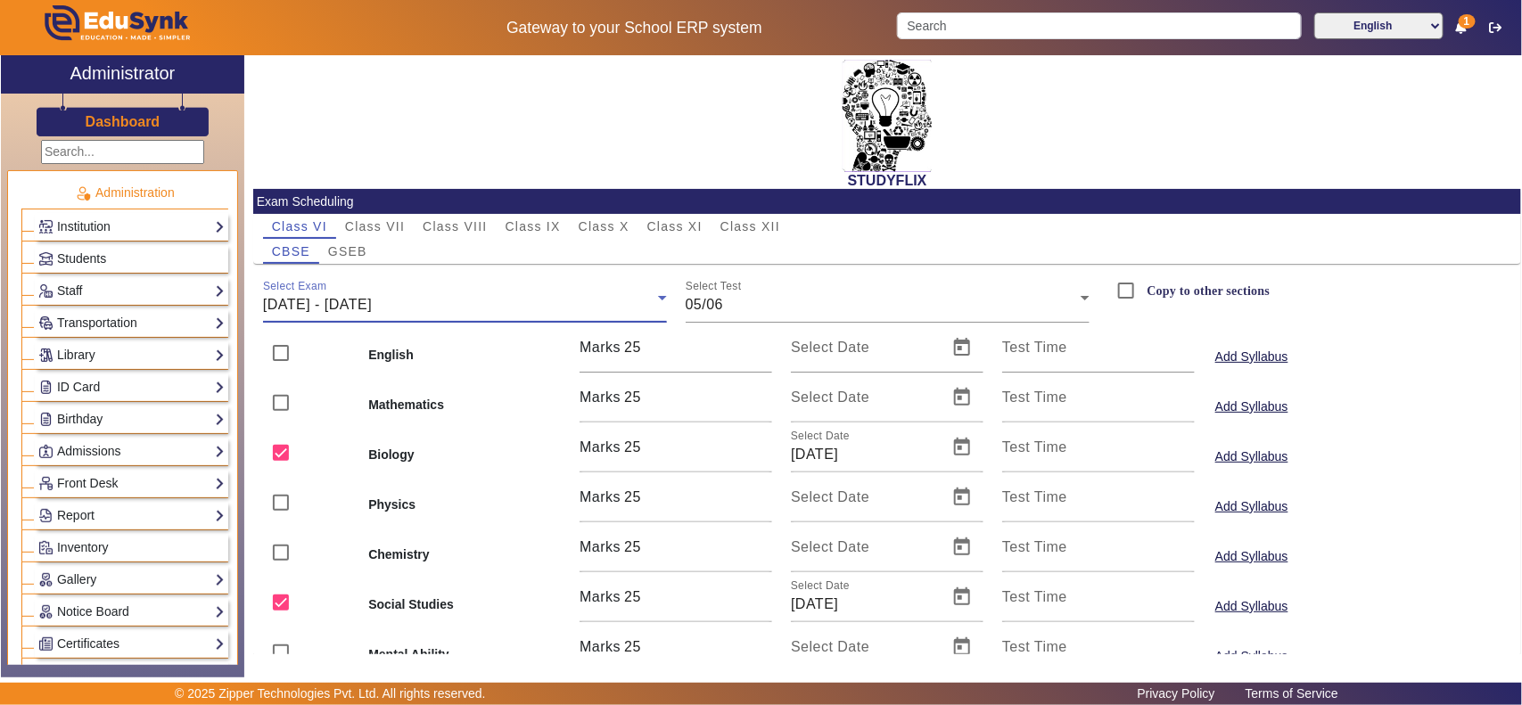
click at [372, 312] on span "[DATE] - [DATE]" at bounding box center [317, 304] width 109 height 15
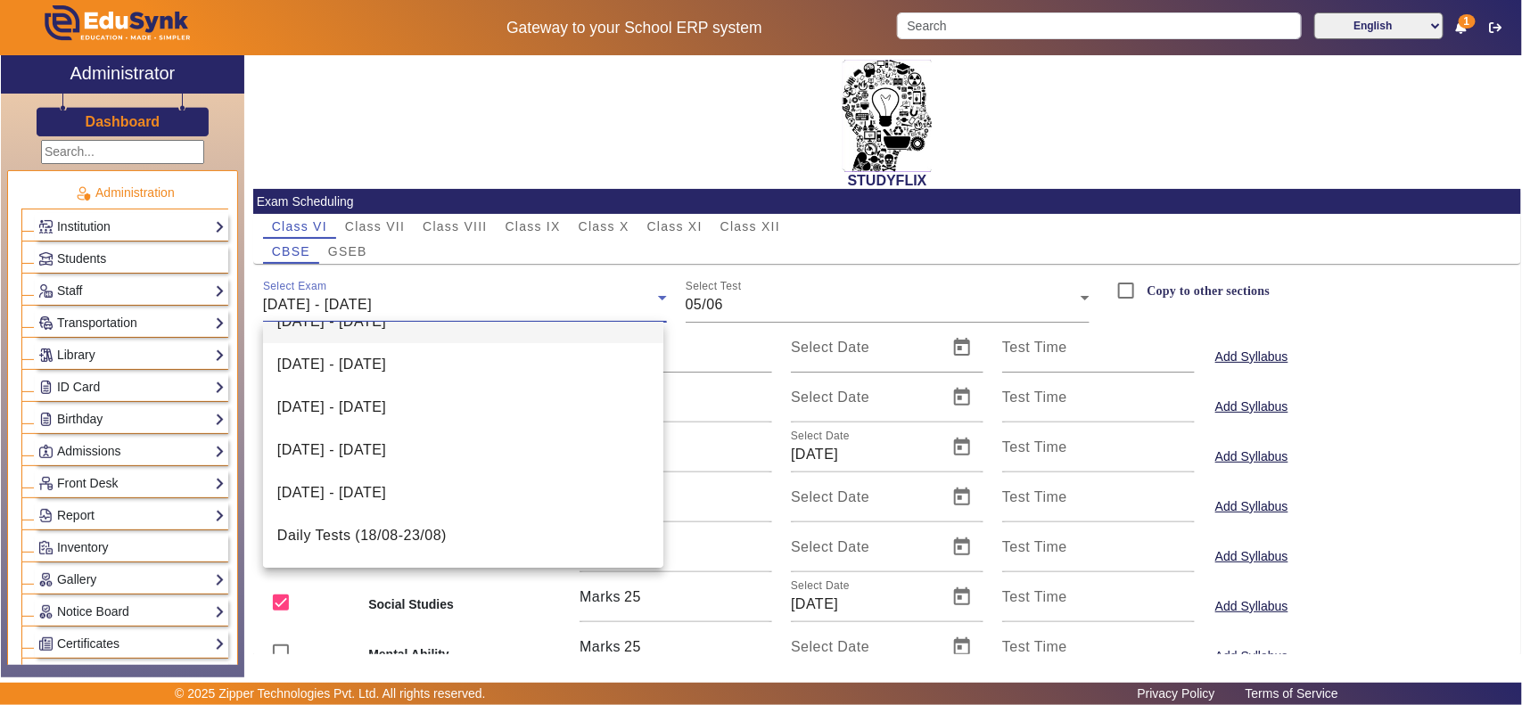
scroll to position [496, 0]
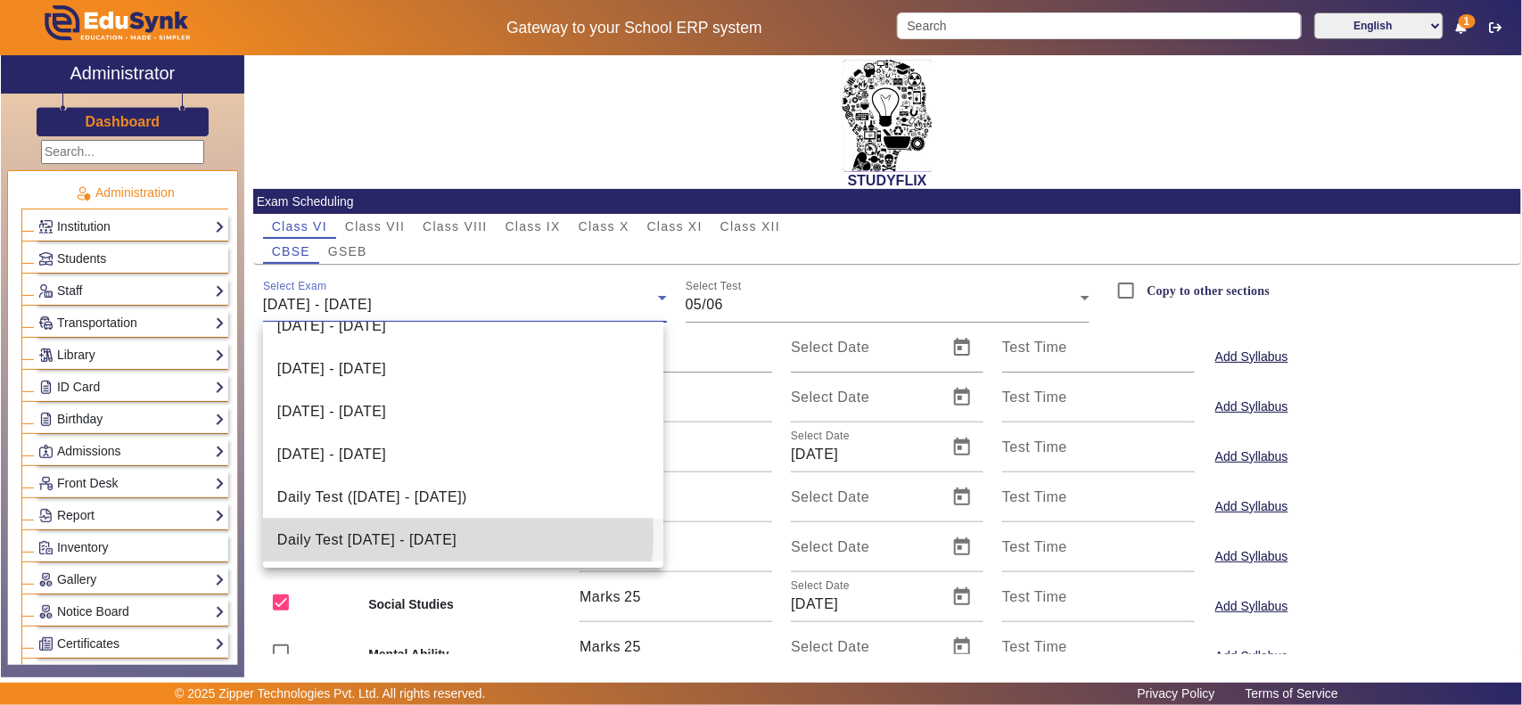
click at [450, 536] on span "Daily Test [DATE] - [DATE]" at bounding box center [366, 540] width 179 height 21
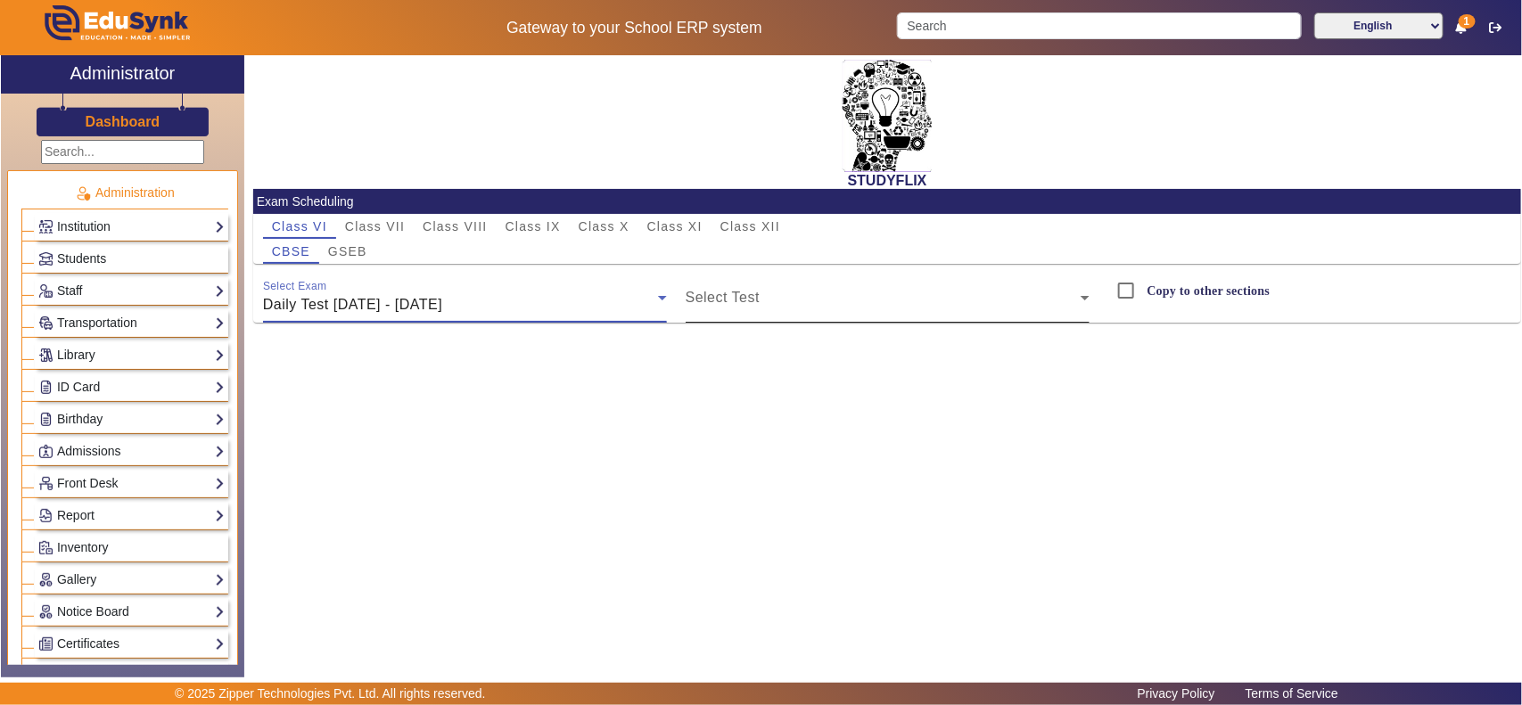
click at [852, 285] on div "Select Test" at bounding box center [888, 298] width 404 height 50
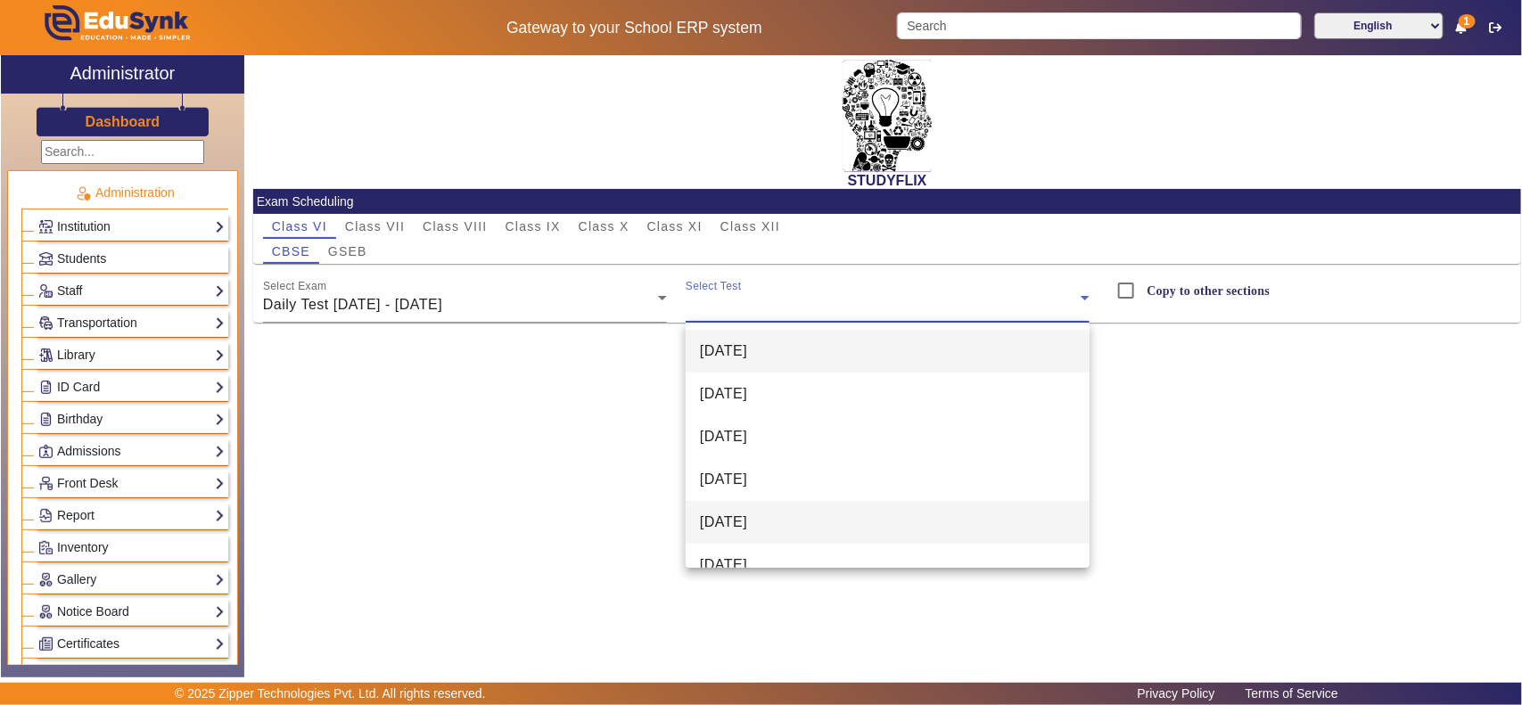
scroll to position [25, 0]
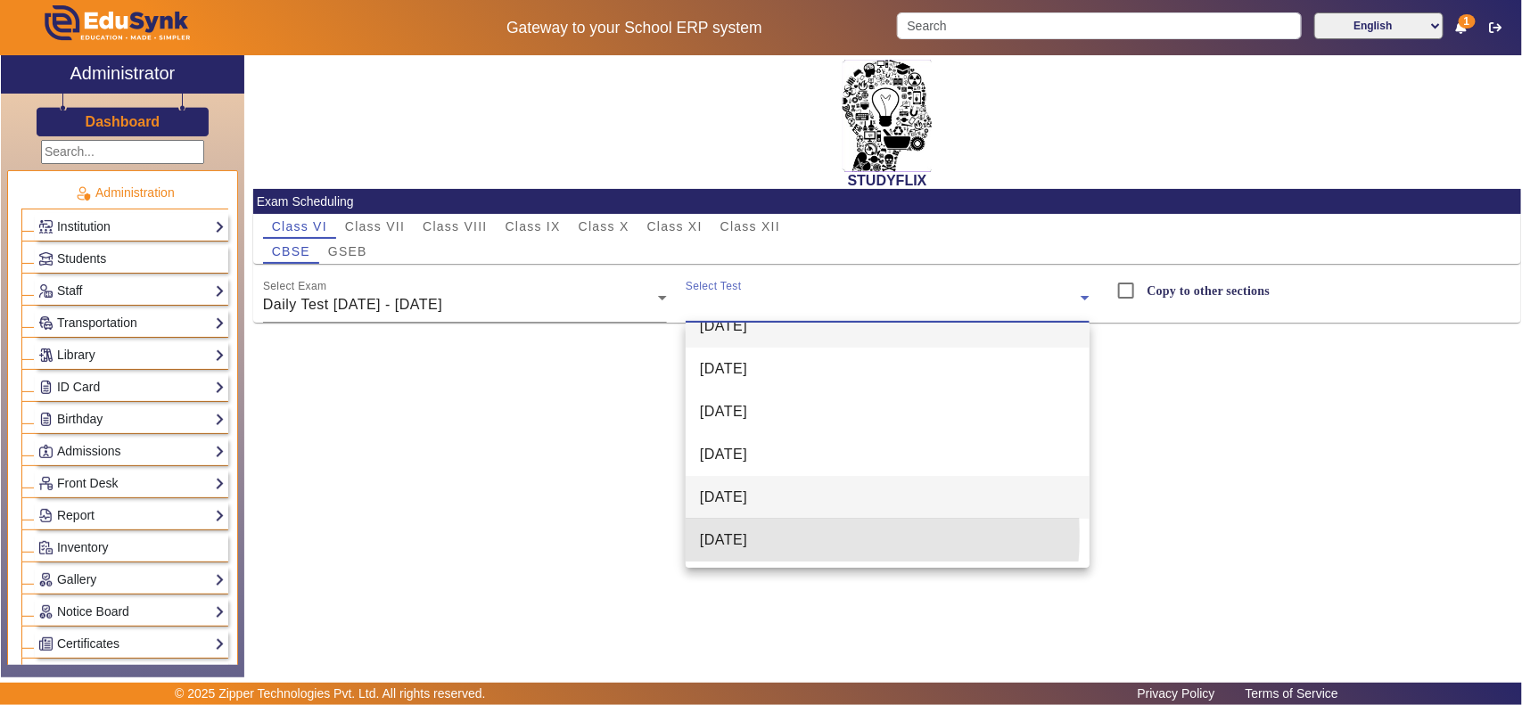
click at [747, 535] on span "[DATE]" at bounding box center [723, 540] width 47 height 21
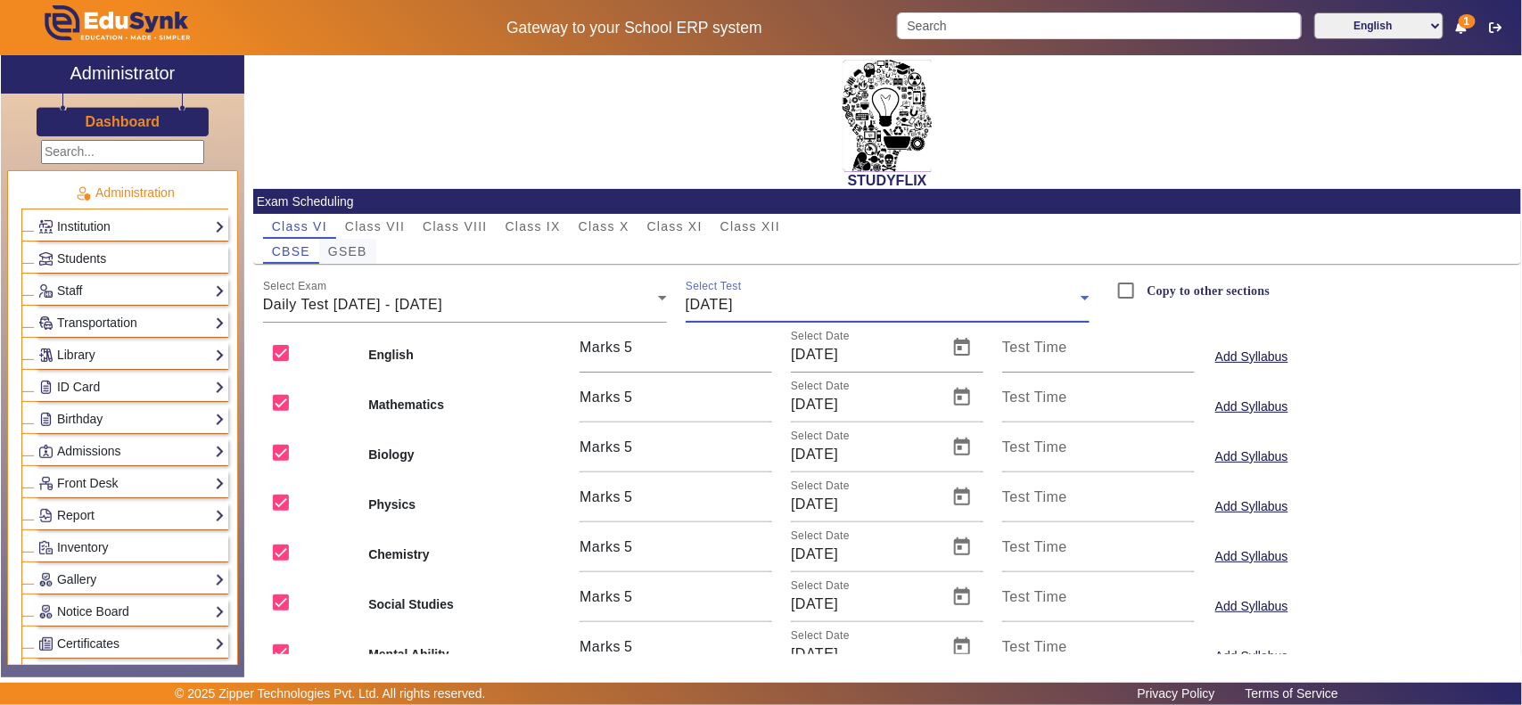
click at [359, 250] on span "GSEB" at bounding box center [347, 251] width 39 height 12
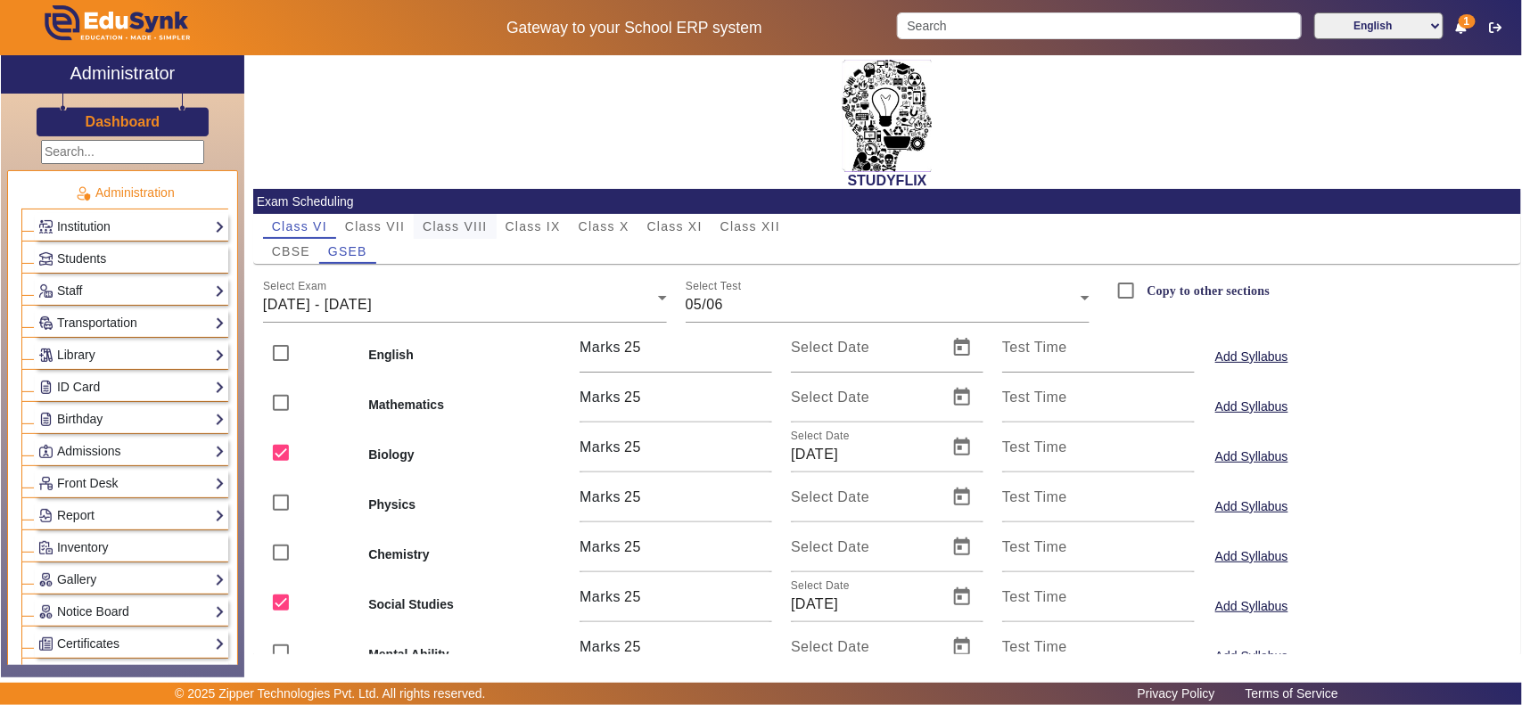
click at [489, 223] on div "Class VIII" at bounding box center [455, 226] width 82 height 25
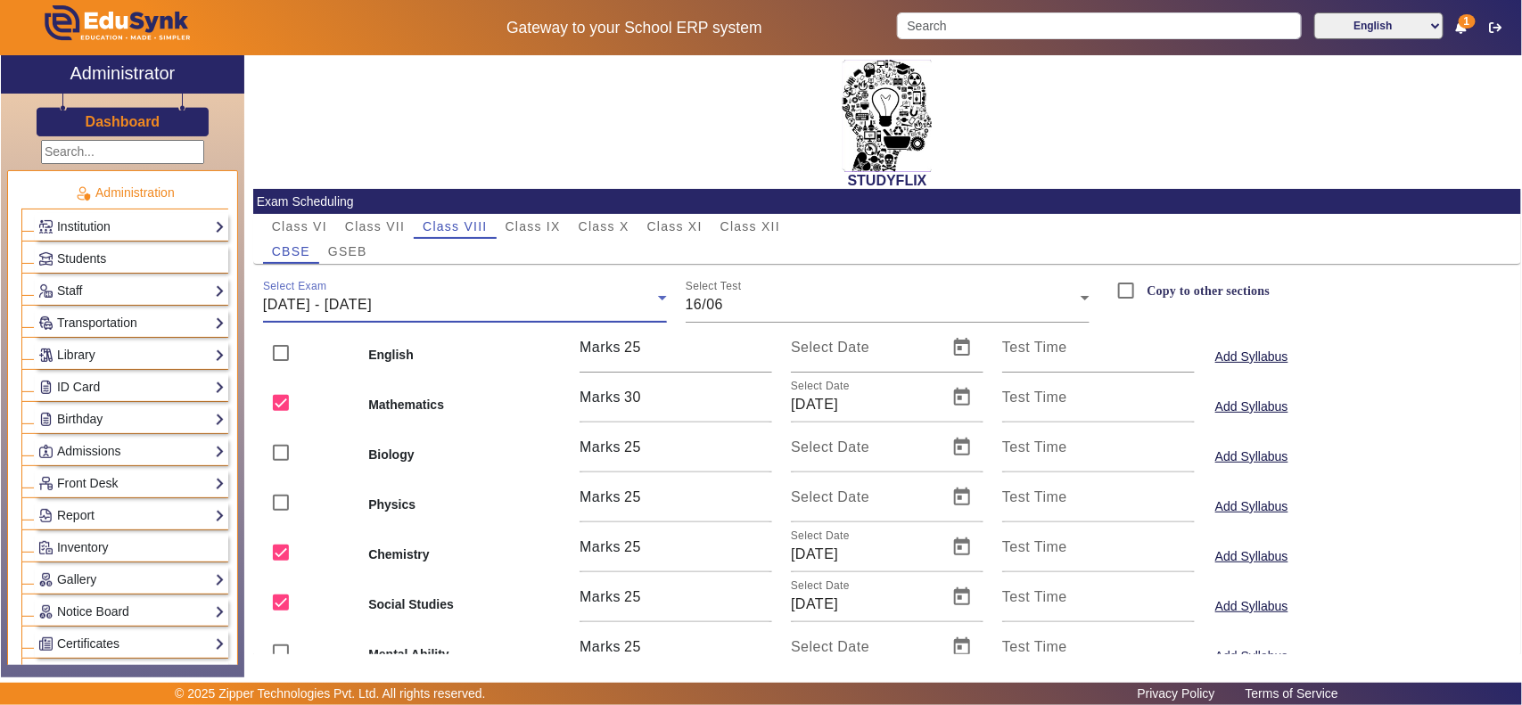
click at [303, 304] on span "[DATE] - [DATE]" at bounding box center [317, 304] width 109 height 15
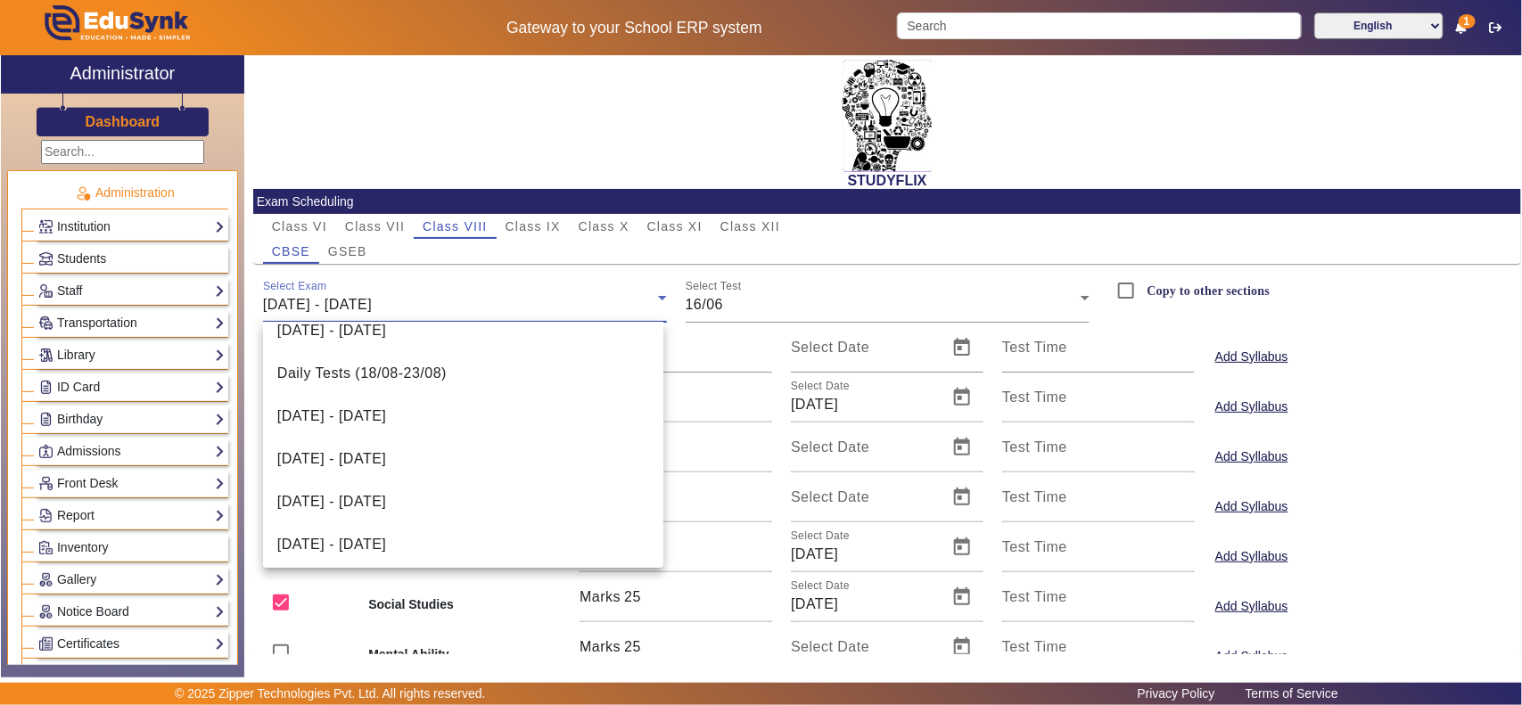
scroll to position [410, 0]
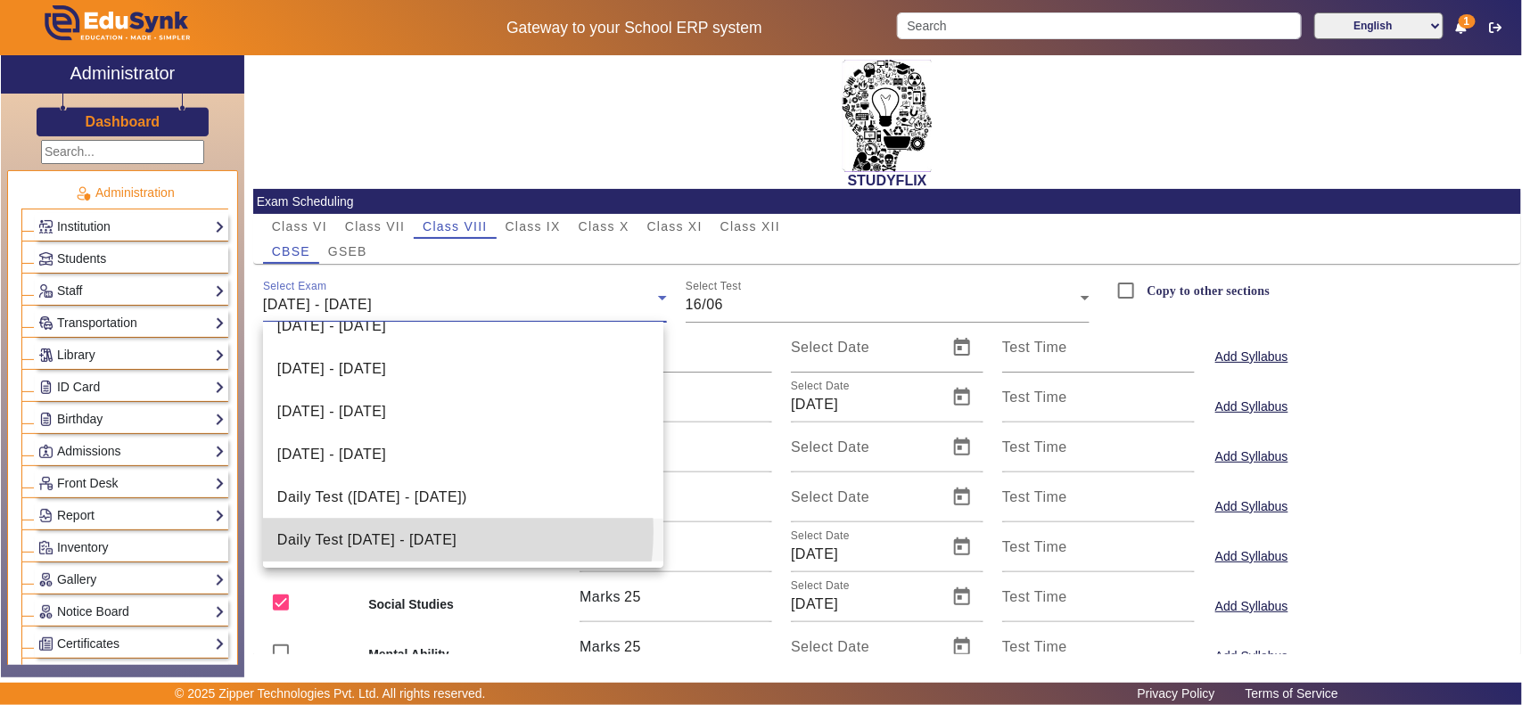
click at [415, 531] on span "Daily Test [DATE] - [DATE]" at bounding box center [366, 540] width 179 height 21
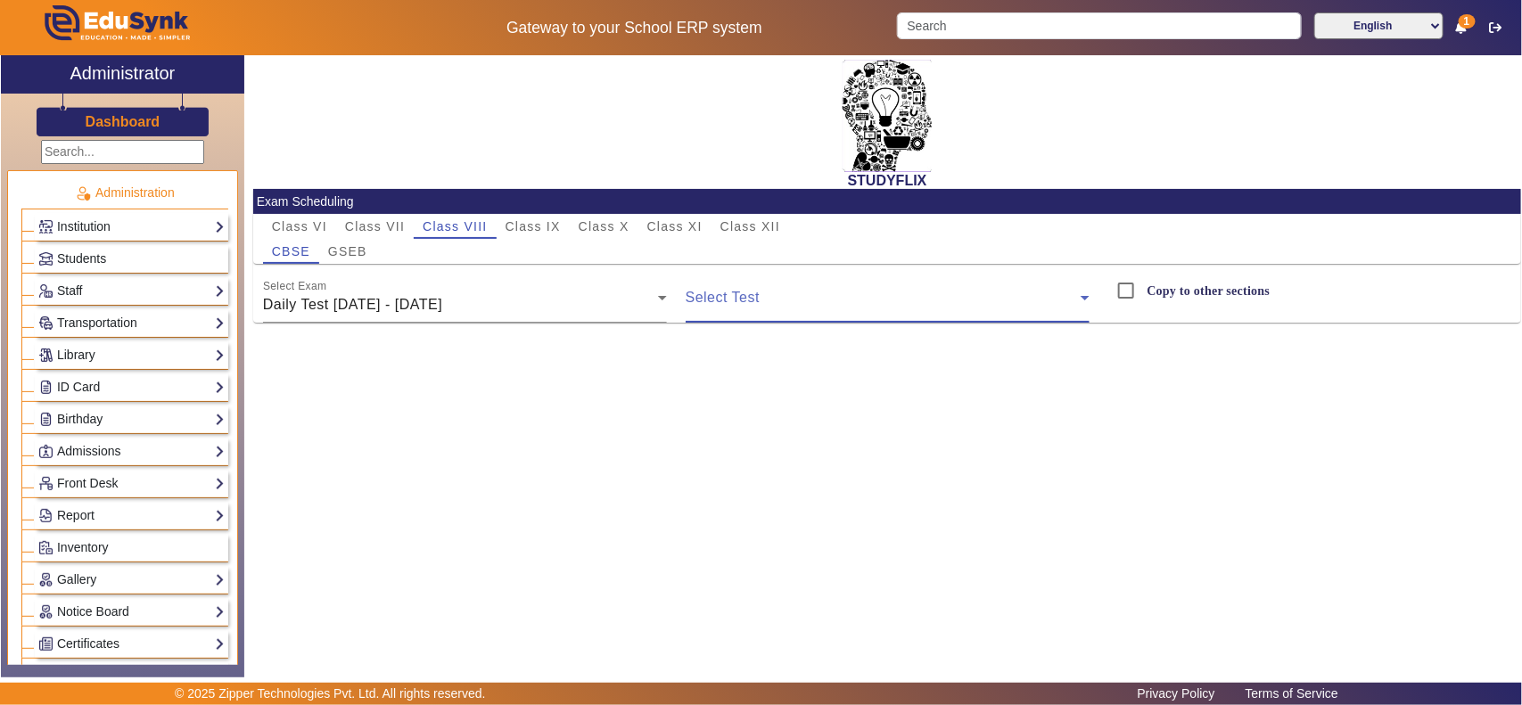
click at [834, 308] on span at bounding box center [883, 304] width 395 height 21
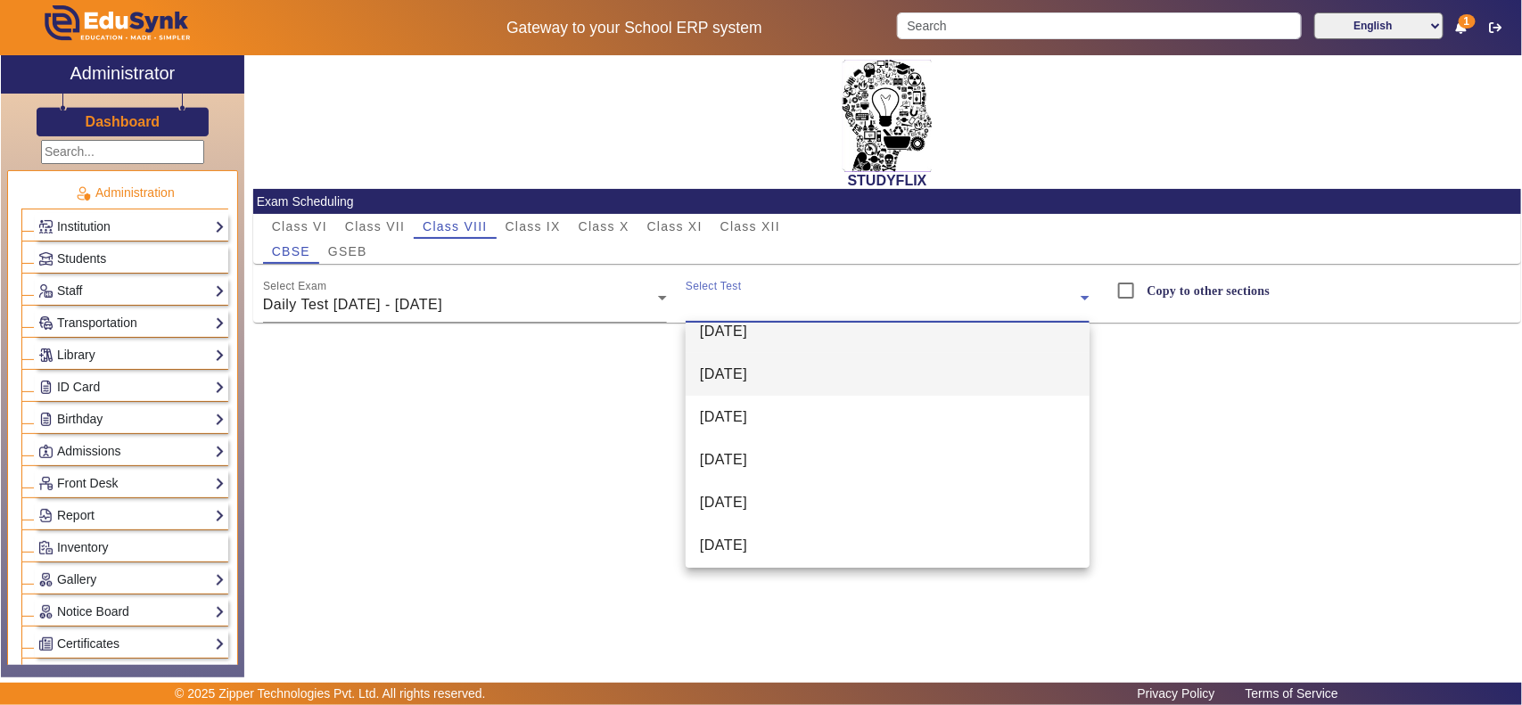
scroll to position [25, 0]
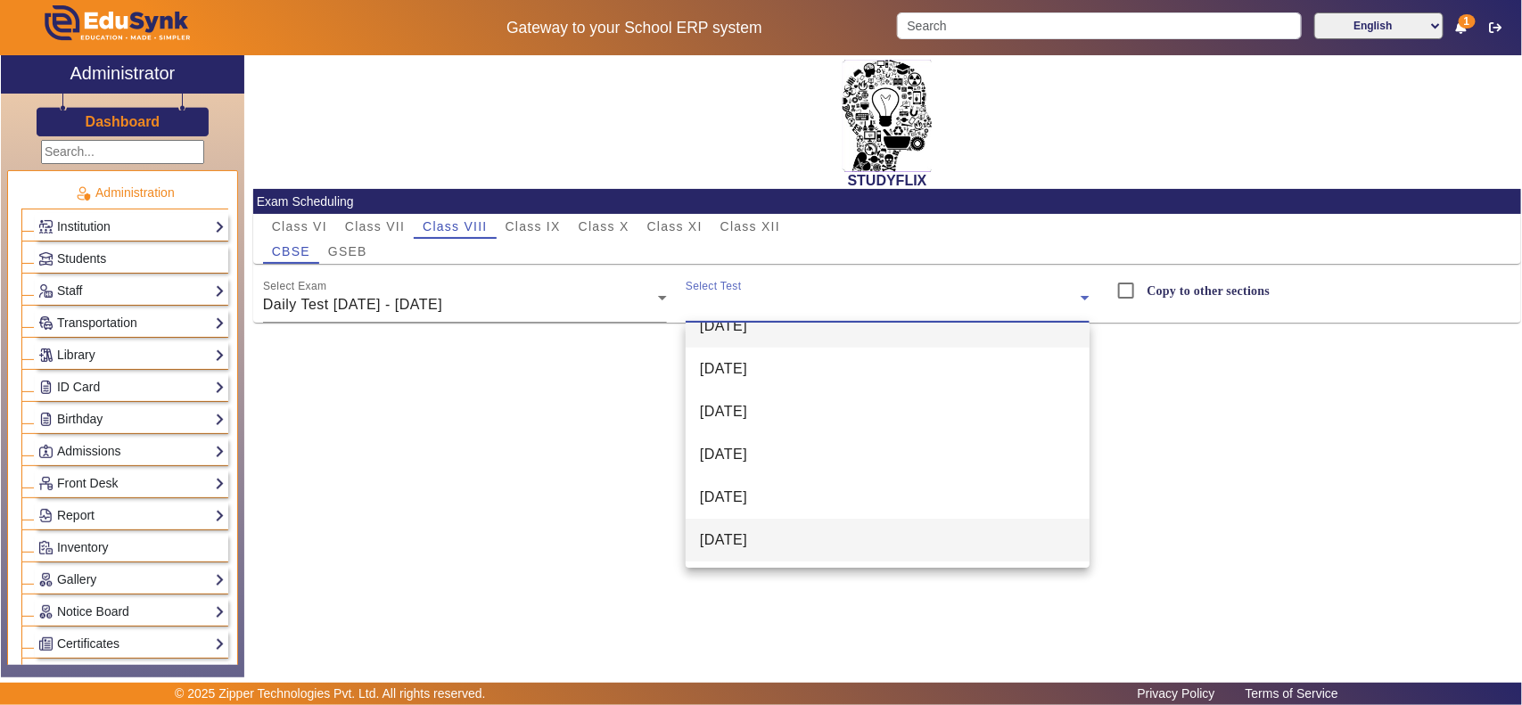
click at [827, 539] on mat-option "[DATE]" at bounding box center [888, 540] width 404 height 43
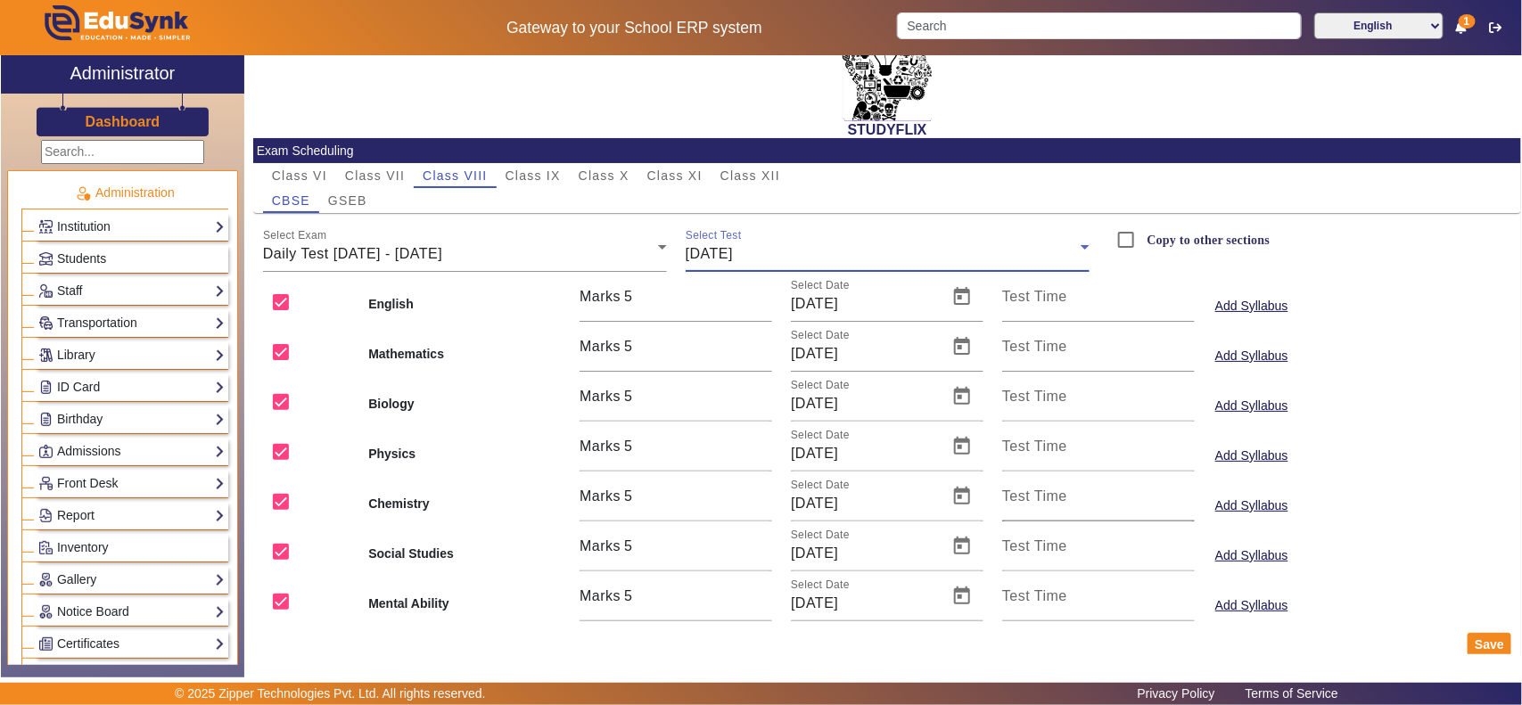
scroll to position [72, 0]
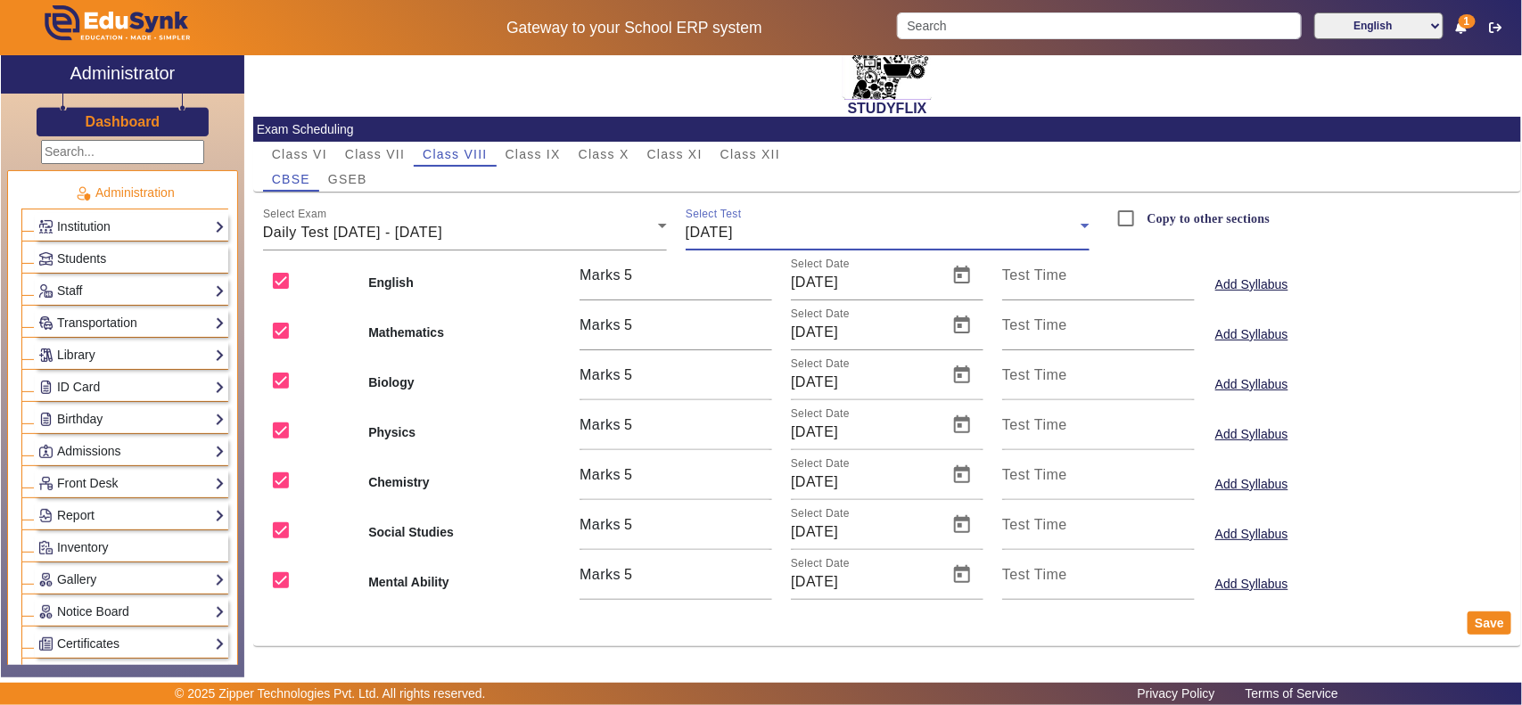
click at [692, 227] on span "[DATE]" at bounding box center [709, 232] width 47 height 15
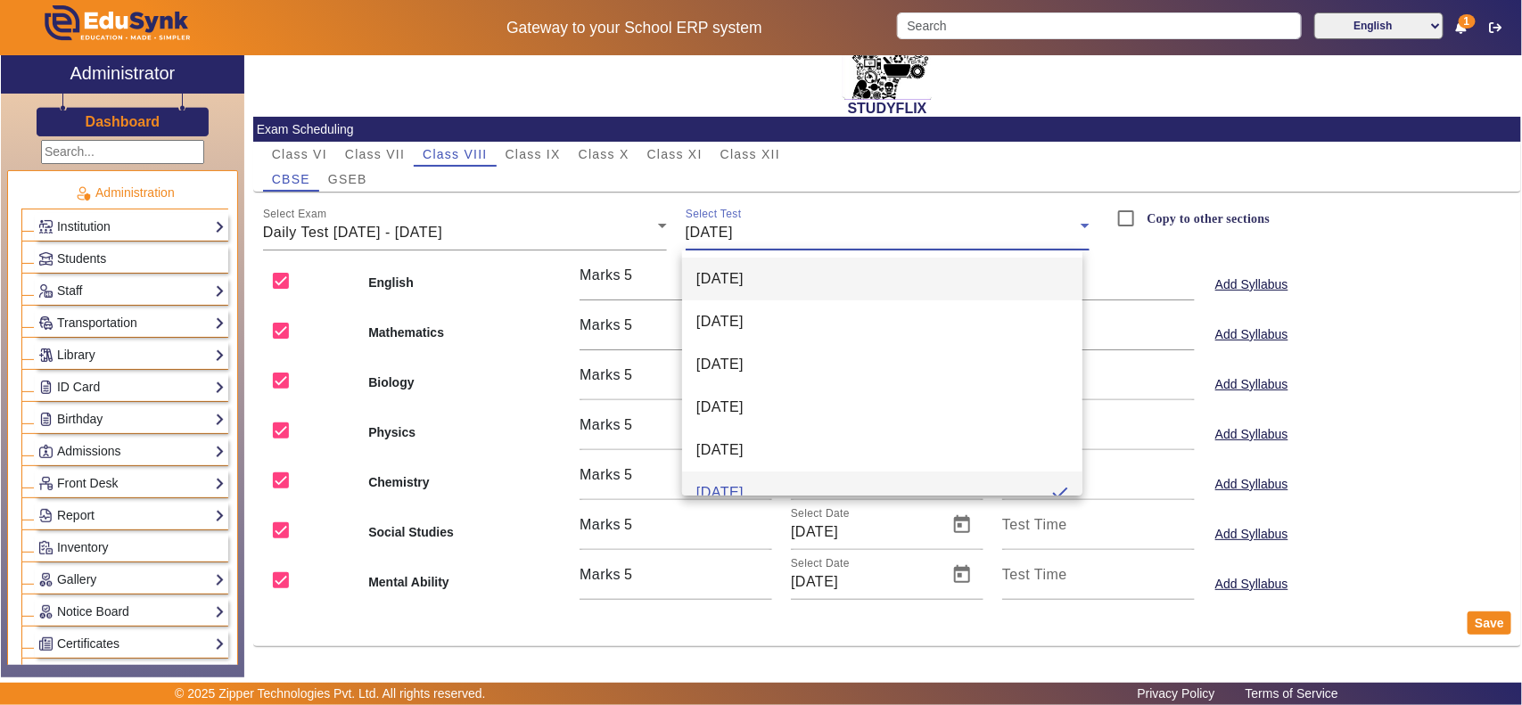
scroll to position [19, 0]
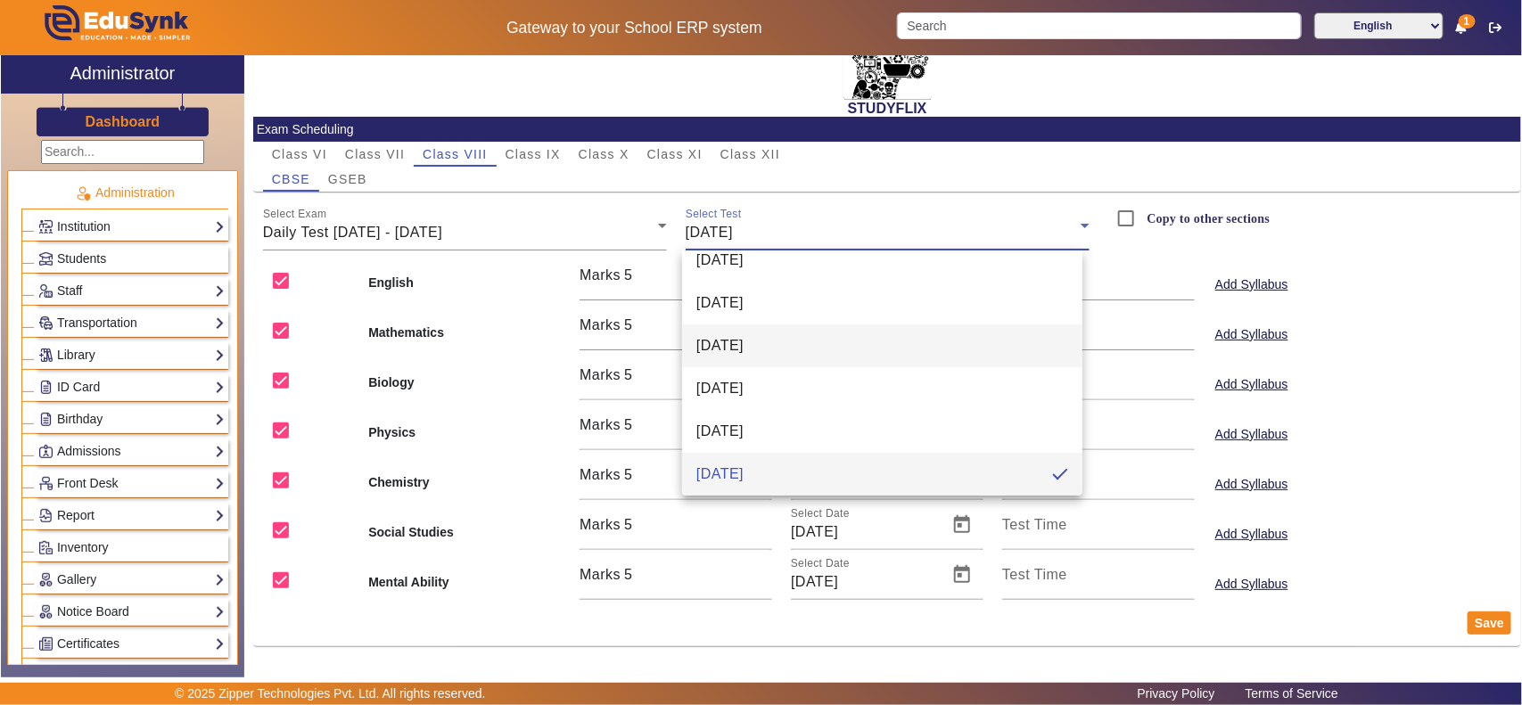
click at [727, 331] on mat-option "[DATE]" at bounding box center [882, 346] width 400 height 43
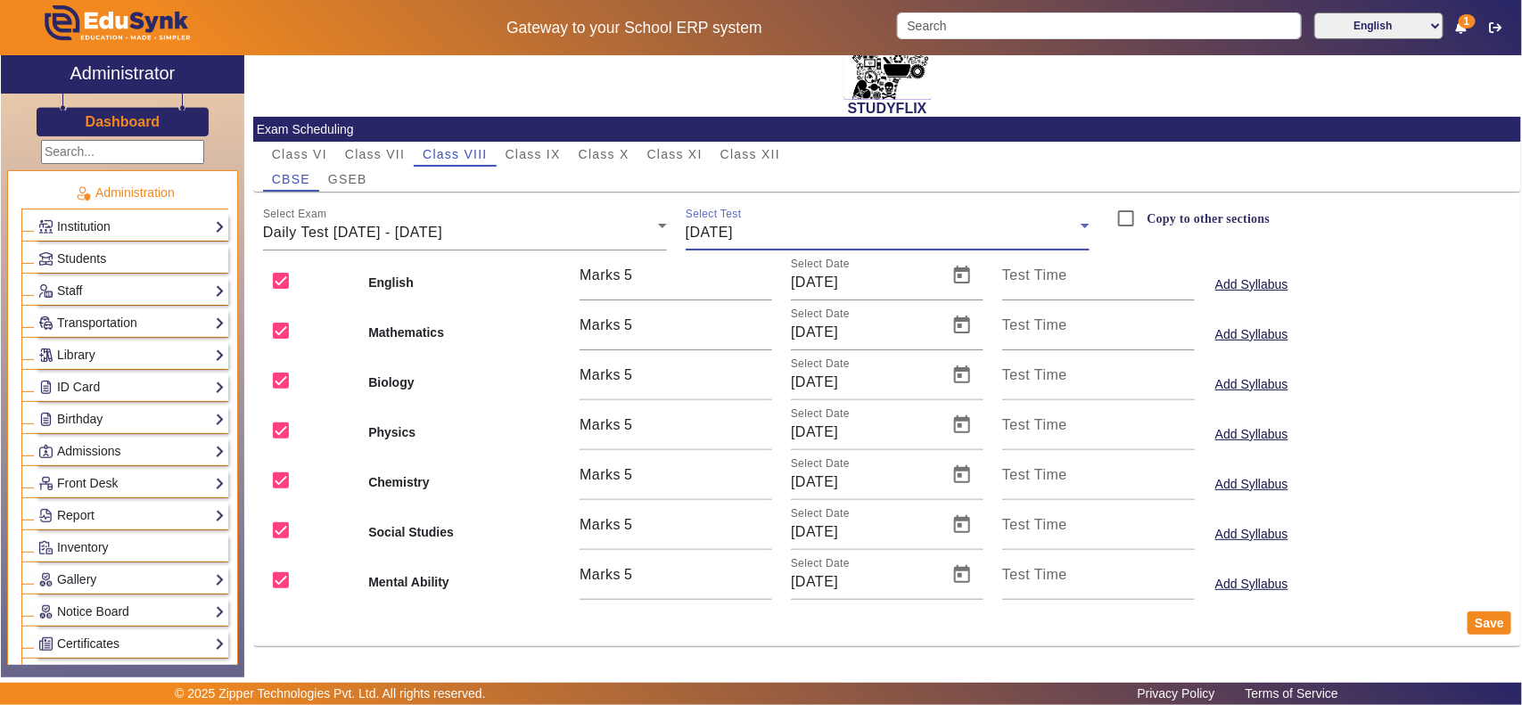
click at [765, 242] on div "[DATE]" at bounding box center [883, 232] width 395 height 21
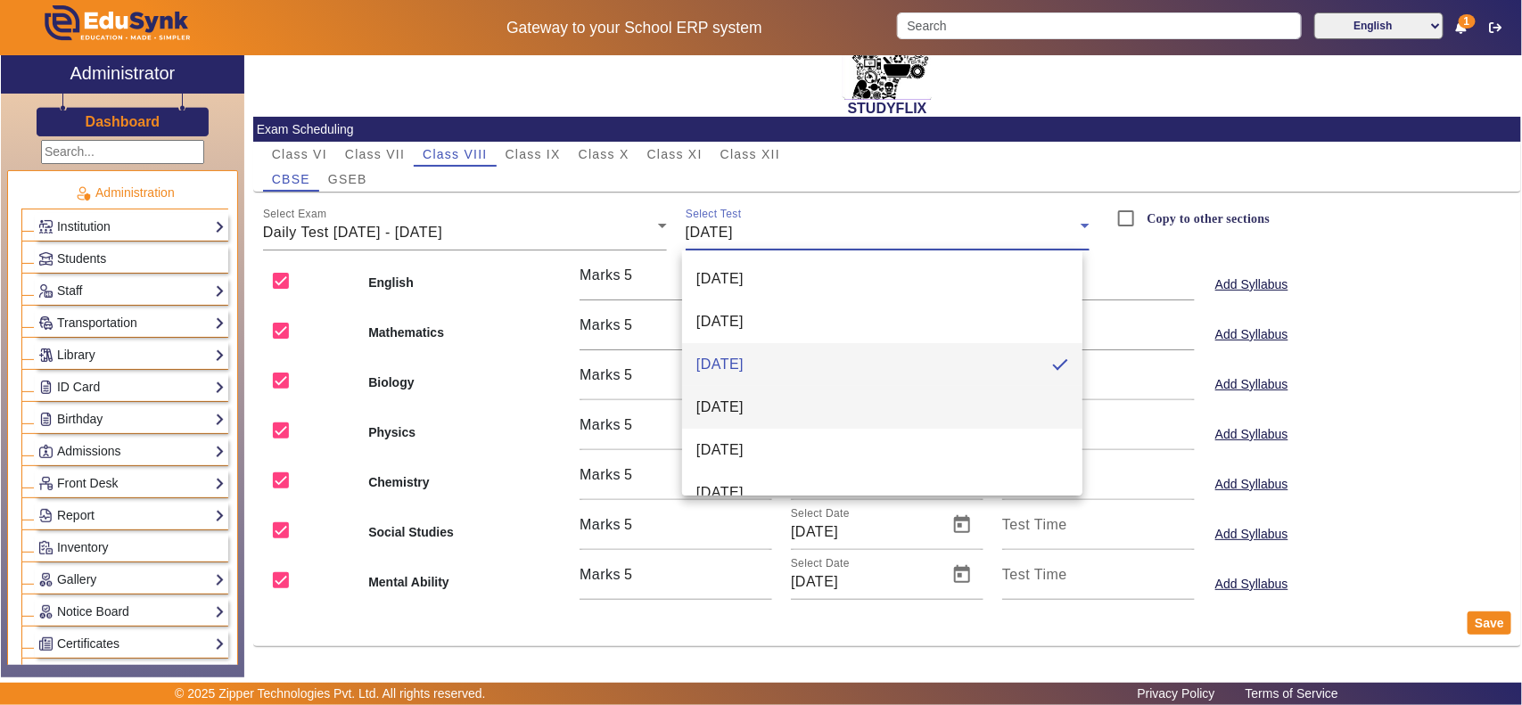
click at [740, 416] on span "[DATE]" at bounding box center [719, 407] width 47 height 21
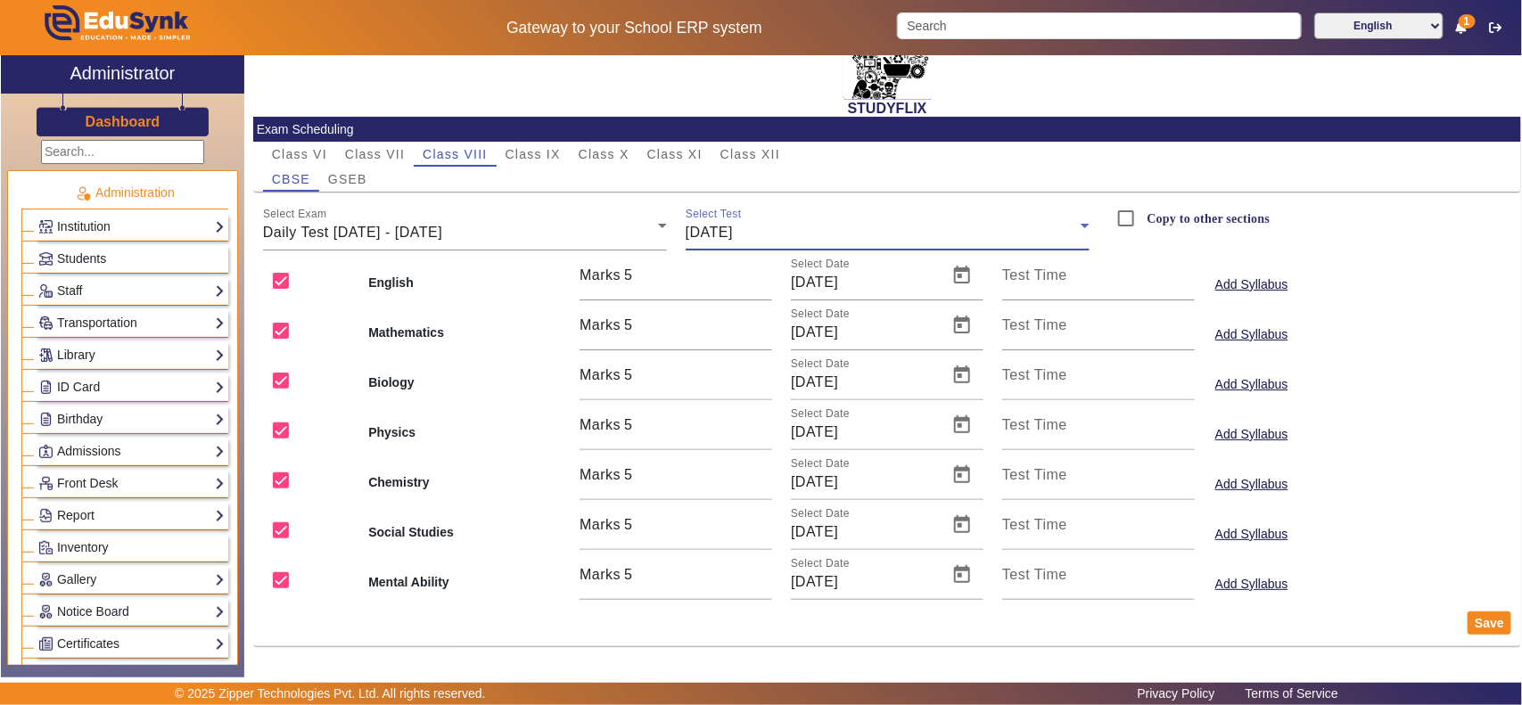
click at [801, 648] on div "STUDYFLIX Exam Scheduling Class VI Class VII Class VIII Class IX Class X Class …" at bounding box center [887, 354] width 1268 height 599
